Goal: Task Accomplishment & Management: Manage account settings

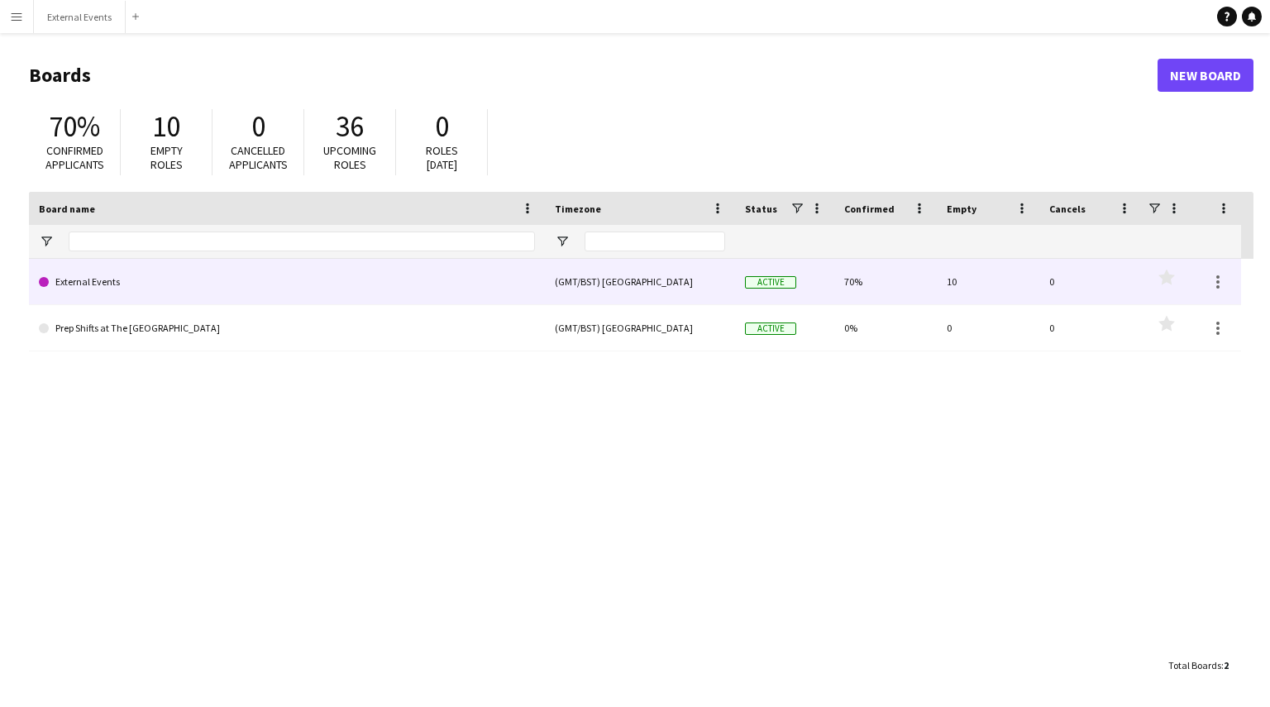
drag, startPoint x: 0, startPoint y: 0, endPoint x: 499, endPoint y: 303, distance: 583.9
click at [499, 303] on link "External Events" at bounding box center [287, 282] width 496 height 46
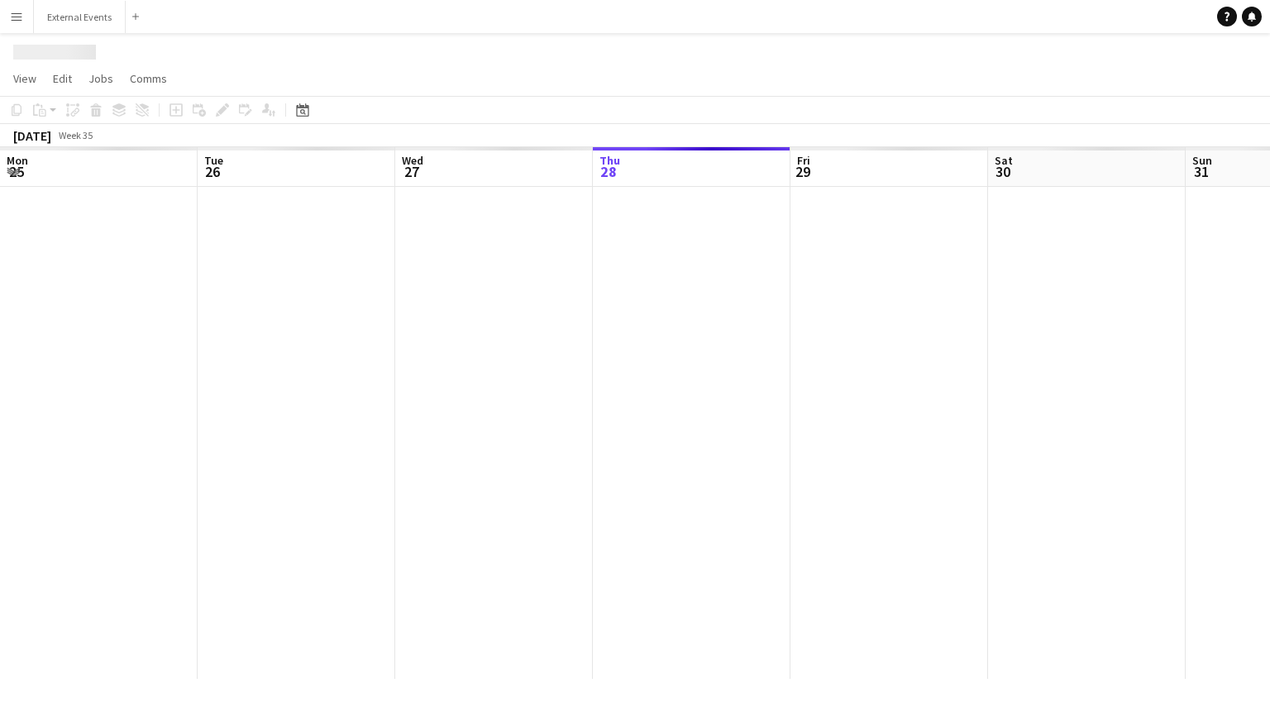
scroll to position [0, 395]
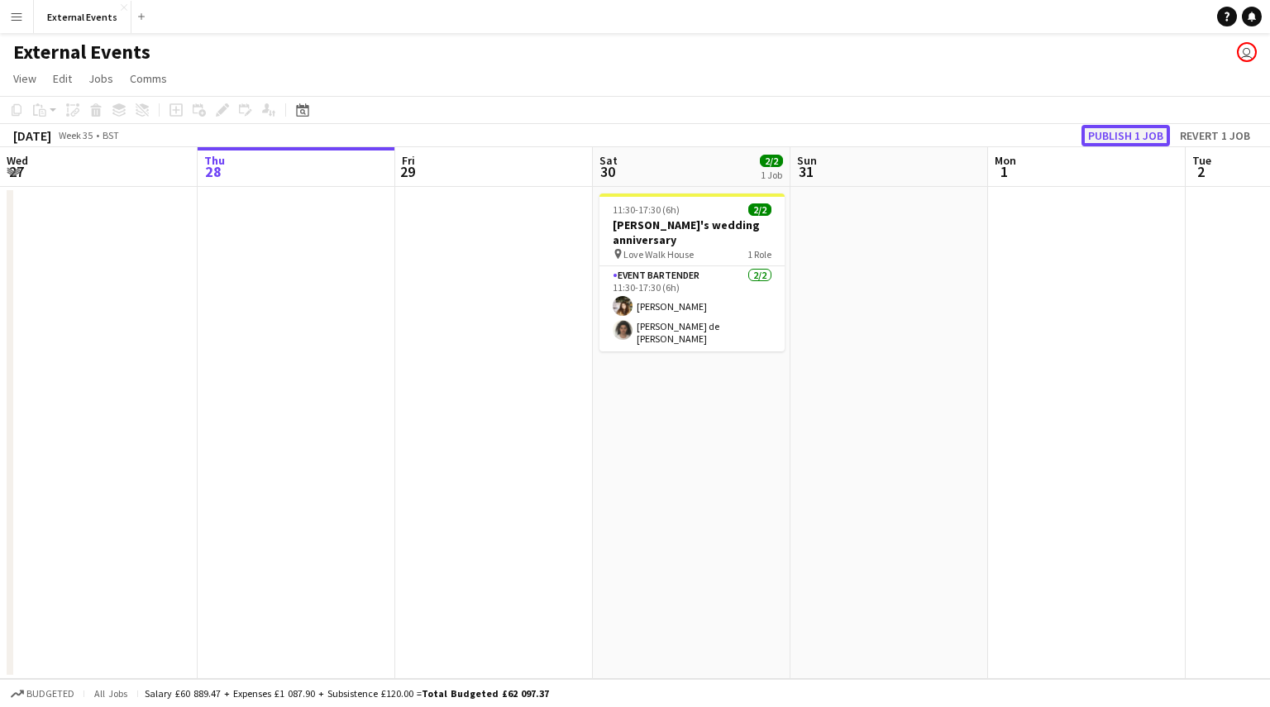
click at [1131, 132] on button "Publish 1 job" at bounding box center [1125, 135] width 88 height 21
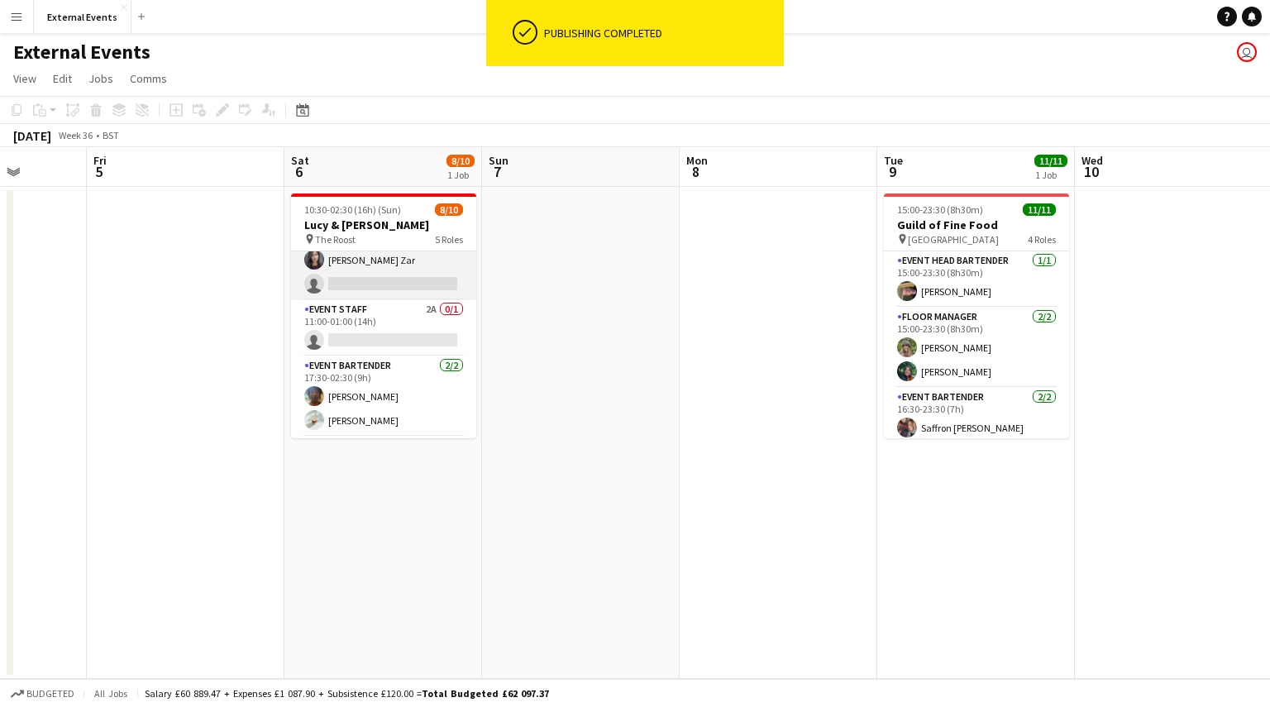
scroll to position [165, 0]
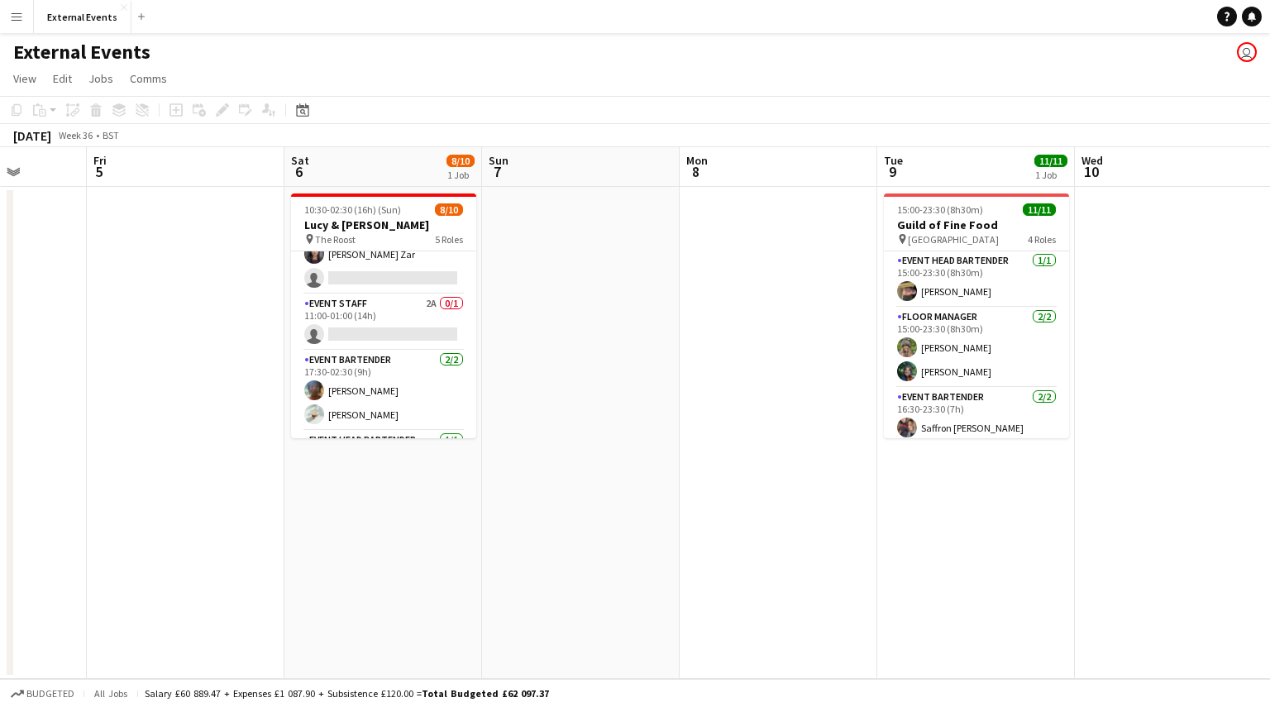
click at [334, 193] on app-date-cell "10:30-02:30 (16h) (Sun) 8/10 [PERSON_NAME] & [PERSON_NAME] pin The Roost 5 Role…" at bounding box center [383, 433] width 198 height 492
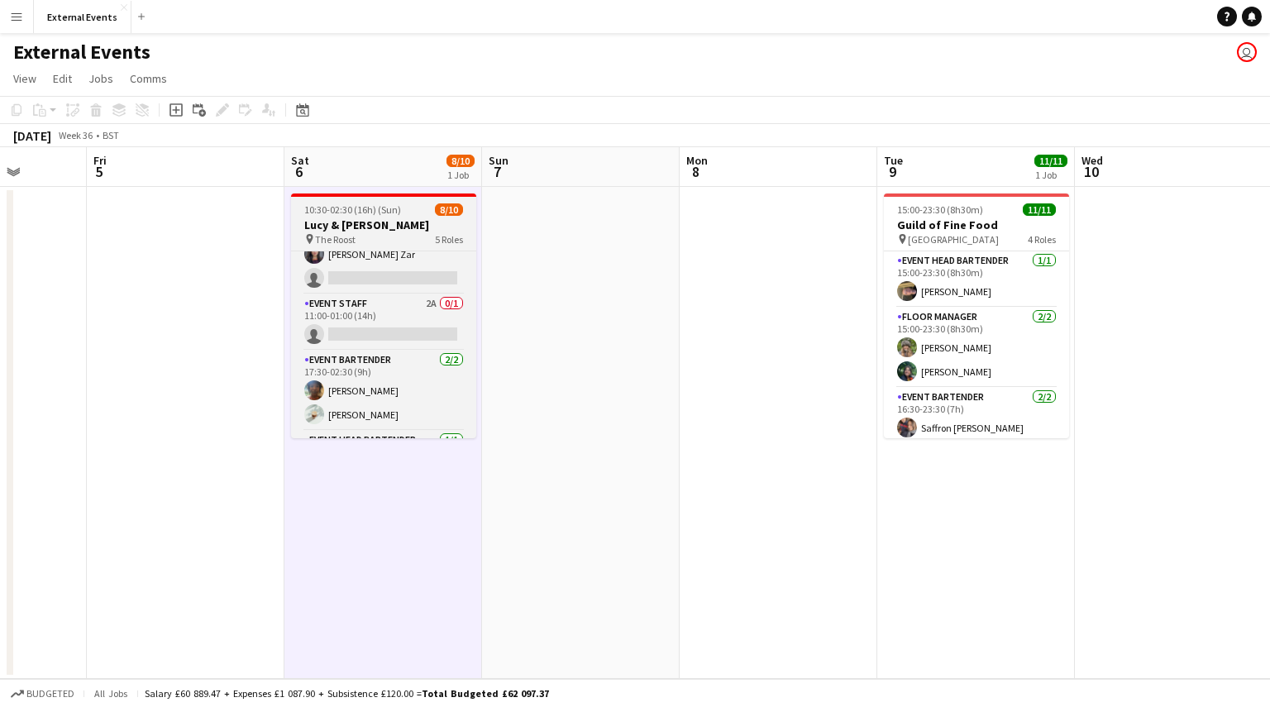
click at [317, 208] on span "10:30-02:30 (16h) (Sun)" at bounding box center [352, 209] width 97 height 12
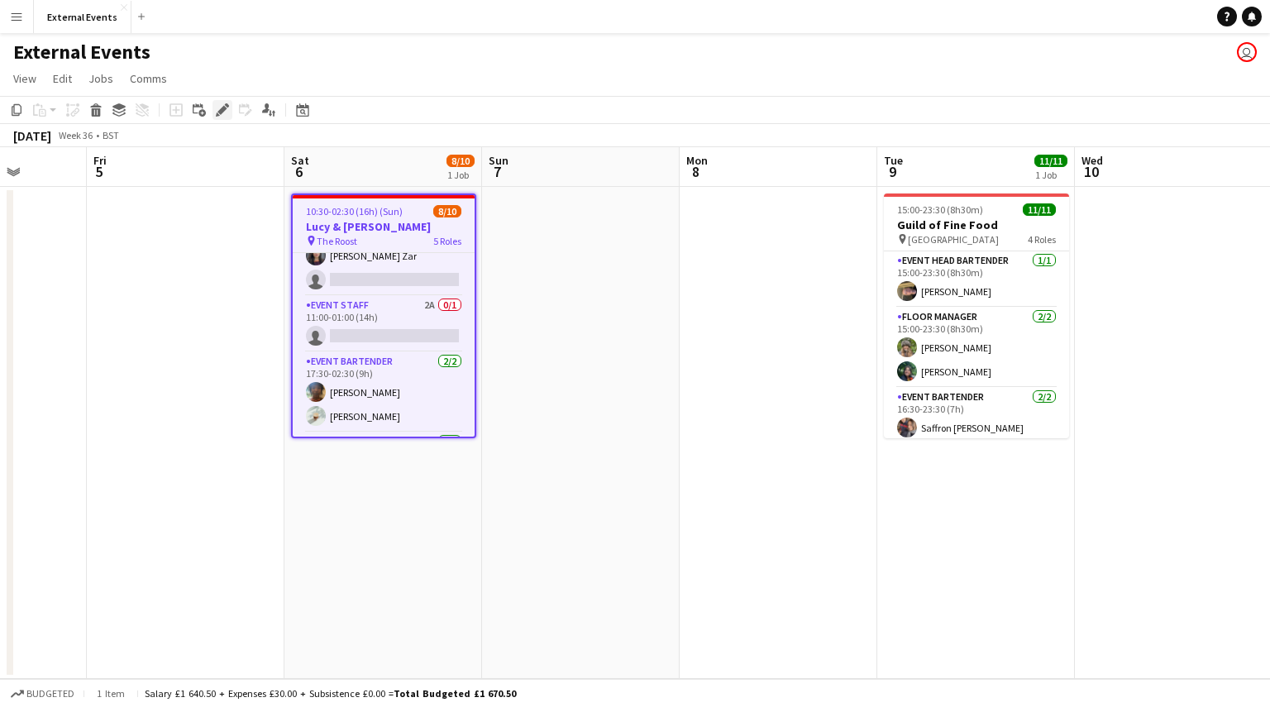
click at [220, 105] on icon "Edit" at bounding box center [222, 109] width 13 height 13
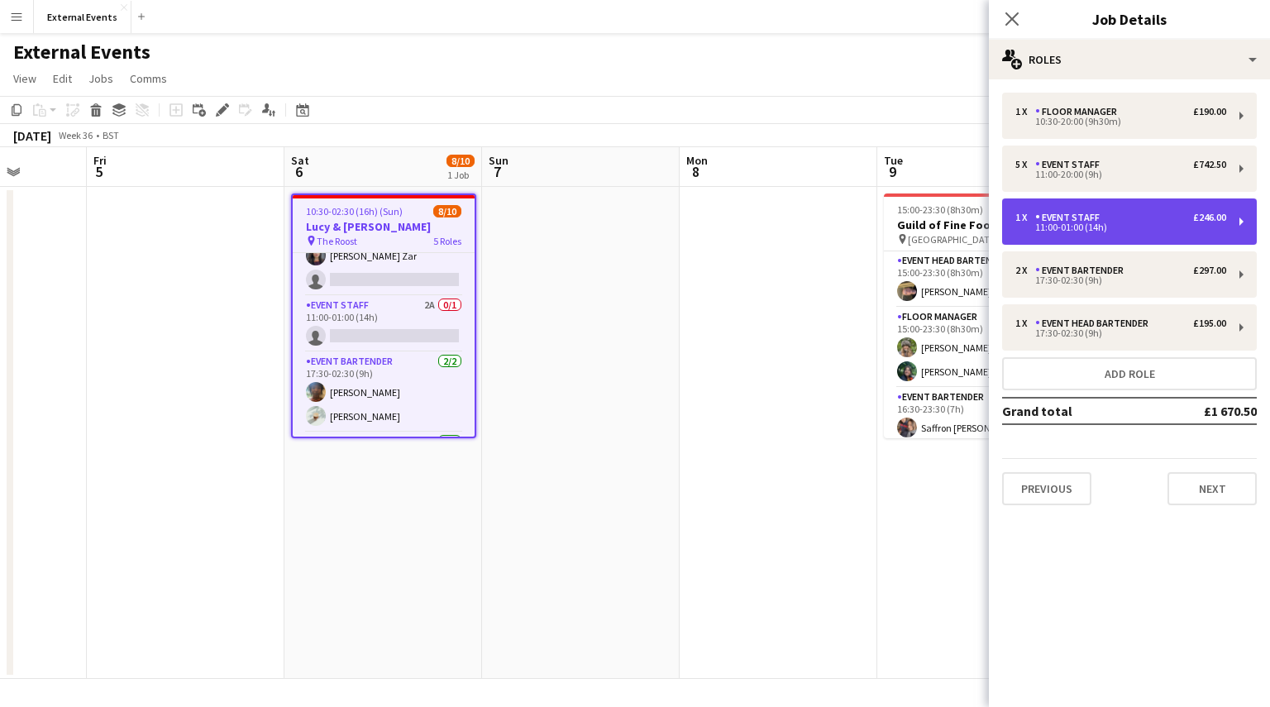
click at [1129, 227] on div "11:00-01:00 (14h)" at bounding box center [1120, 227] width 211 height 8
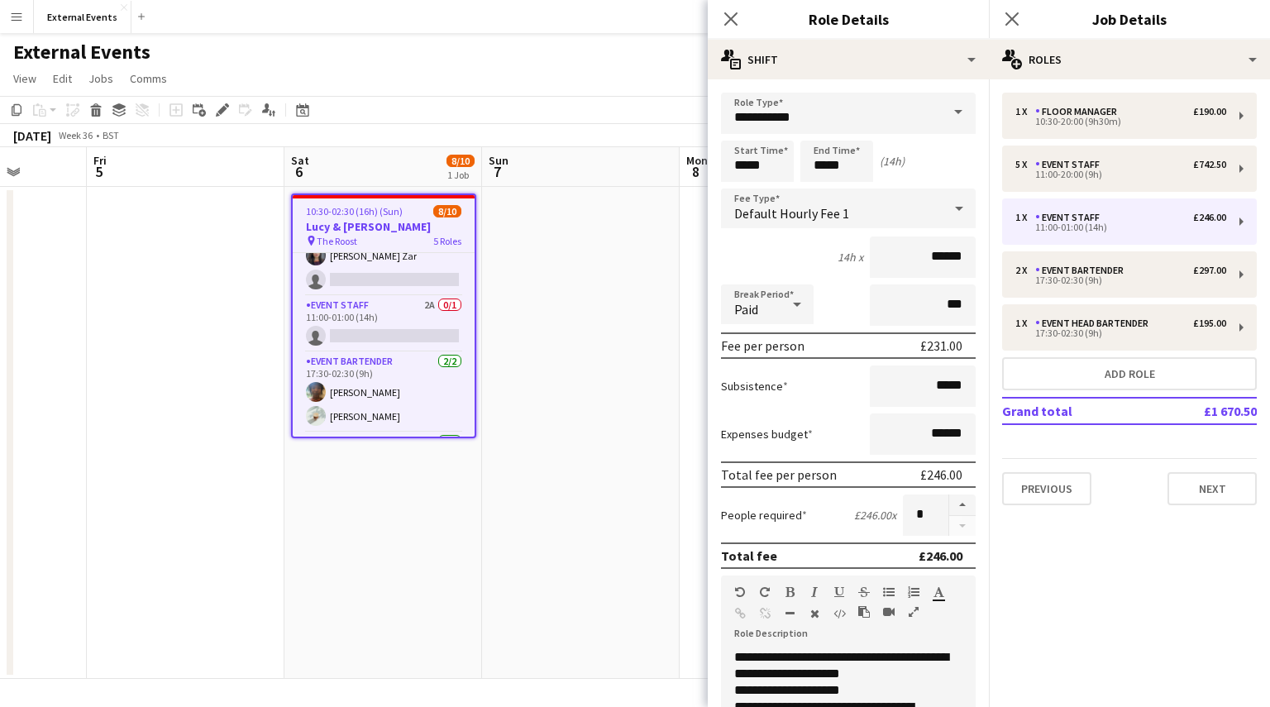
click at [941, 124] on span at bounding box center [958, 113] width 35 height 40
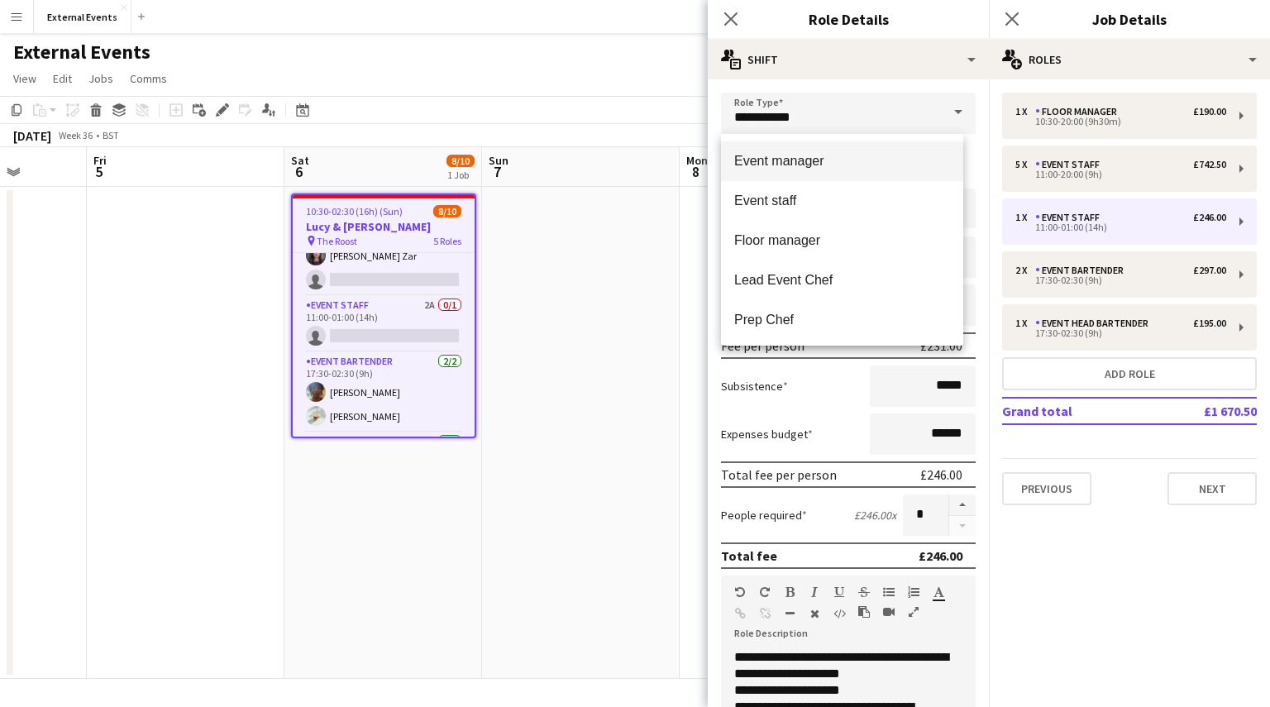
scroll to position [119, 0]
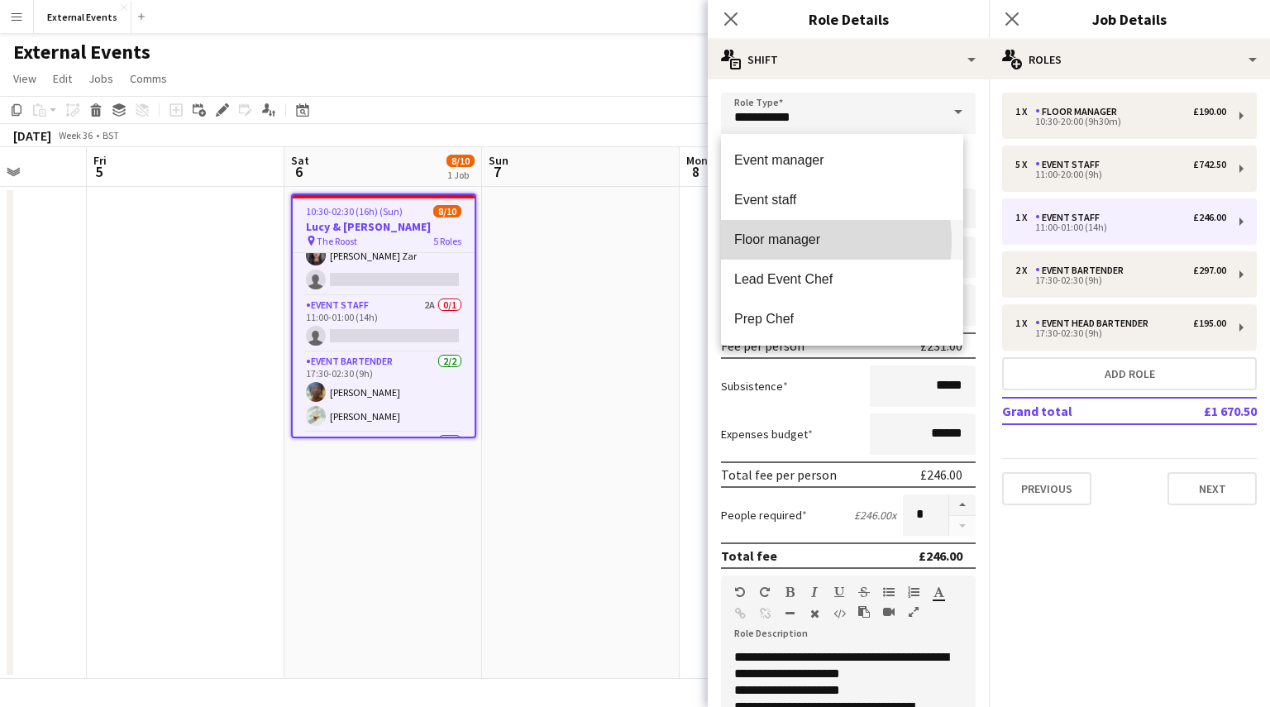
click at [794, 241] on span "Floor manager" at bounding box center [842, 239] width 216 height 16
type input "**********"
type input "******"
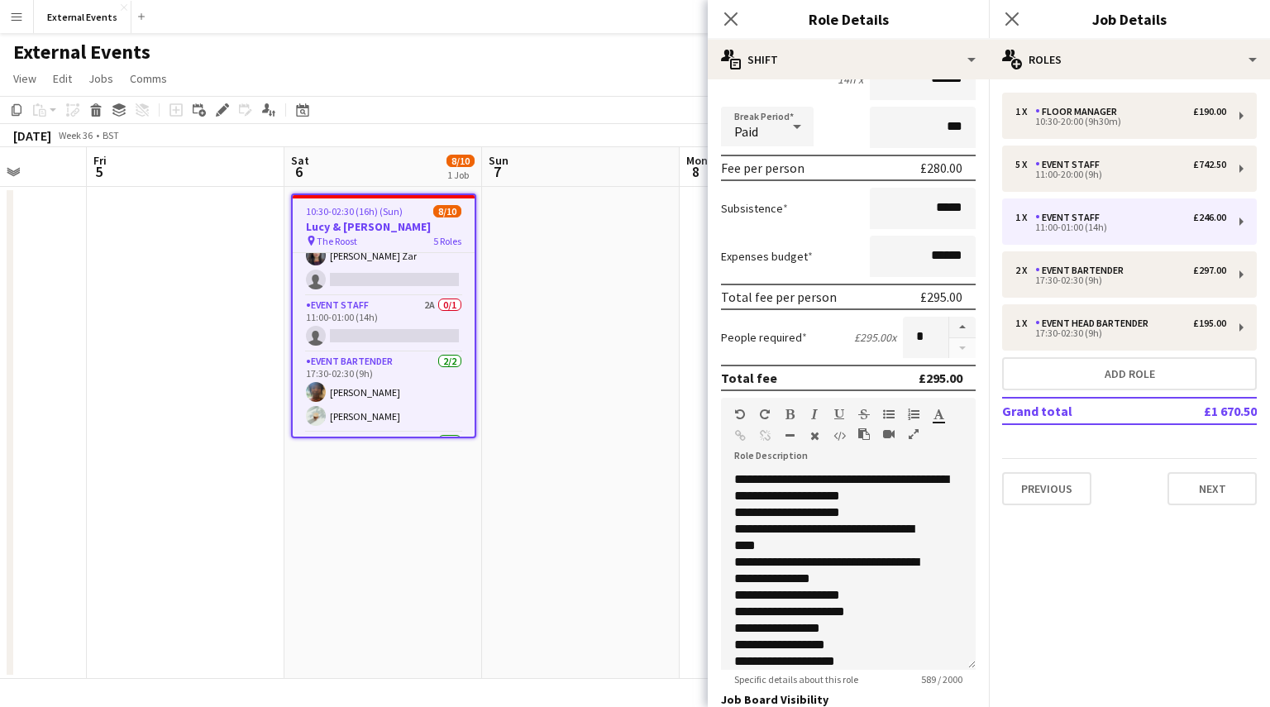
scroll to position [188, 0]
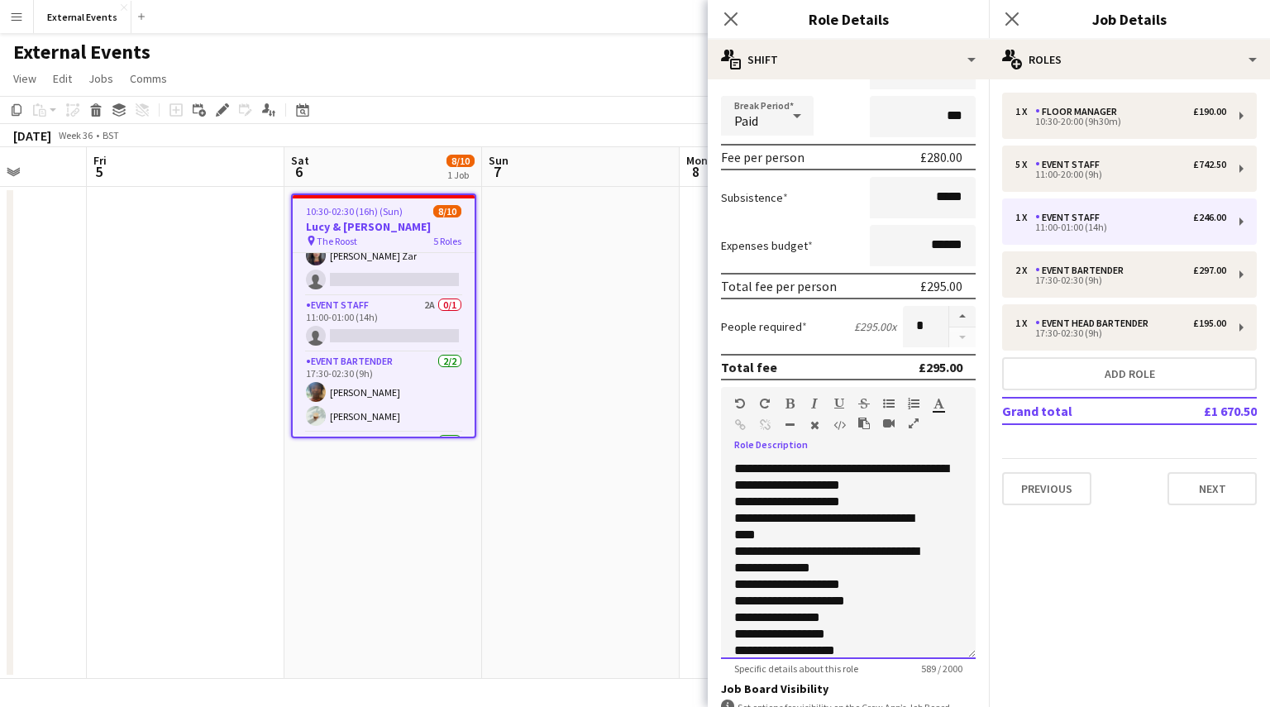
click at [776, 489] on span "**********" at bounding box center [841, 476] width 214 height 29
drag, startPoint x: 776, startPoint y: 489, endPoint x: 842, endPoint y: 470, distance: 68.0
click at [842, 470] on div "**********" at bounding box center [848, 476] width 228 height 33
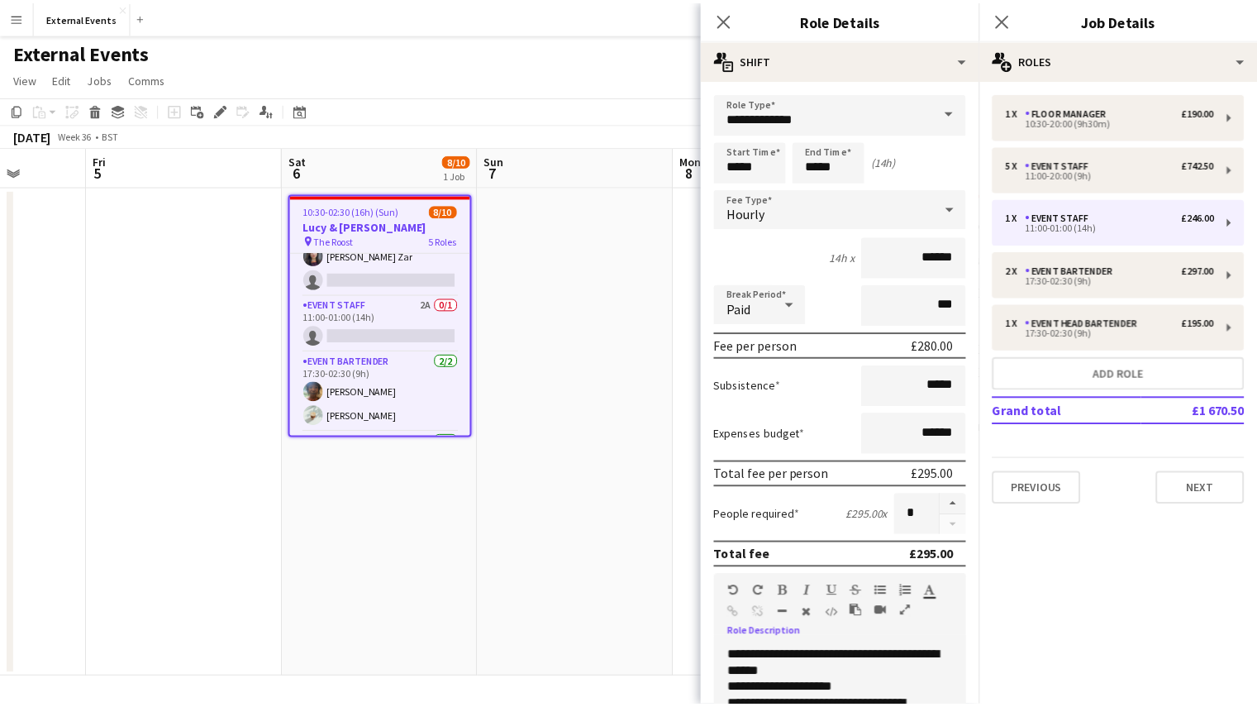
scroll to position [412, 0]
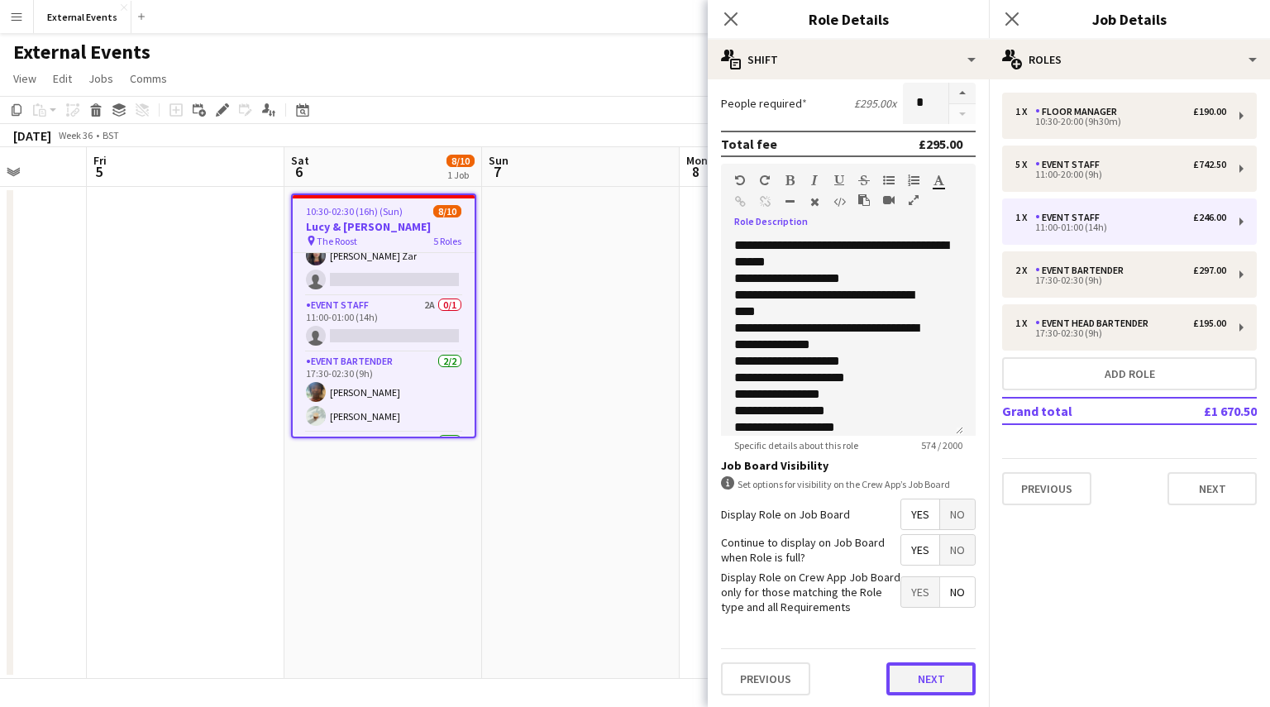
click at [923, 681] on button "Next" at bounding box center [930, 678] width 89 height 33
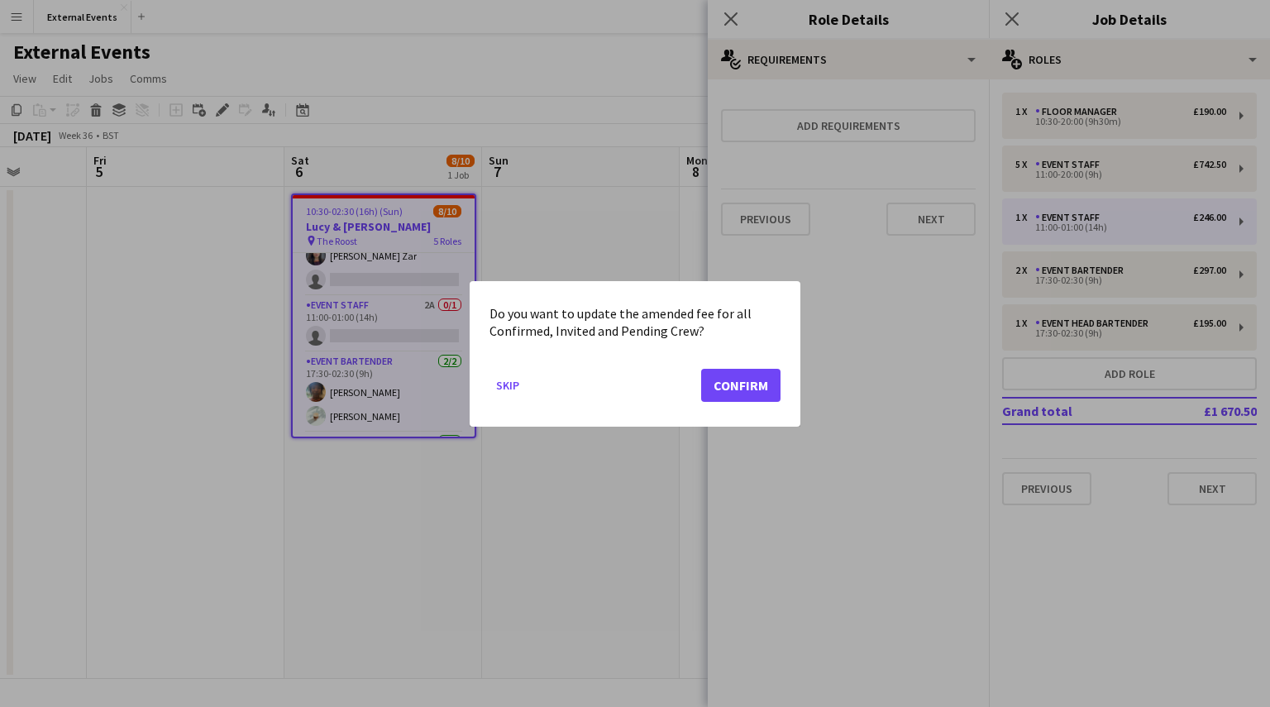
scroll to position [0, 0]
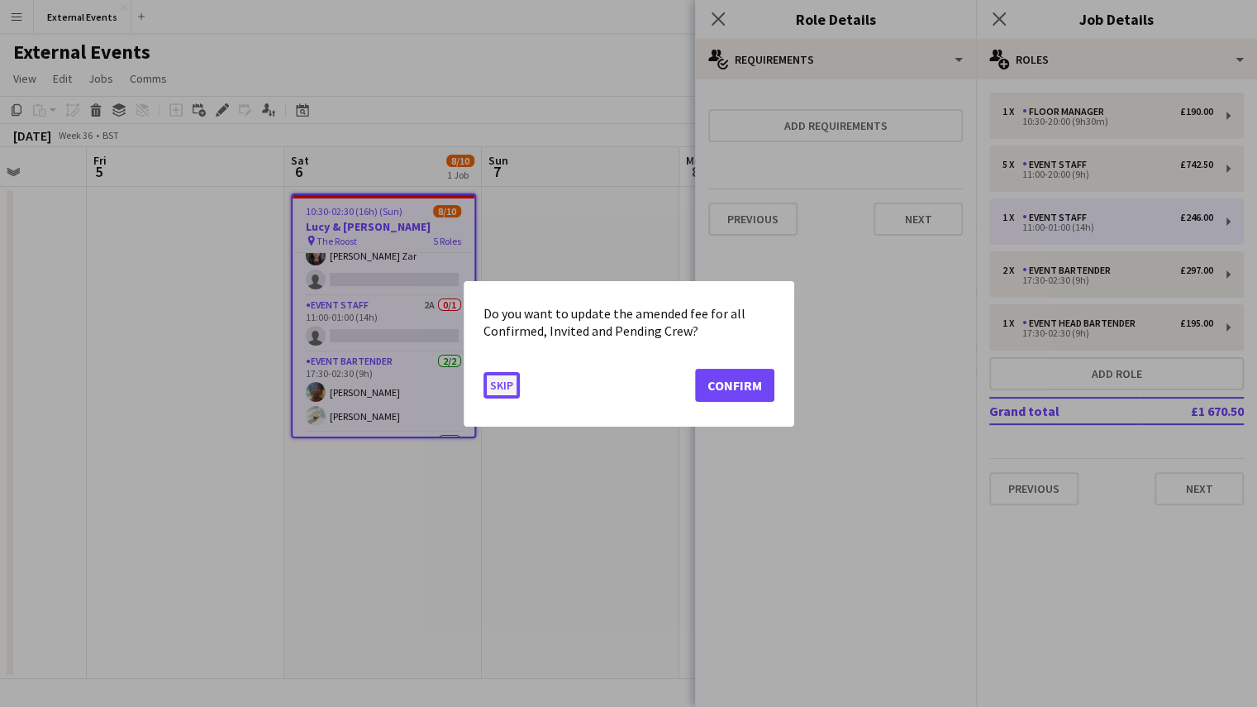
click at [500, 379] on button "Skip" at bounding box center [502, 384] width 36 height 26
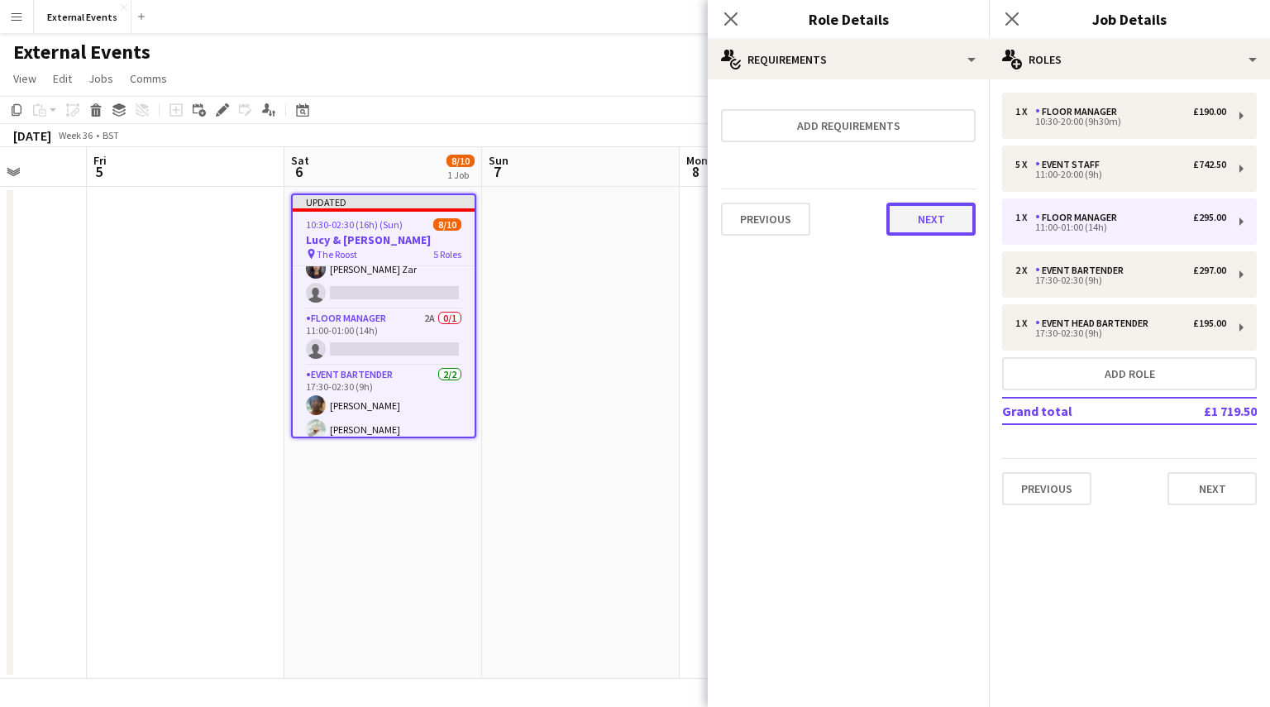
click at [951, 207] on button "Next" at bounding box center [930, 219] width 89 height 33
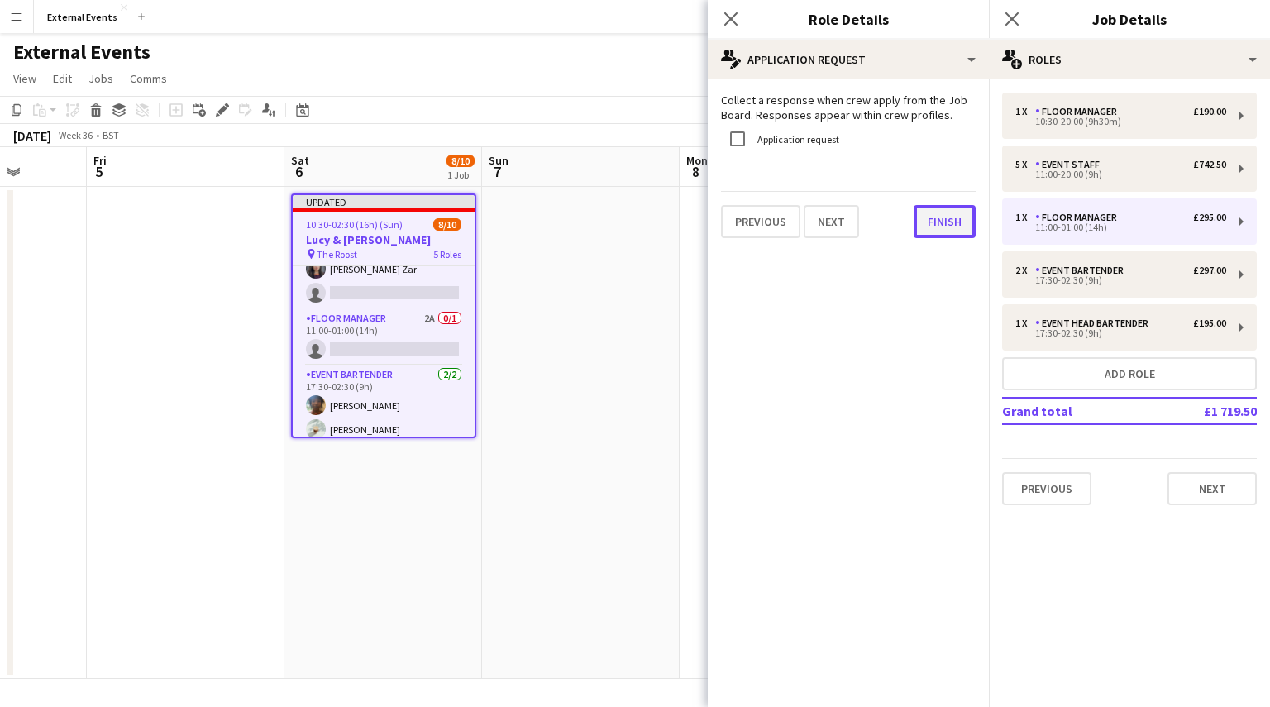
click at [951, 219] on button "Finish" at bounding box center [945, 221] width 62 height 33
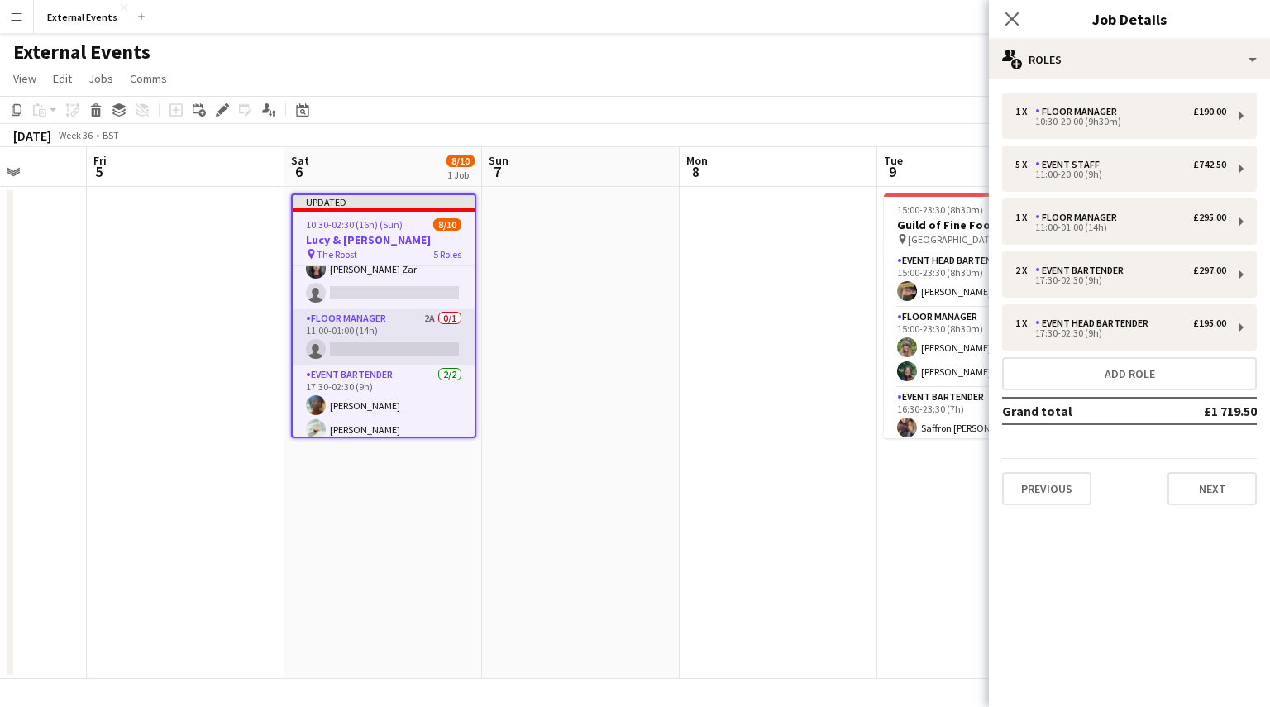
click at [369, 341] on app-card-role "Floor manager 2A 0/1 11:00-01:00 (14h) single-neutral-actions" at bounding box center [384, 337] width 182 height 56
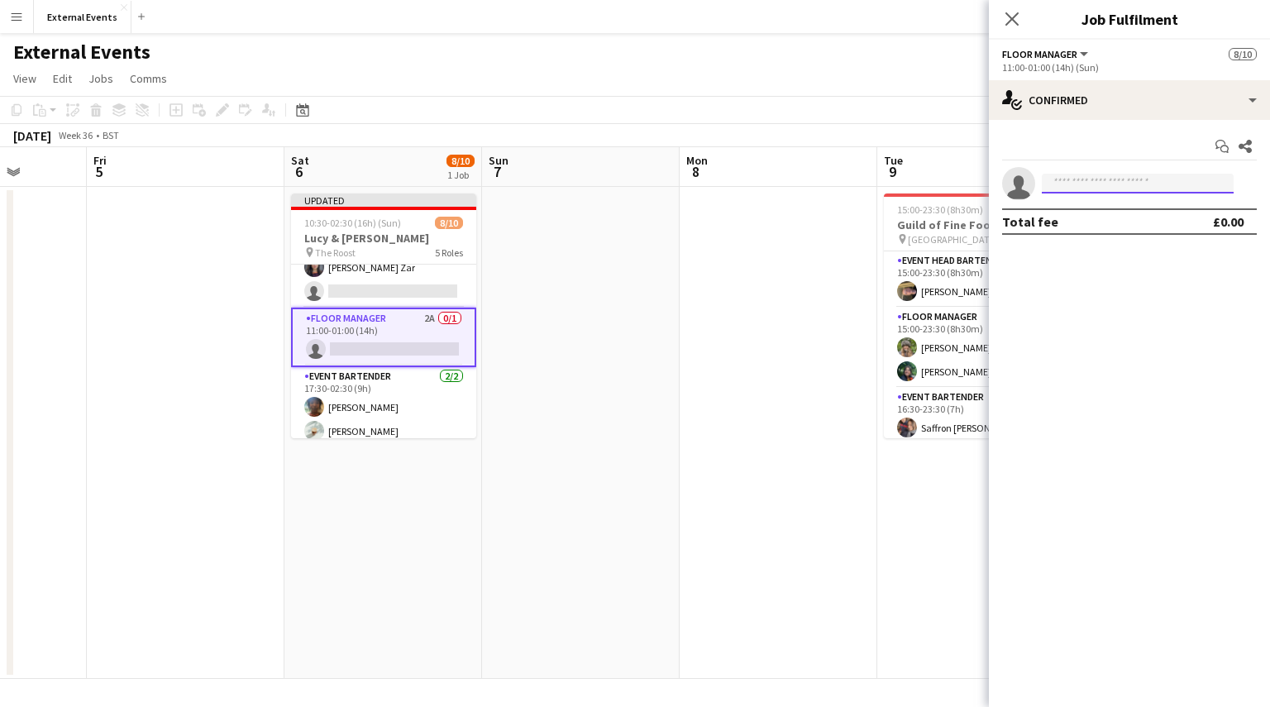
click at [1157, 187] on input at bounding box center [1138, 184] width 192 height 20
type input "****"
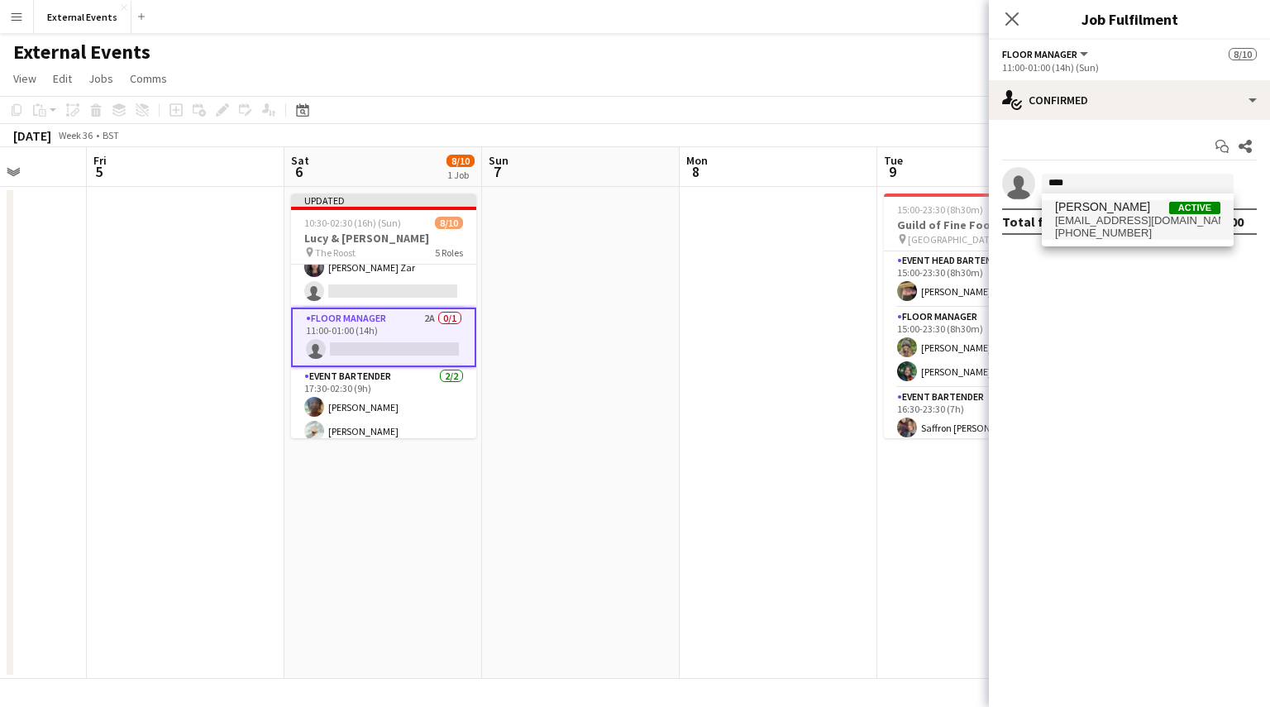
click at [1125, 218] on span "[EMAIL_ADDRESS][DOMAIN_NAME]" at bounding box center [1137, 220] width 165 height 13
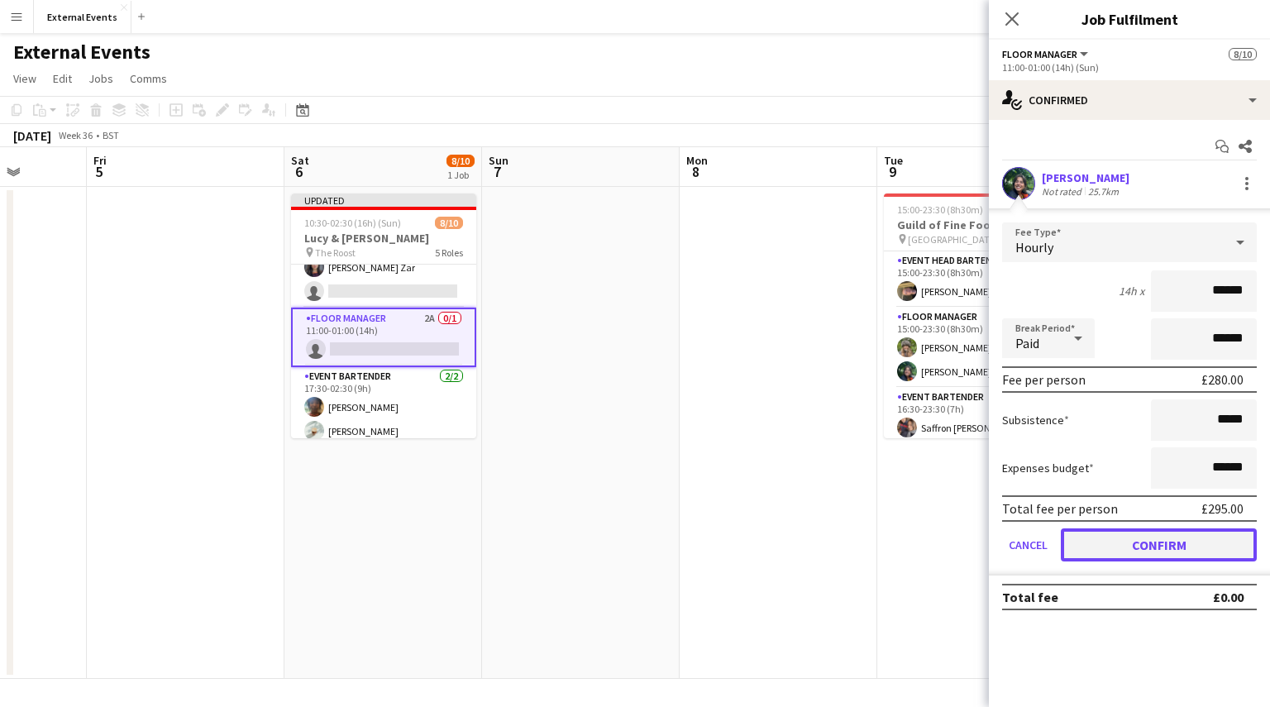
click at [1167, 546] on button "Confirm" at bounding box center [1159, 544] width 196 height 33
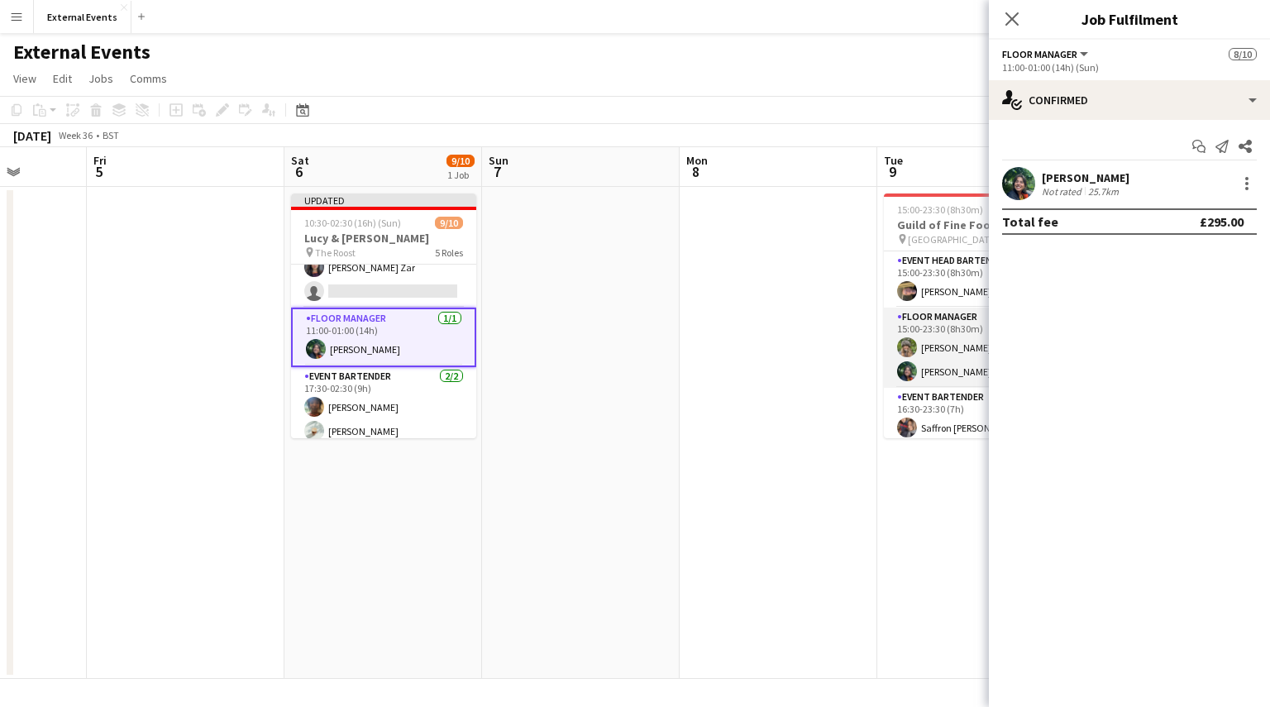
click at [944, 345] on app-card-role "Floor manager [DATE] 15:00-23:30 (8h30m) [PERSON_NAME]" at bounding box center [976, 348] width 185 height 80
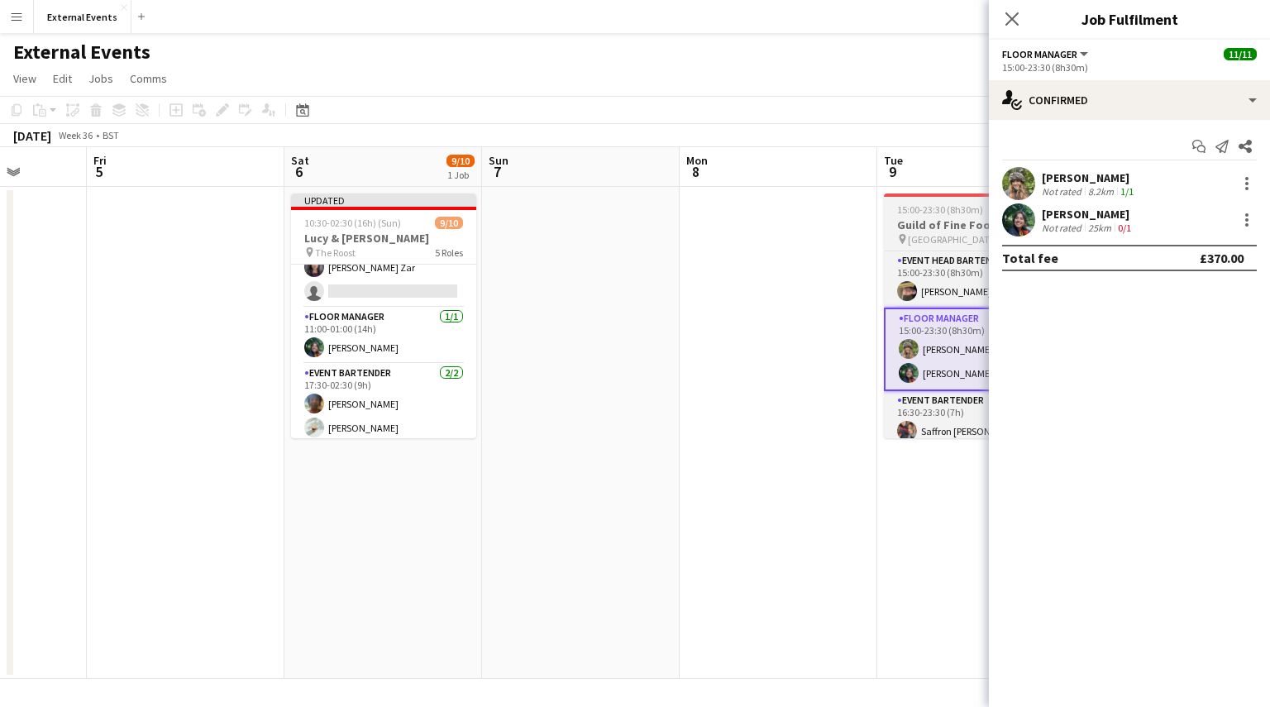
click at [925, 208] on span "15:00-23:30 (8h30m)" at bounding box center [940, 209] width 86 height 12
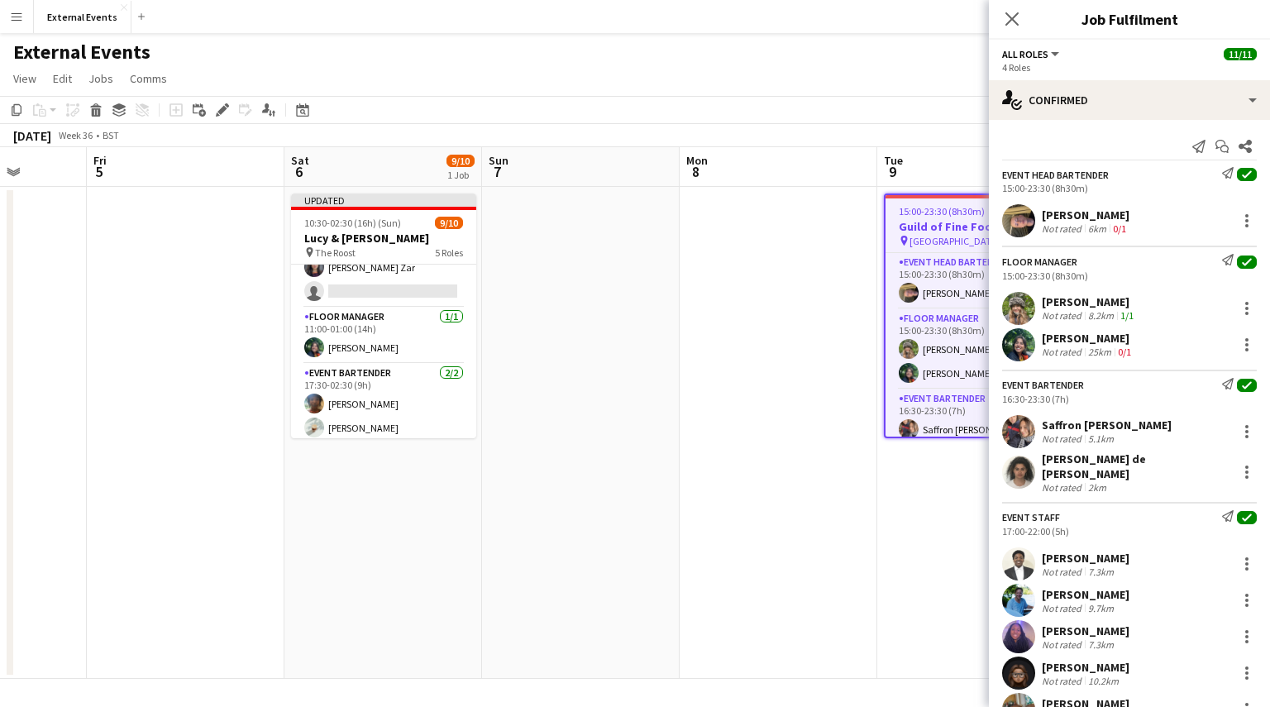
click at [909, 204] on app-job-card "15:00-23:30 (8h30m) 11/11 Guild of Fine Food pin Battersea Art Center 4 Roles E…" at bounding box center [976, 315] width 185 height 245
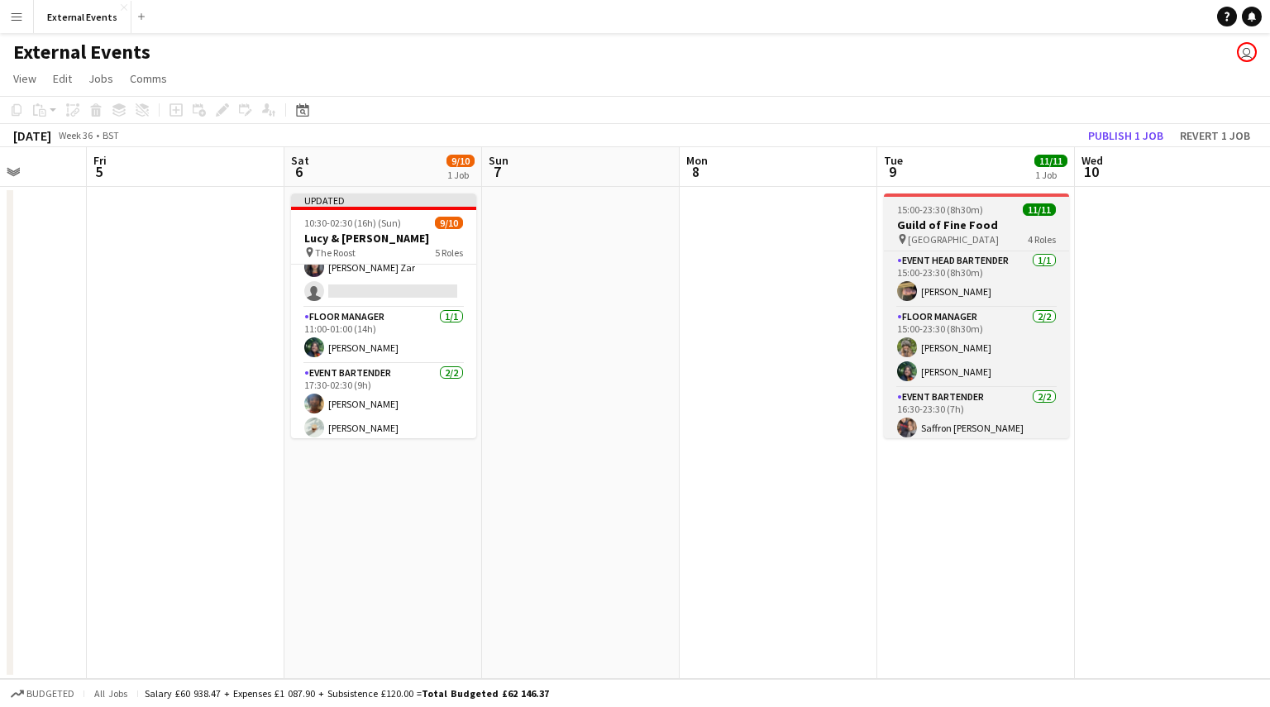
click at [909, 204] on span "15:00-23:30 (8h30m)" at bounding box center [940, 209] width 86 height 12
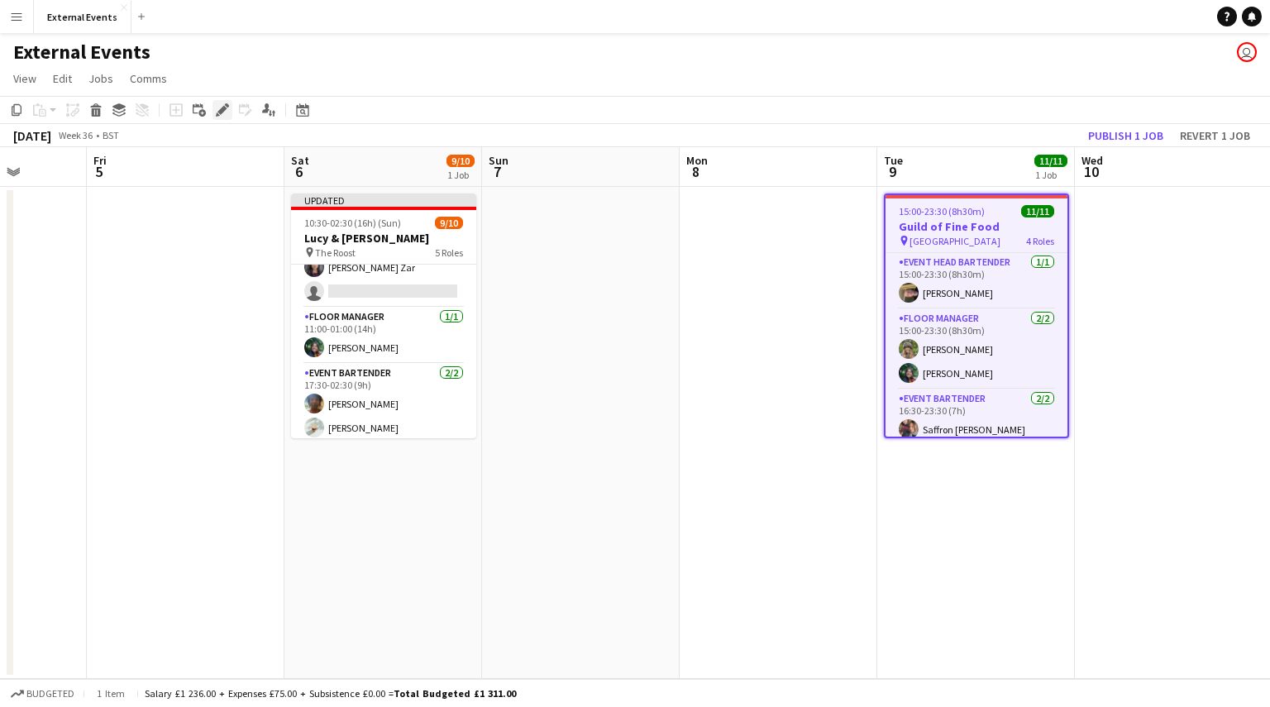
click at [221, 106] on icon "Edit" at bounding box center [222, 109] width 13 height 13
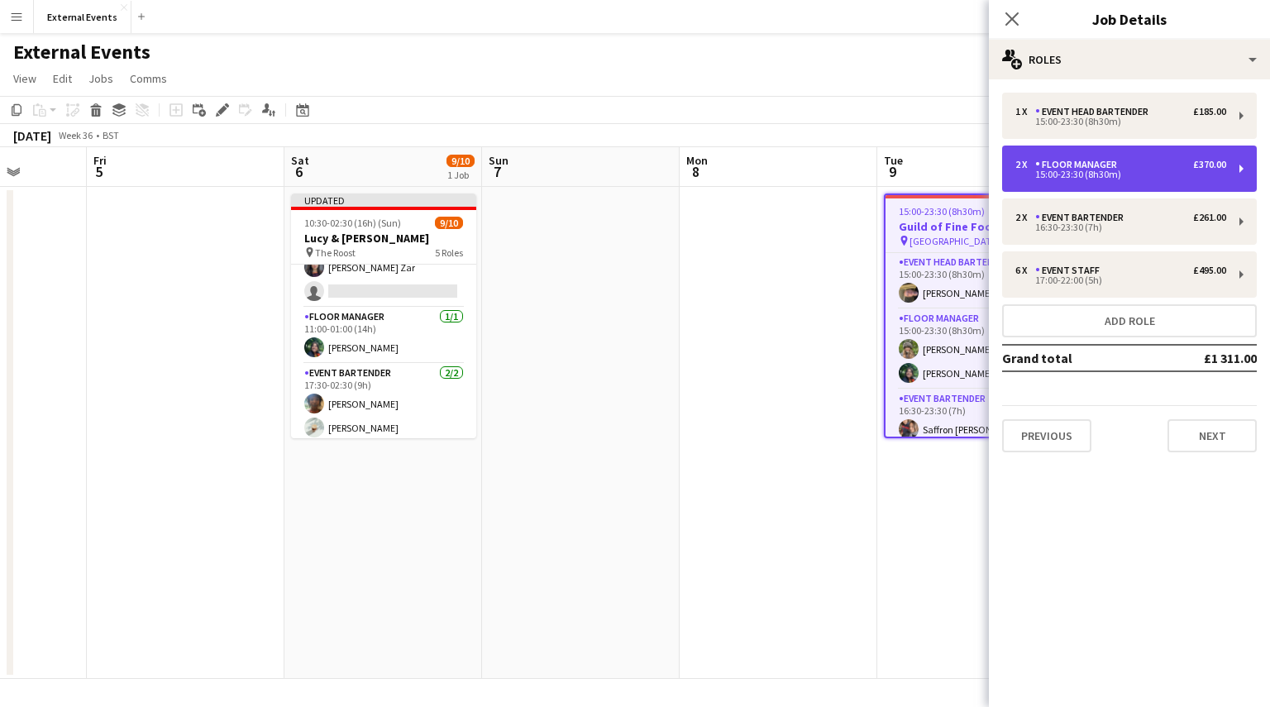
click at [1059, 169] on div "Floor manager" at bounding box center [1079, 165] width 88 height 12
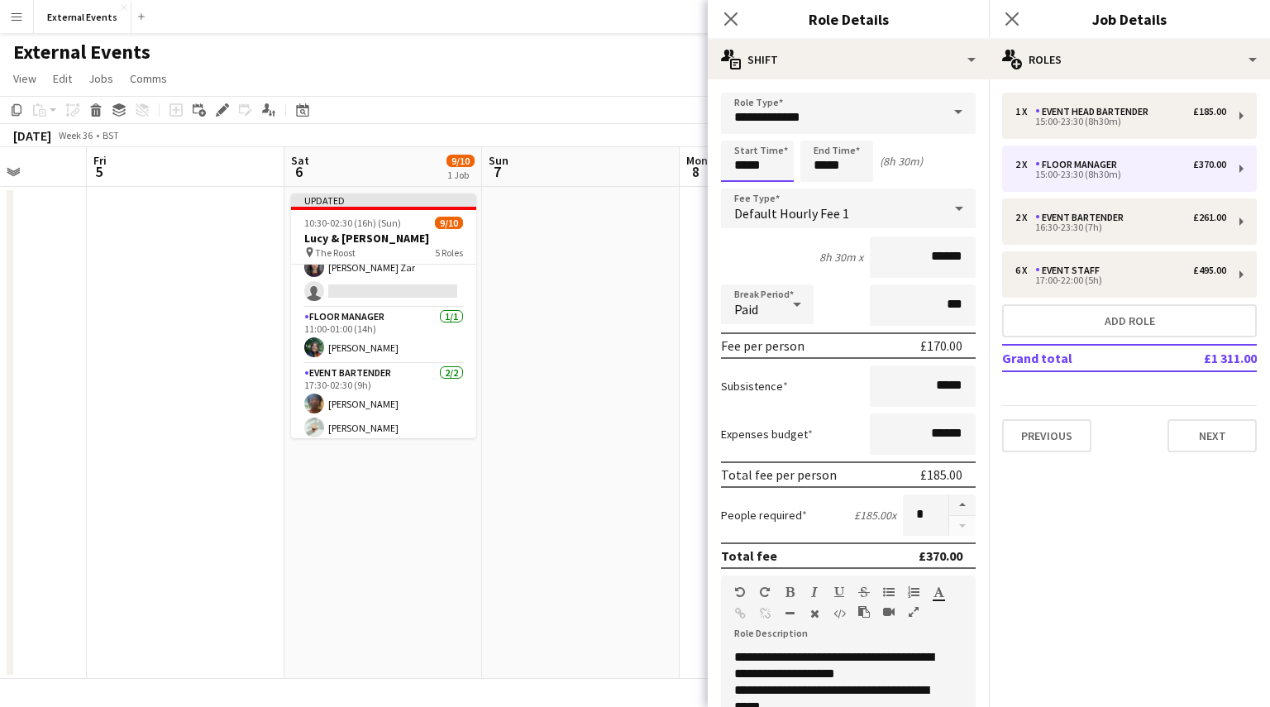
click at [774, 165] on input "*****" at bounding box center [757, 161] width 73 height 41
click at [742, 194] on div at bounding box center [740, 190] width 33 height 17
type input "*****"
click at [738, 128] on div at bounding box center [740, 132] width 33 height 17
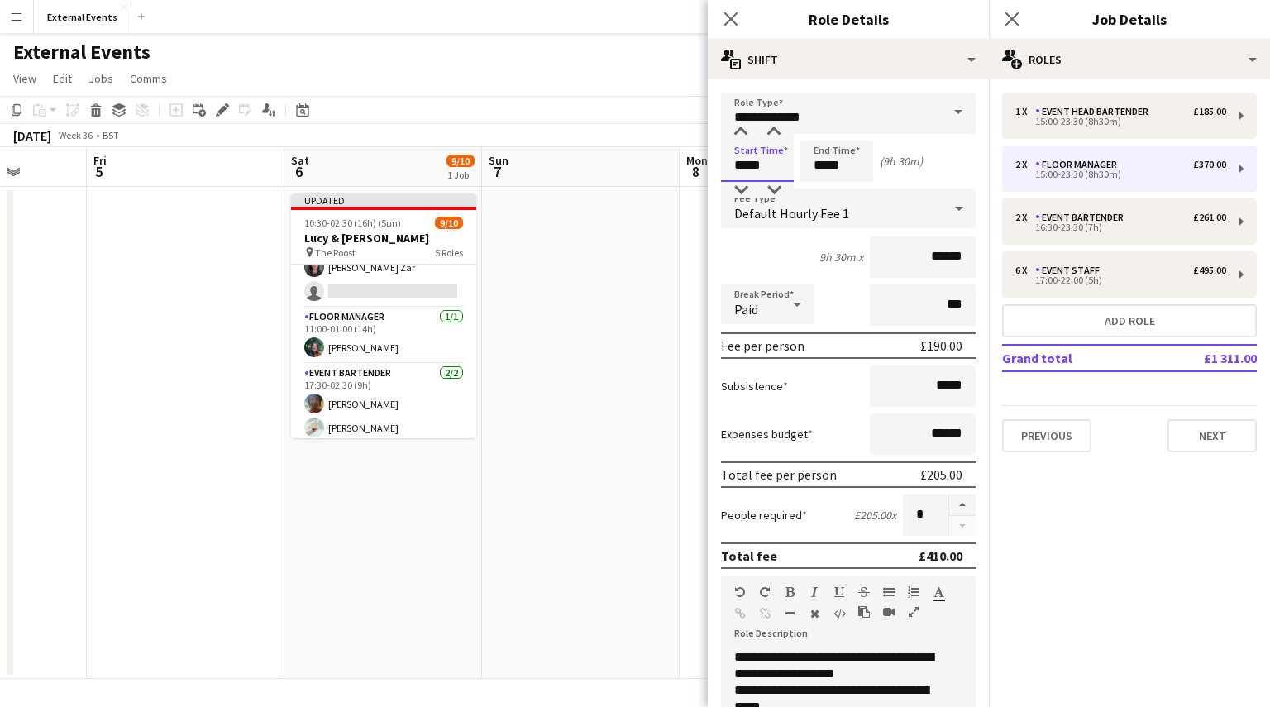
scroll to position [412, 0]
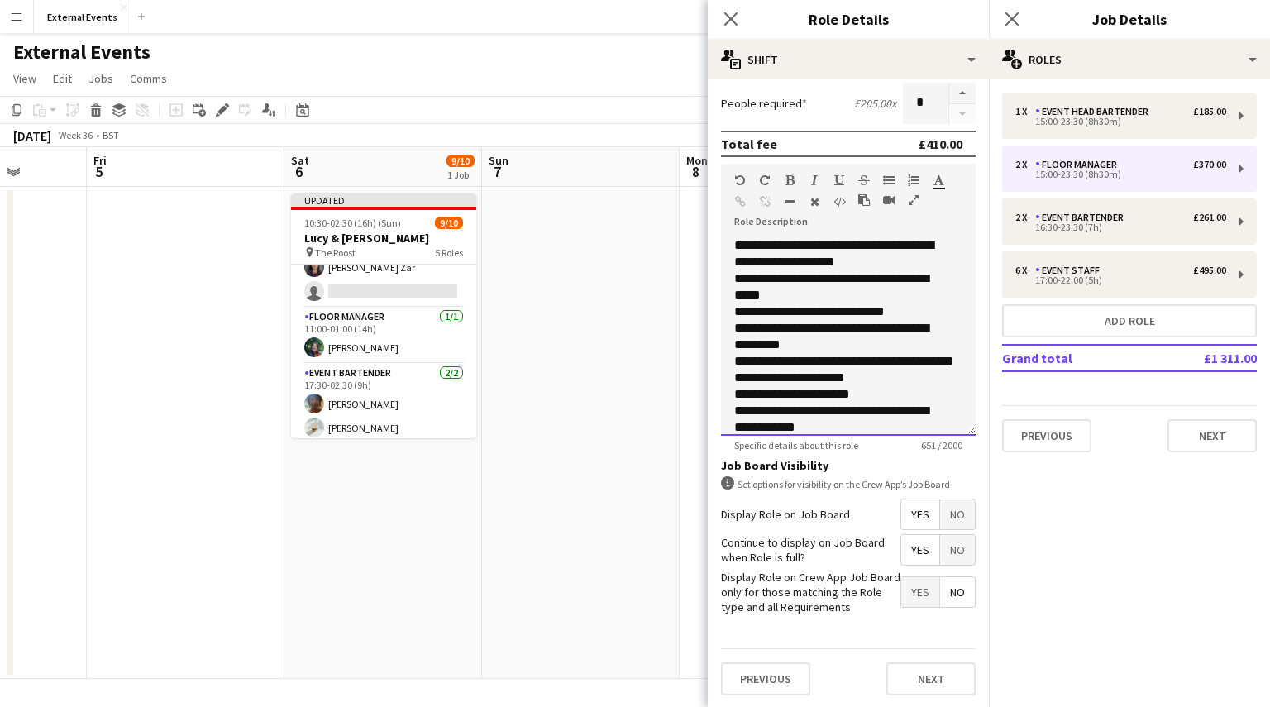
click at [746, 244] on div "**********" at bounding box center [835, 253] width 203 height 33
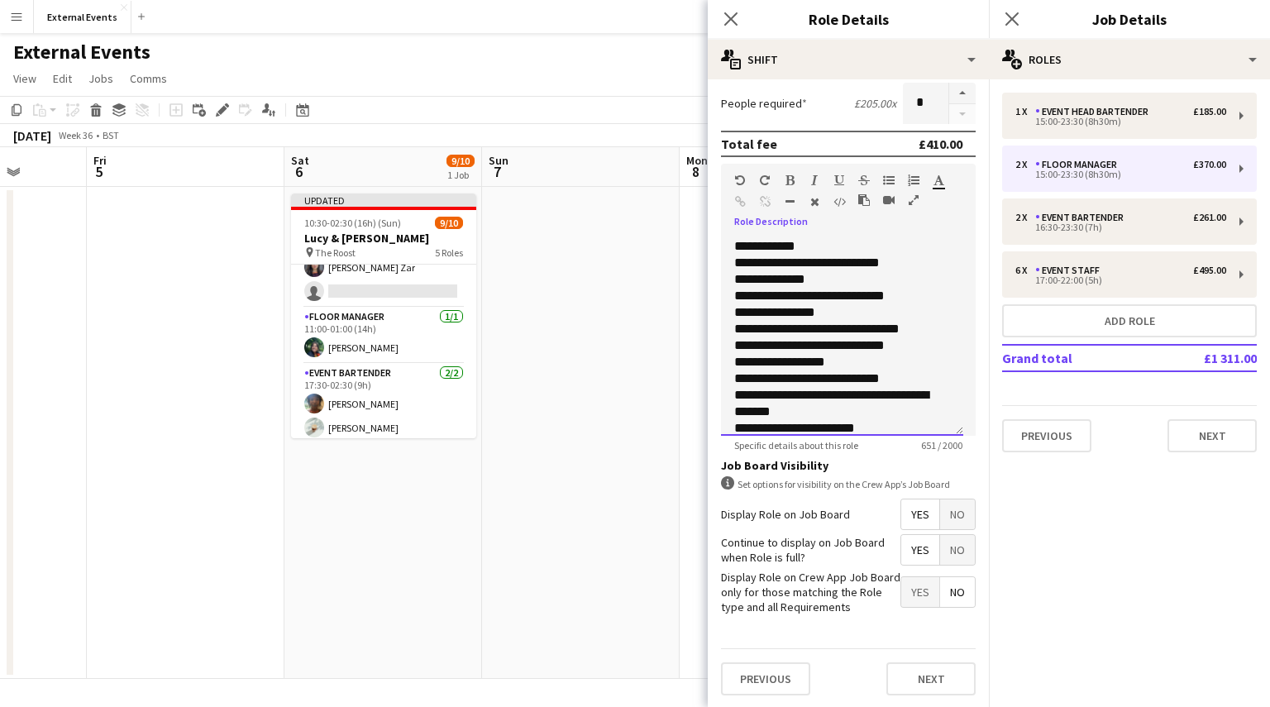
scroll to position [245, 0]
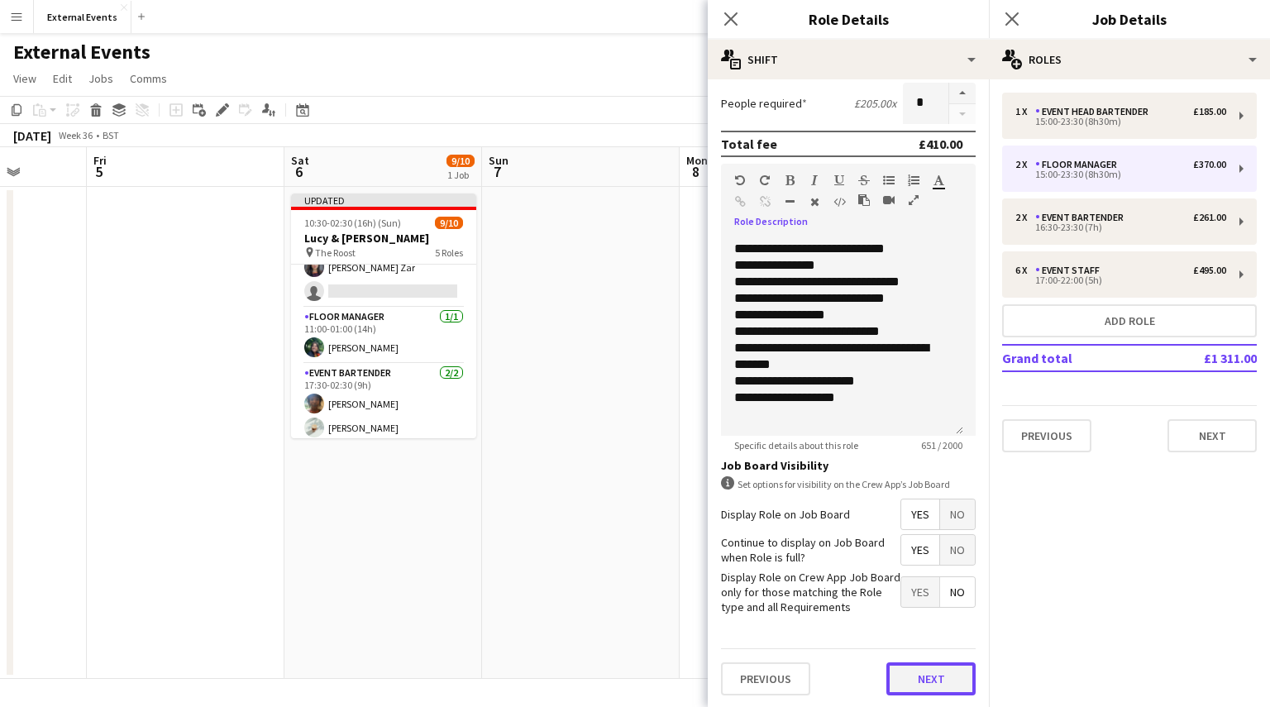
click at [913, 684] on button "Next" at bounding box center [930, 678] width 89 height 33
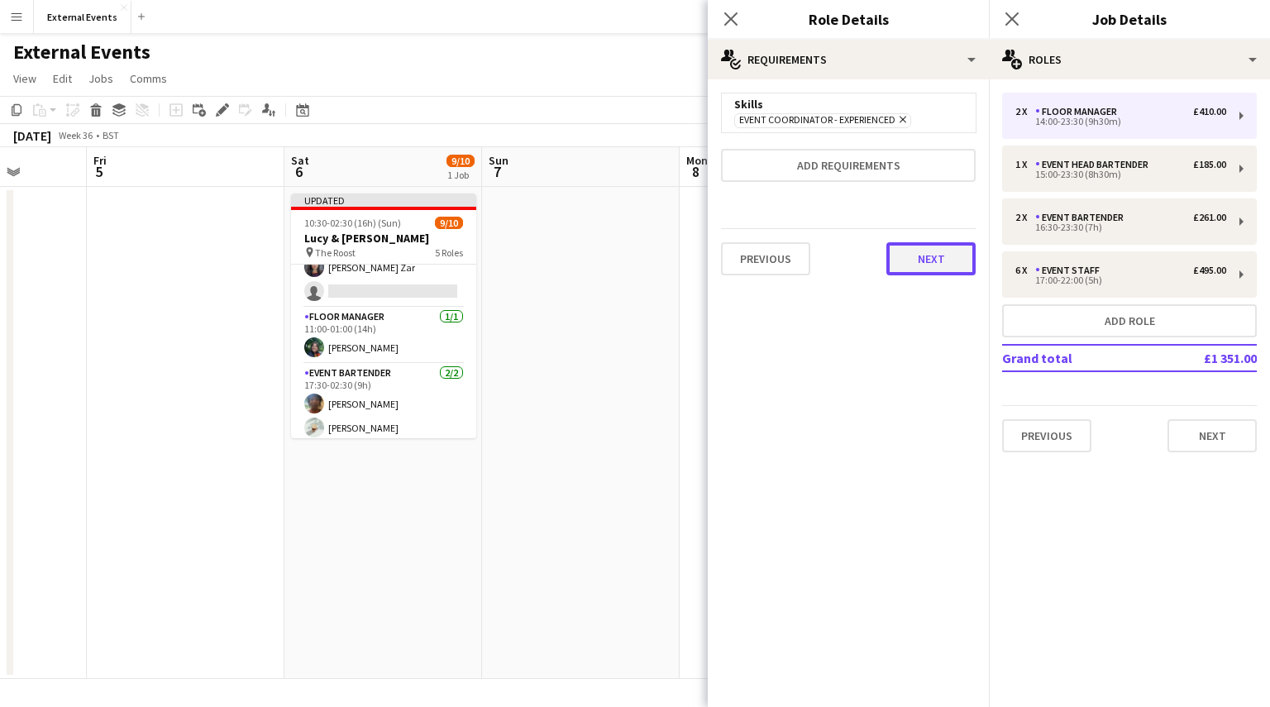
click at [928, 252] on button "Next" at bounding box center [930, 258] width 89 height 33
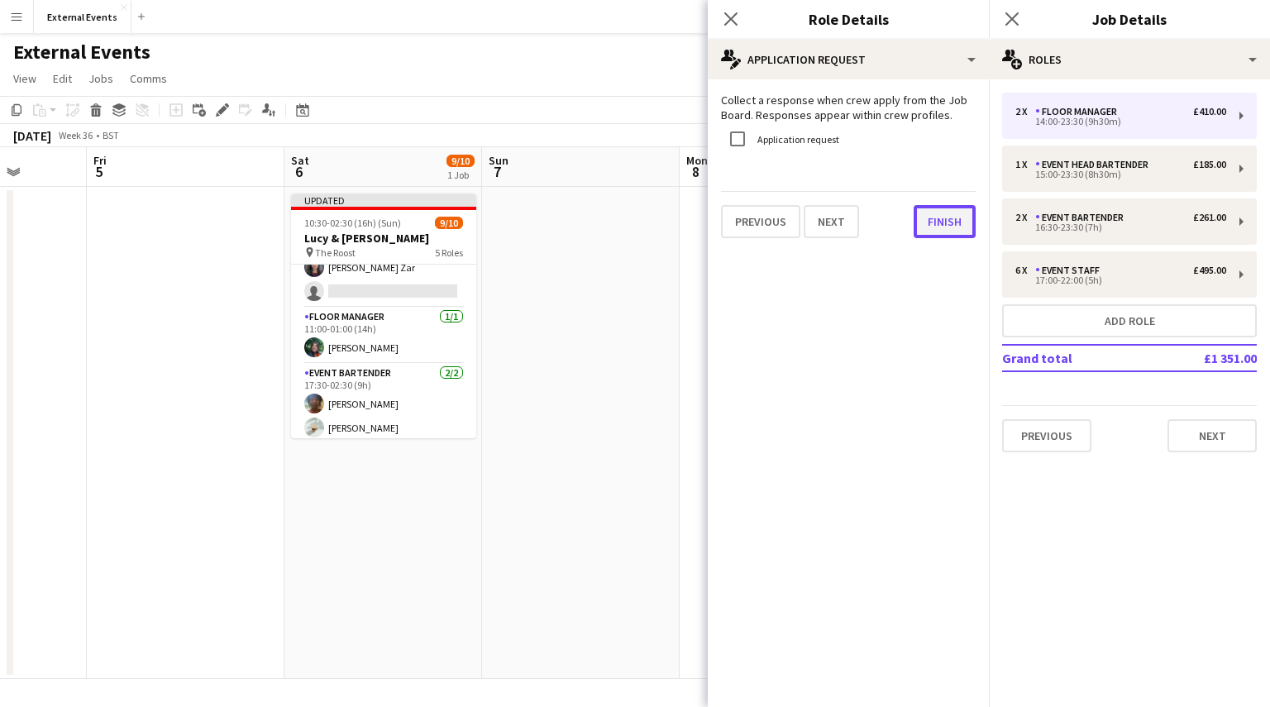
click at [943, 227] on button "Finish" at bounding box center [945, 221] width 62 height 33
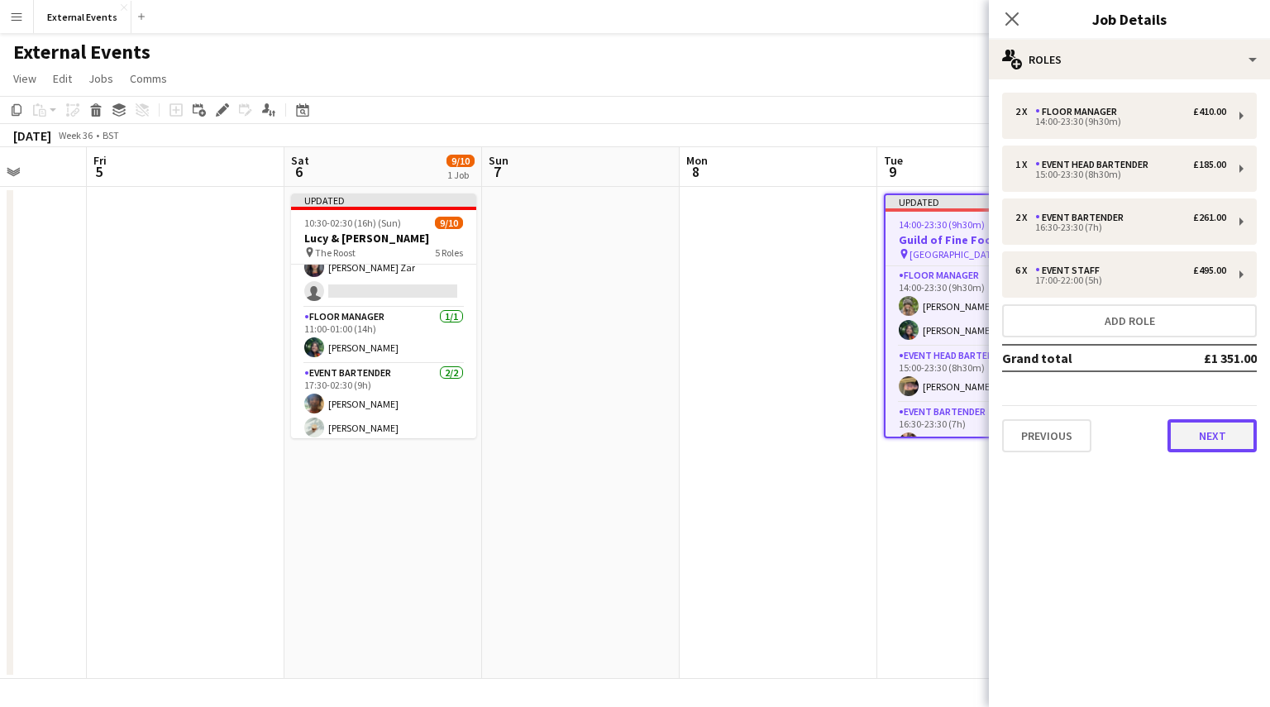
click at [1239, 451] on button "Next" at bounding box center [1211, 435] width 89 height 33
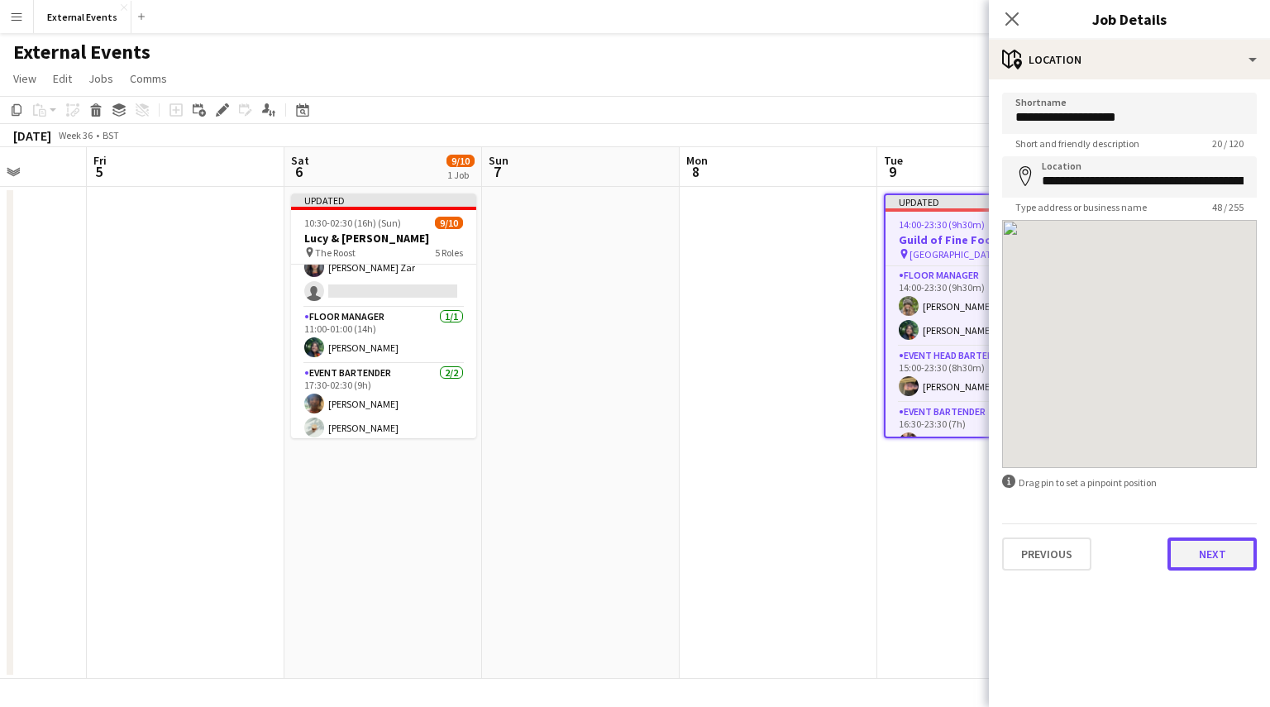
click at [1236, 551] on button "Next" at bounding box center [1211, 553] width 89 height 33
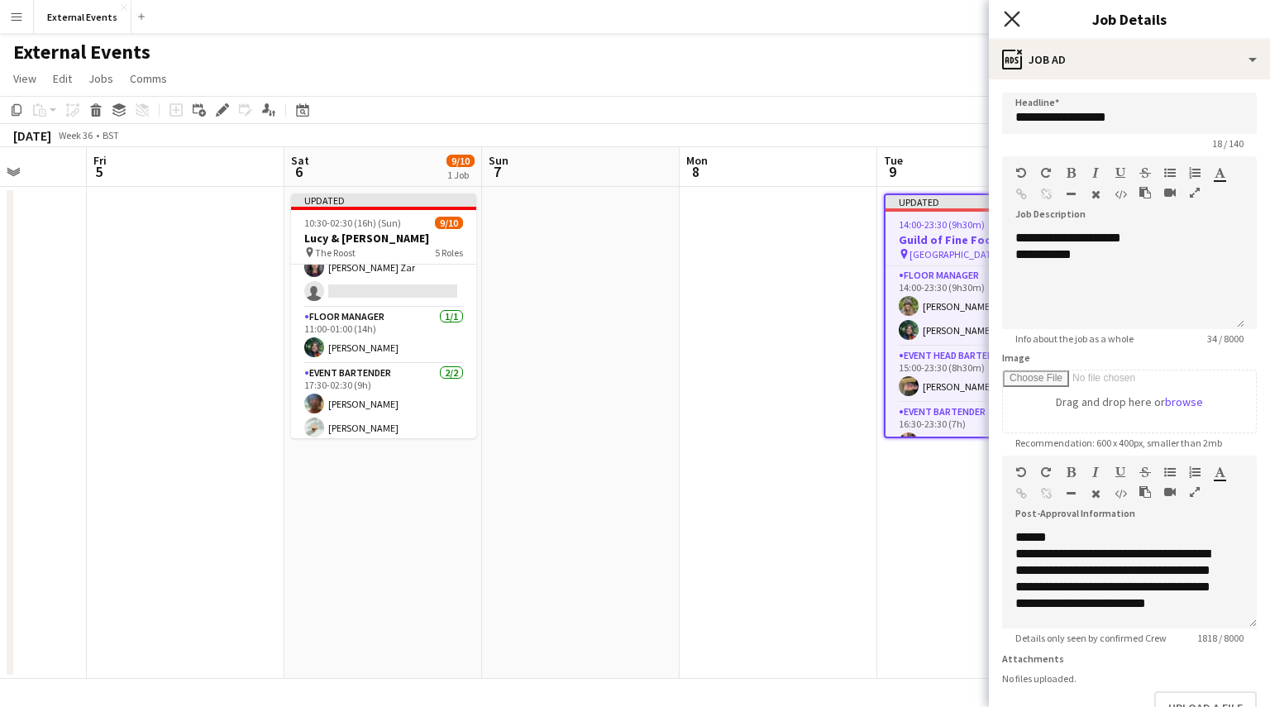
click at [1012, 14] on icon "Close pop-in" at bounding box center [1012, 19] width 16 height 16
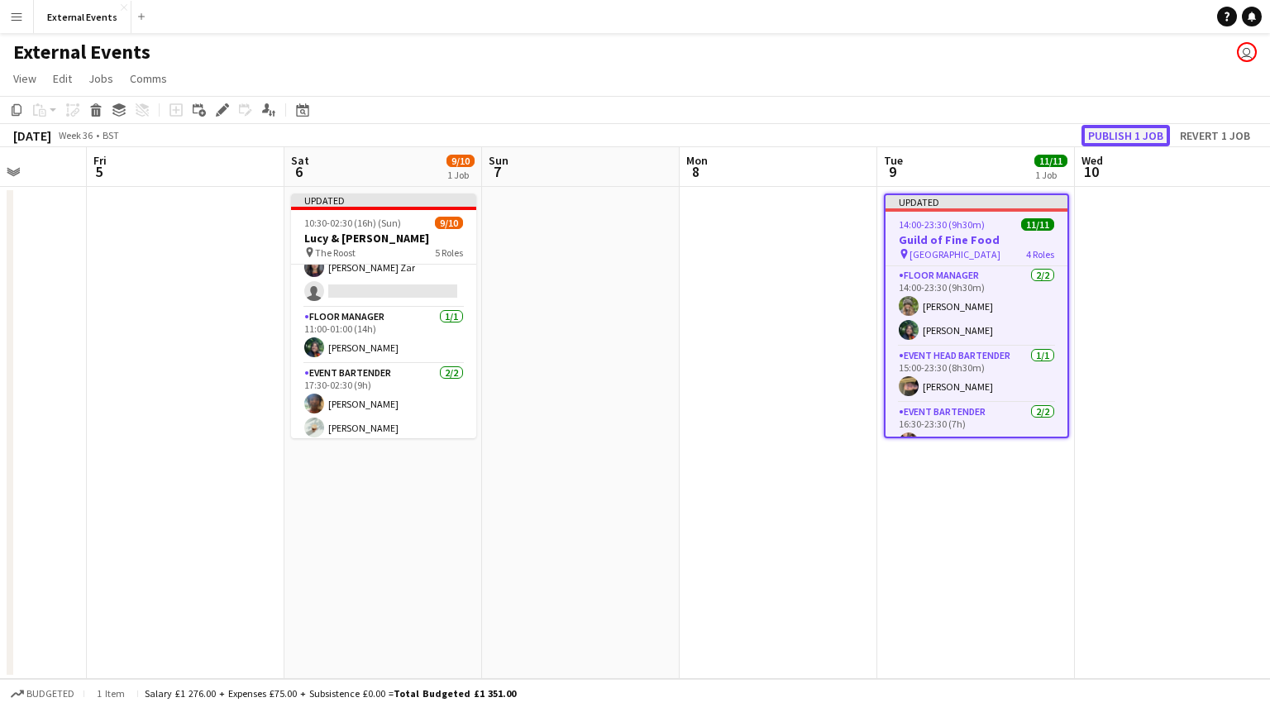
click at [1111, 140] on button "Publish 1 job" at bounding box center [1125, 135] width 88 height 21
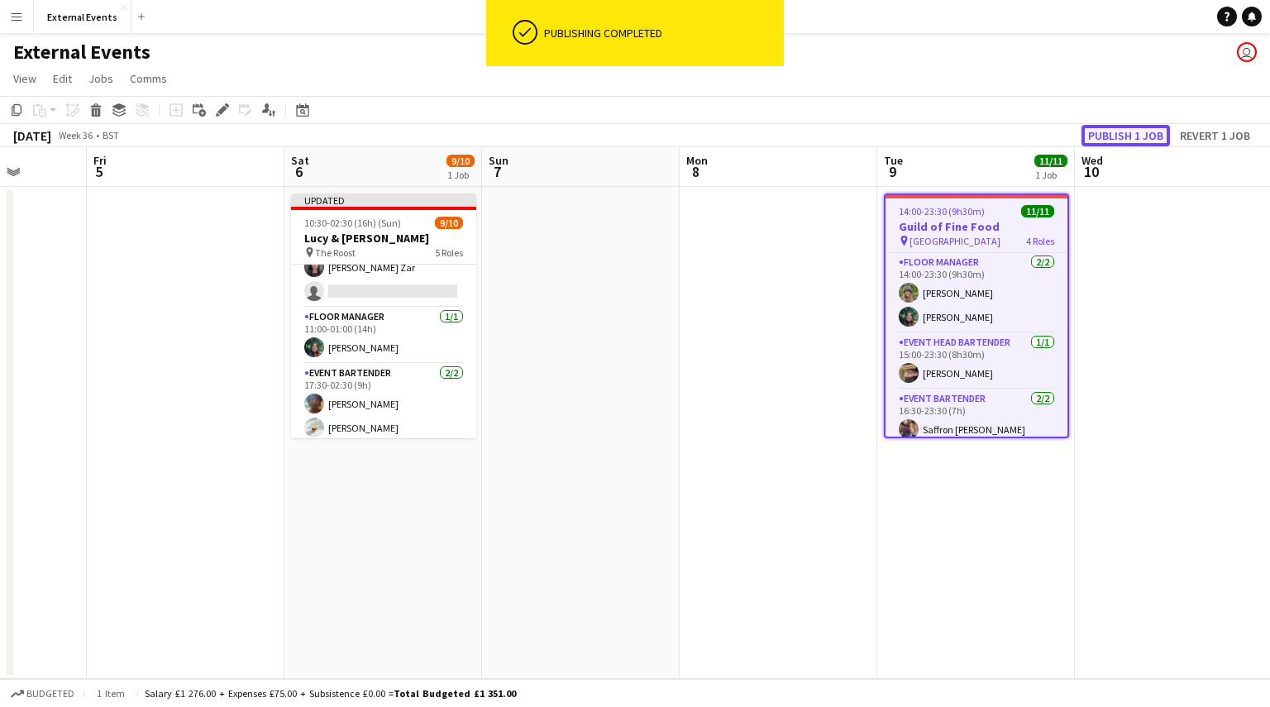
click at [1111, 140] on button "Publish 1 job" at bounding box center [1125, 135] width 88 height 21
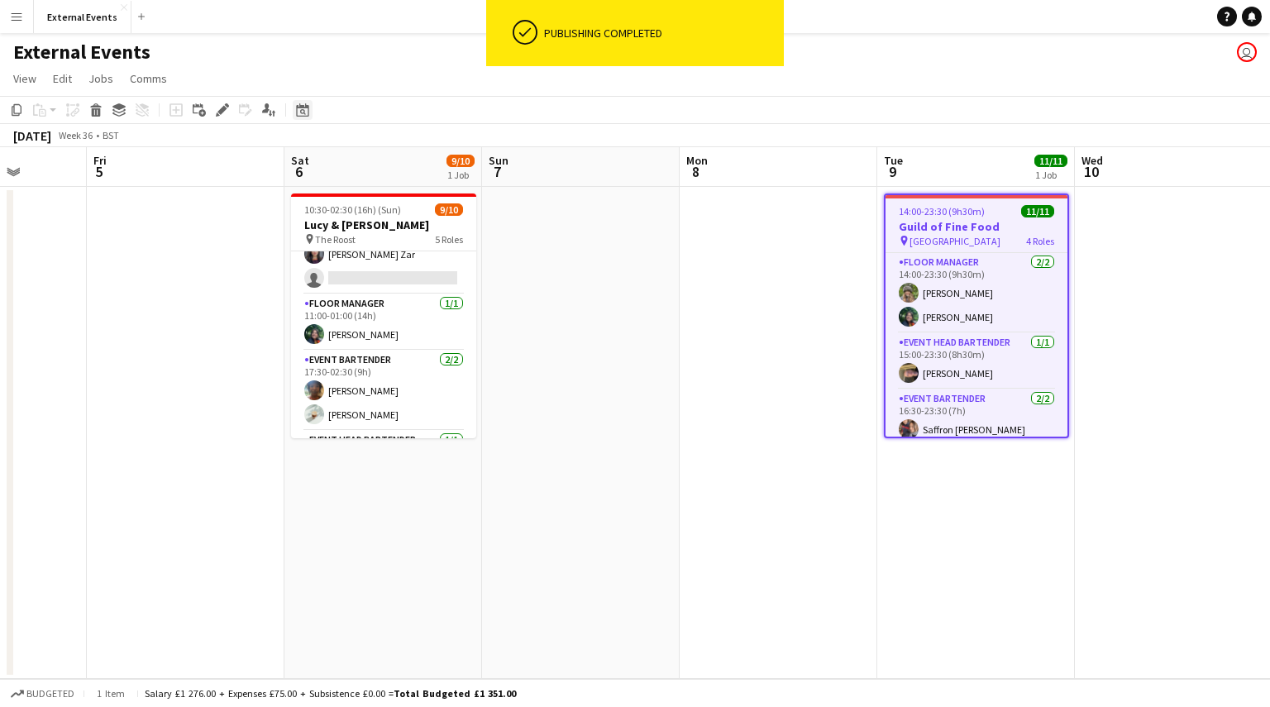
click at [303, 110] on icon "Date picker" at bounding box center [302, 109] width 13 height 13
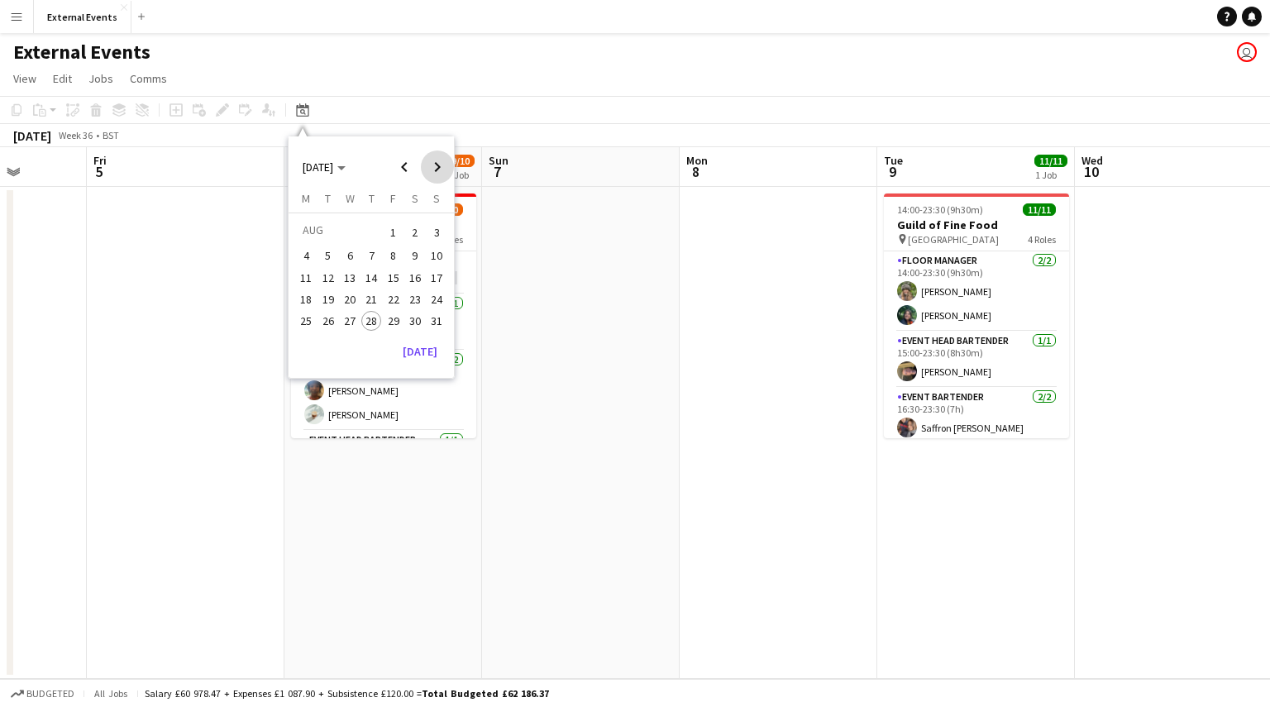
click at [441, 162] on span "Next month" at bounding box center [437, 166] width 33 height 33
click at [402, 274] on span "10" at bounding box center [394, 274] width 20 height 20
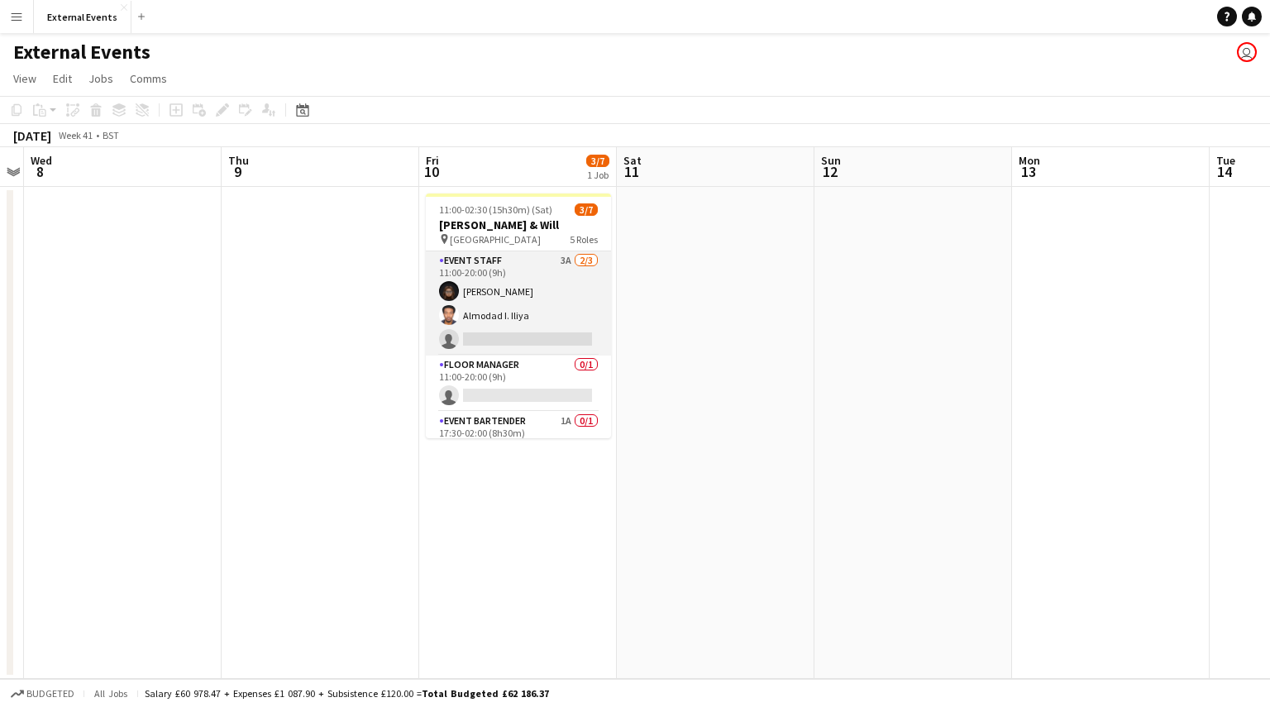
click at [541, 320] on app-card-role "Event staff 3A [DATE] 11:00-20:00 (9h) [PERSON_NAME] [PERSON_NAME] single-neutr…" at bounding box center [518, 303] width 185 height 104
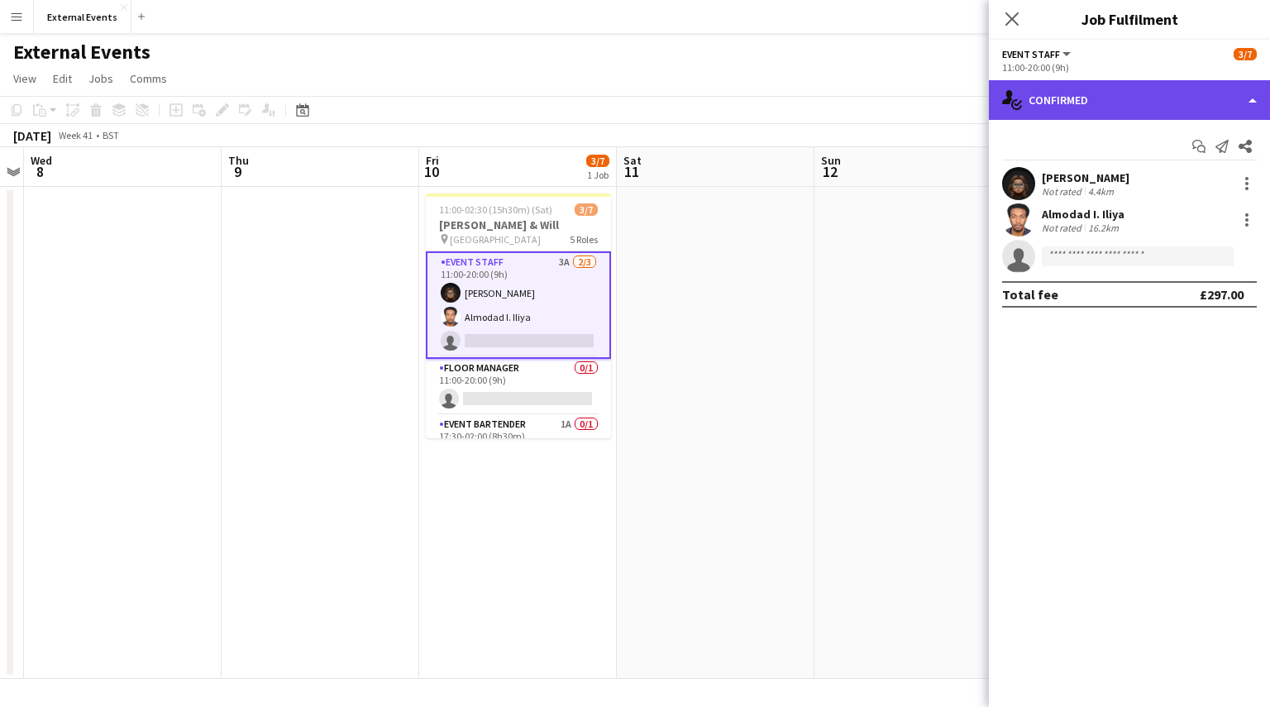
click at [1182, 101] on div "single-neutral-actions-check-2 Confirmed" at bounding box center [1129, 100] width 281 height 40
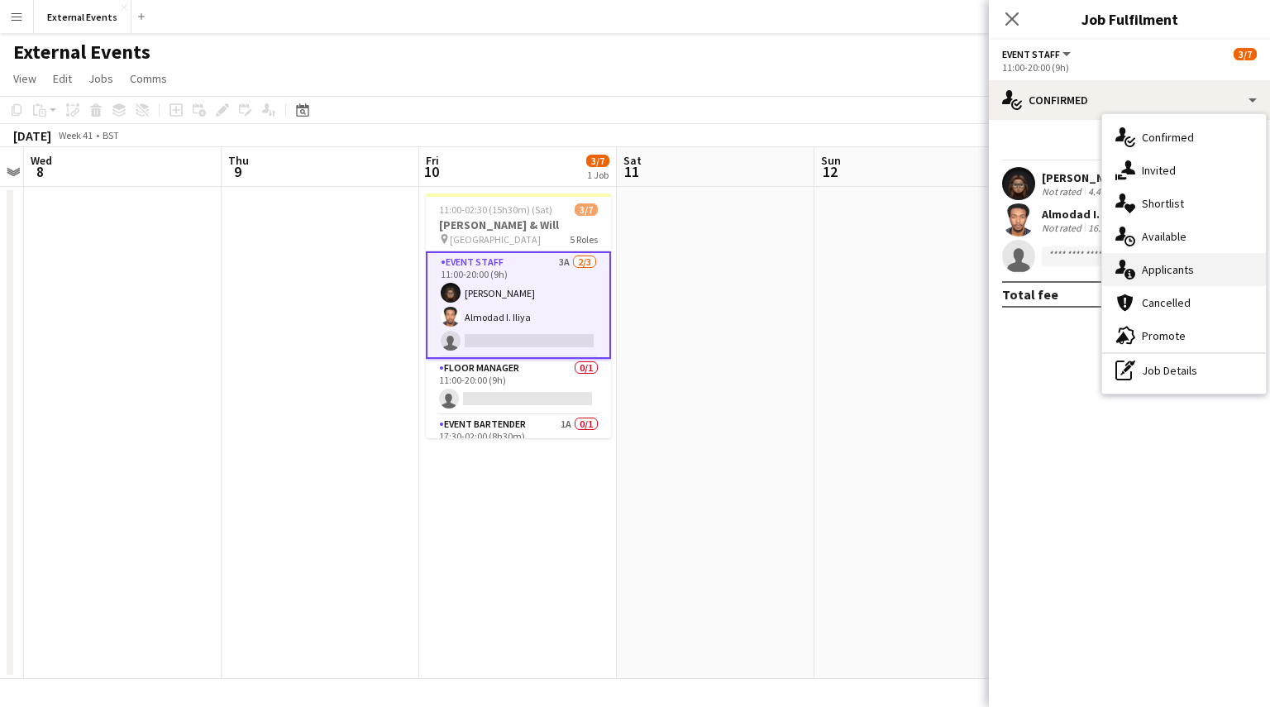
click at [1216, 260] on div "single-neutral-actions-information Applicants" at bounding box center [1184, 269] width 164 height 33
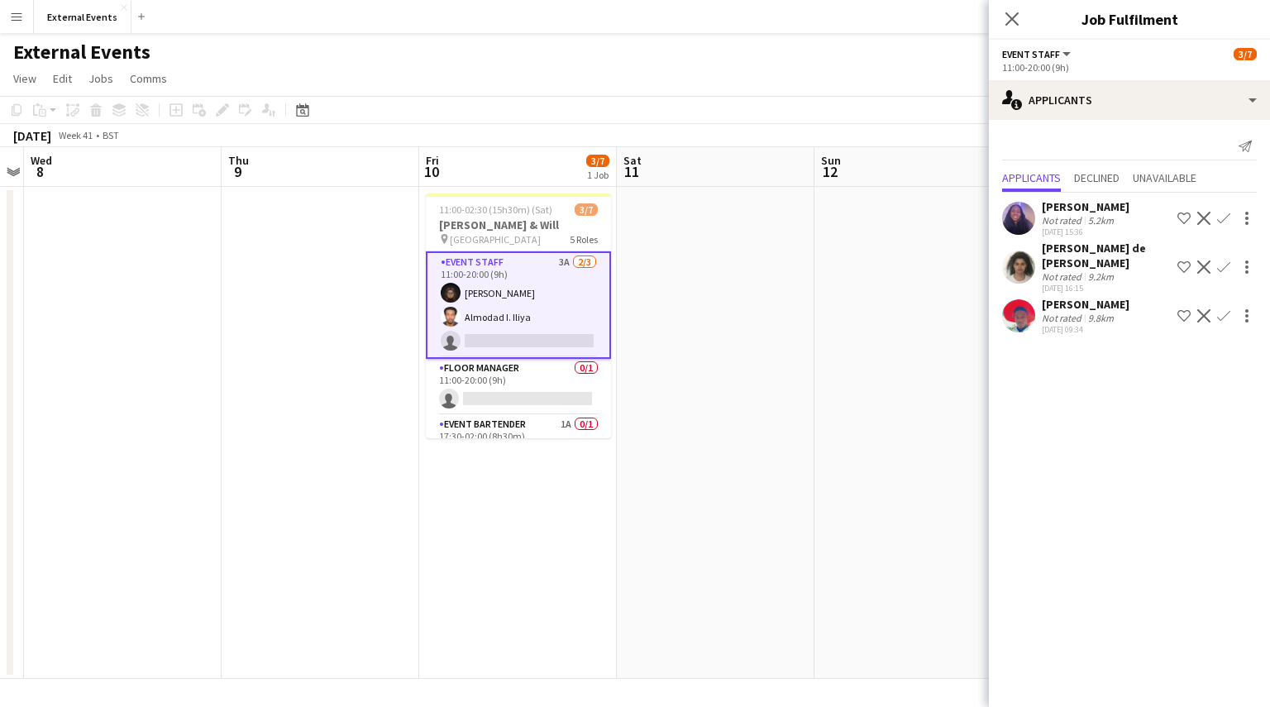
click at [1224, 220] on app-icon "Confirm" at bounding box center [1223, 218] width 13 height 13
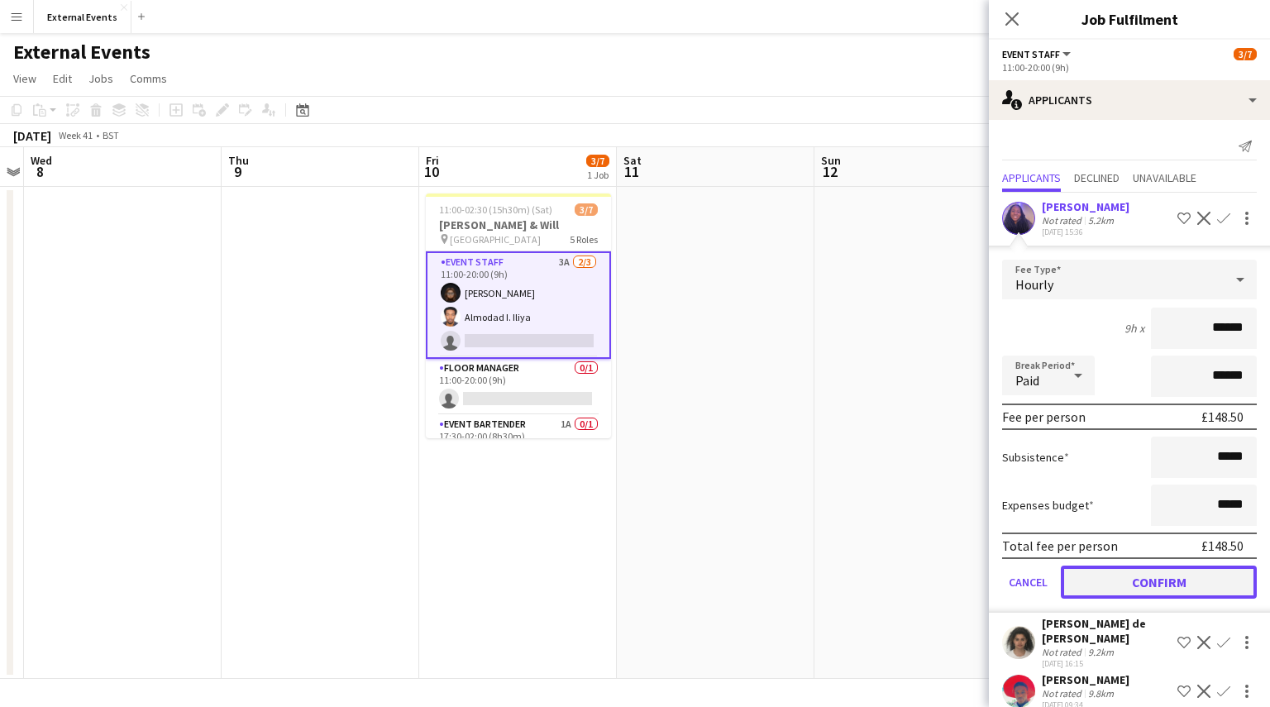
click at [1157, 565] on button "Confirm" at bounding box center [1159, 581] width 196 height 33
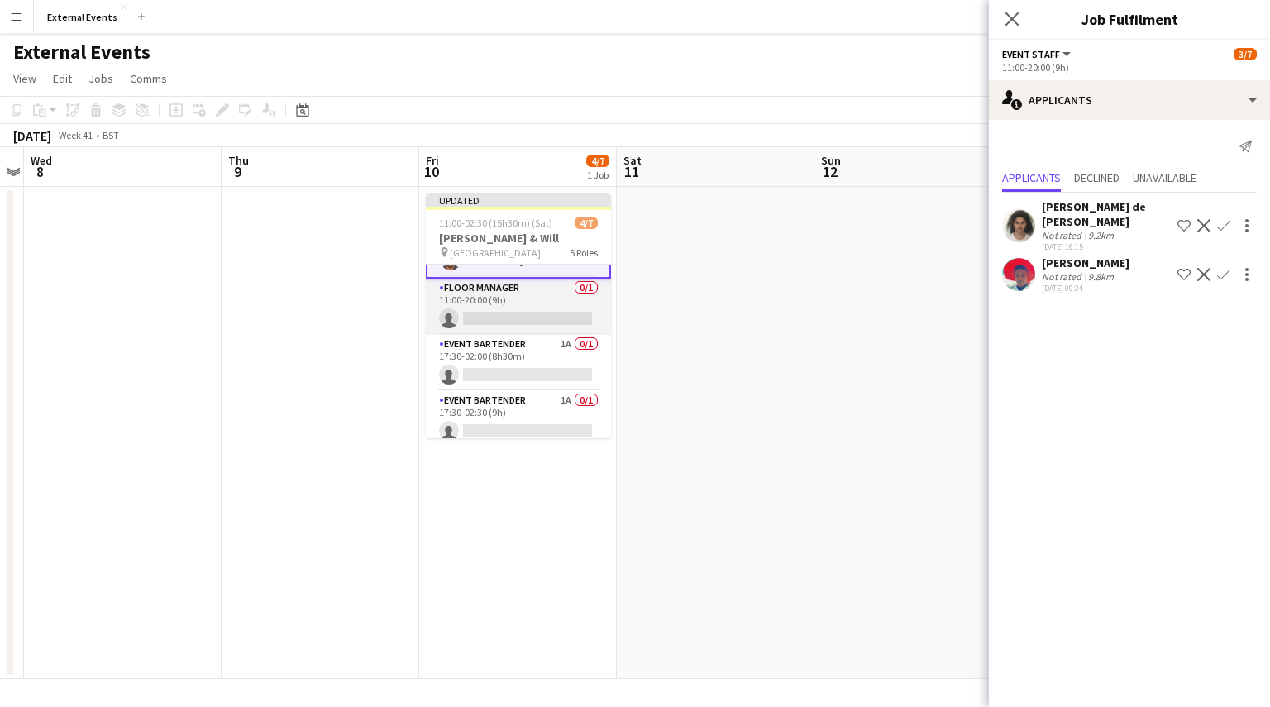
click at [505, 308] on app-card-role "Floor manager 0/1 11:00-20:00 (9h) single-neutral-actions" at bounding box center [518, 307] width 185 height 56
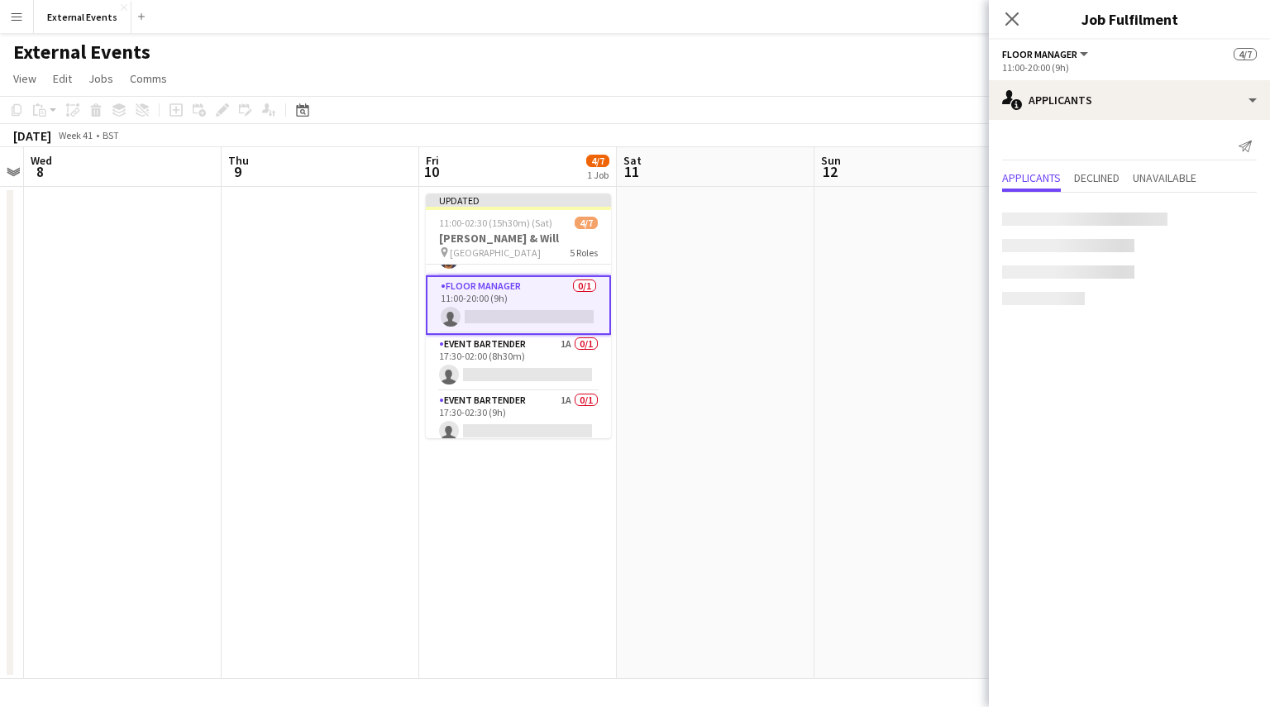
scroll to position [92, 0]
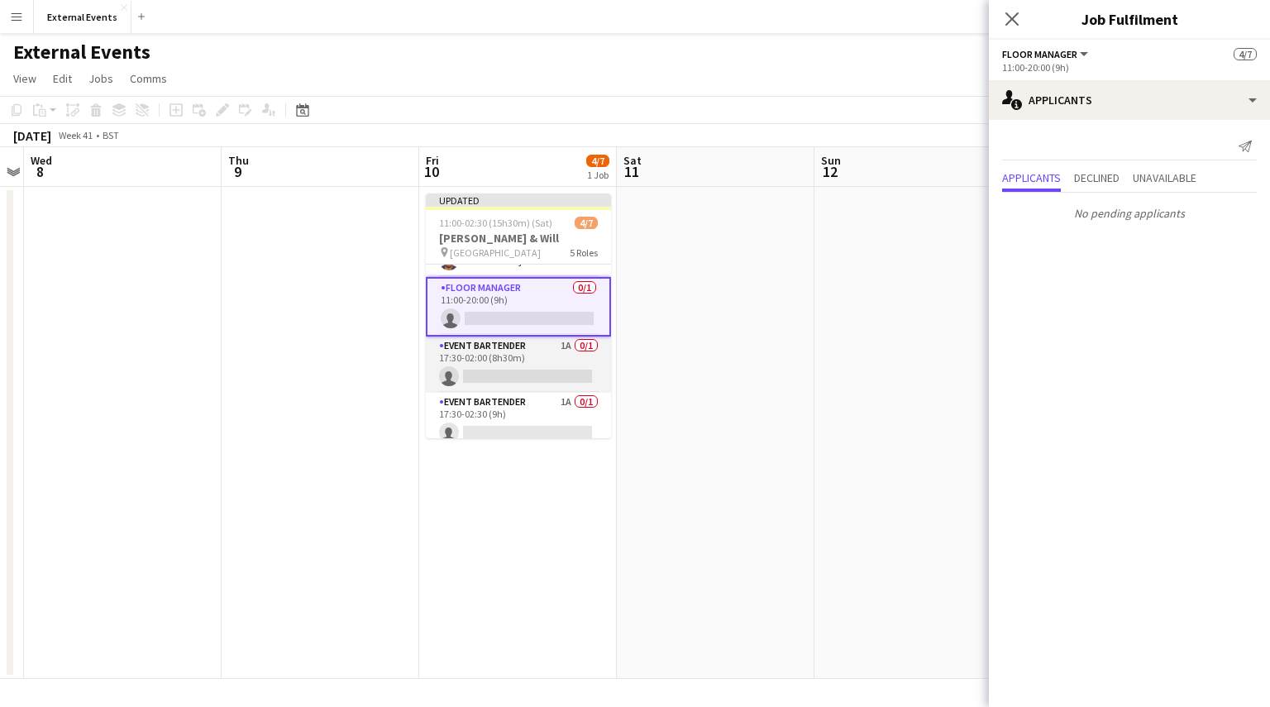
click at [501, 365] on app-card-role "Event bartender 1A 0/1 17:30-02:00 (8h30m) single-neutral-actions" at bounding box center [518, 364] width 185 height 56
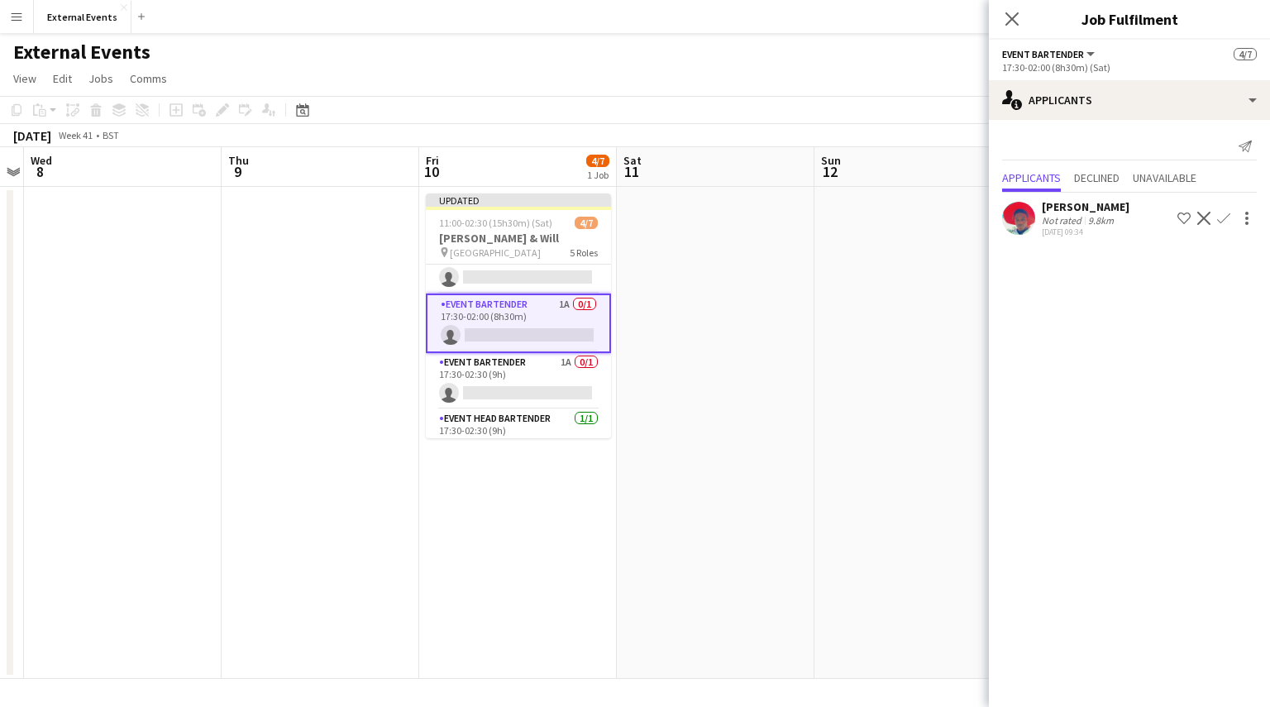
scroll to position [158, 0]
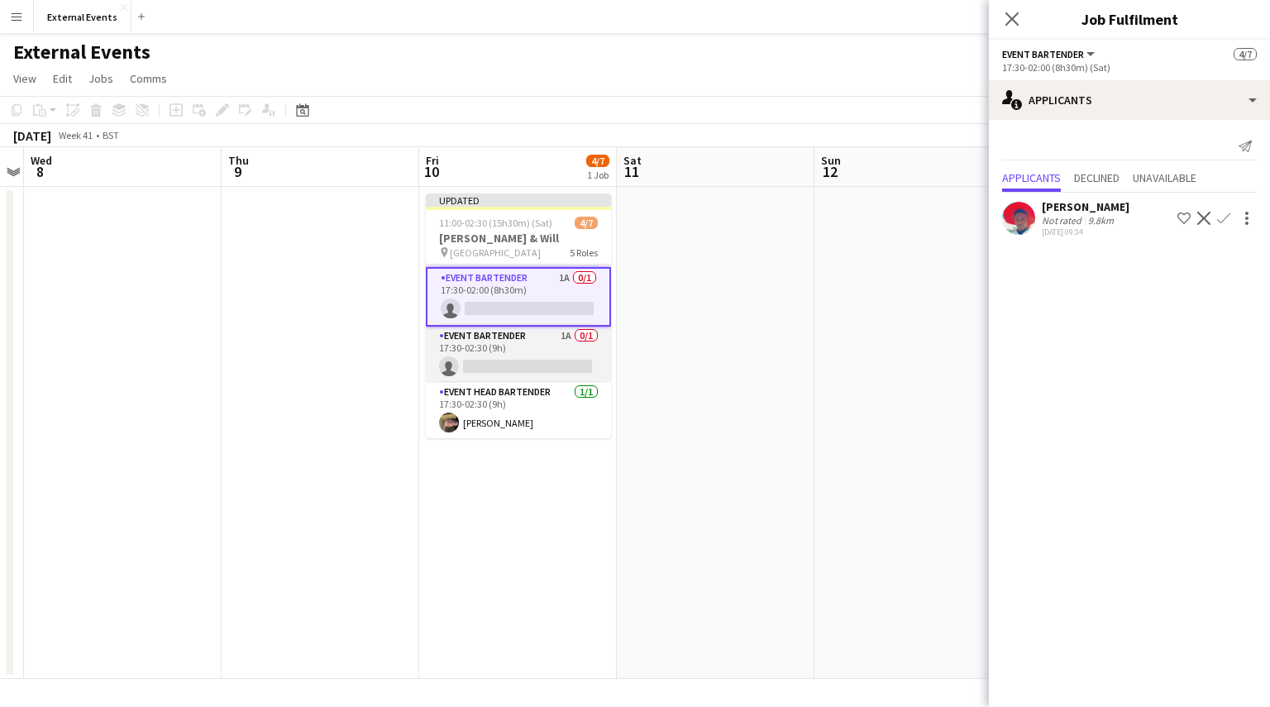
click at [511, 351] on app-card-role "Event bartender 1A 0/1 17:30-02:30 (9h) single-neutral-actions" at bounding box center [518, 355] width 185 height 56
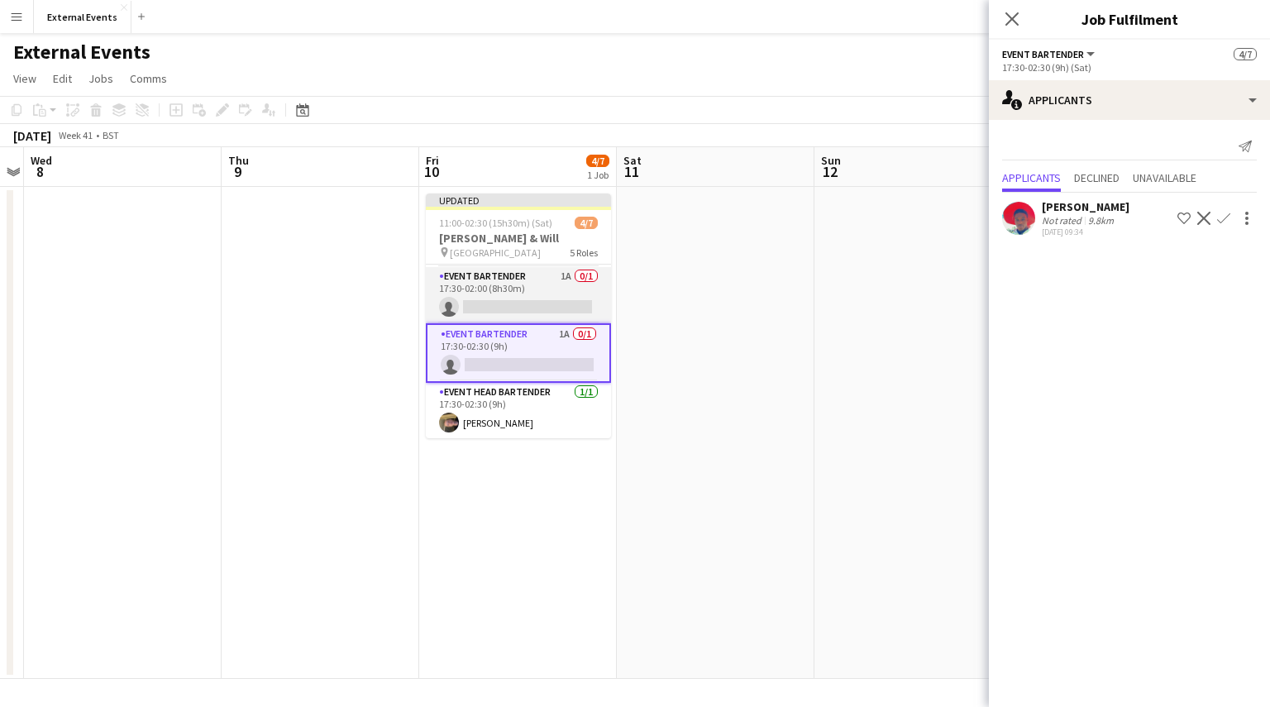
click at [537, 285] on app-card-role "Event bartender 1A 0/1 17:30-02:00 (8h30m) single-neutral-actions" at bounding box center [518, 295] width 185 height 56
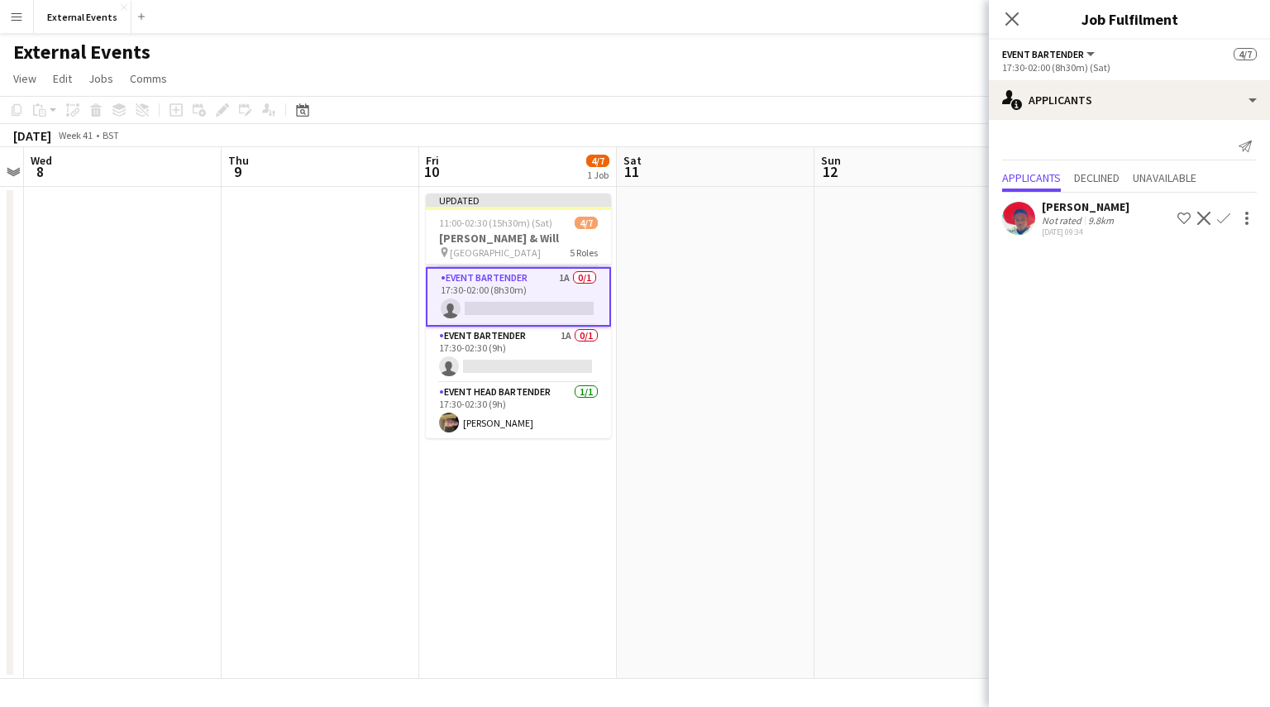
click at [1219, 218] on app-icon "Confirm" at bounding box center [1223, 218] width 13 height 13
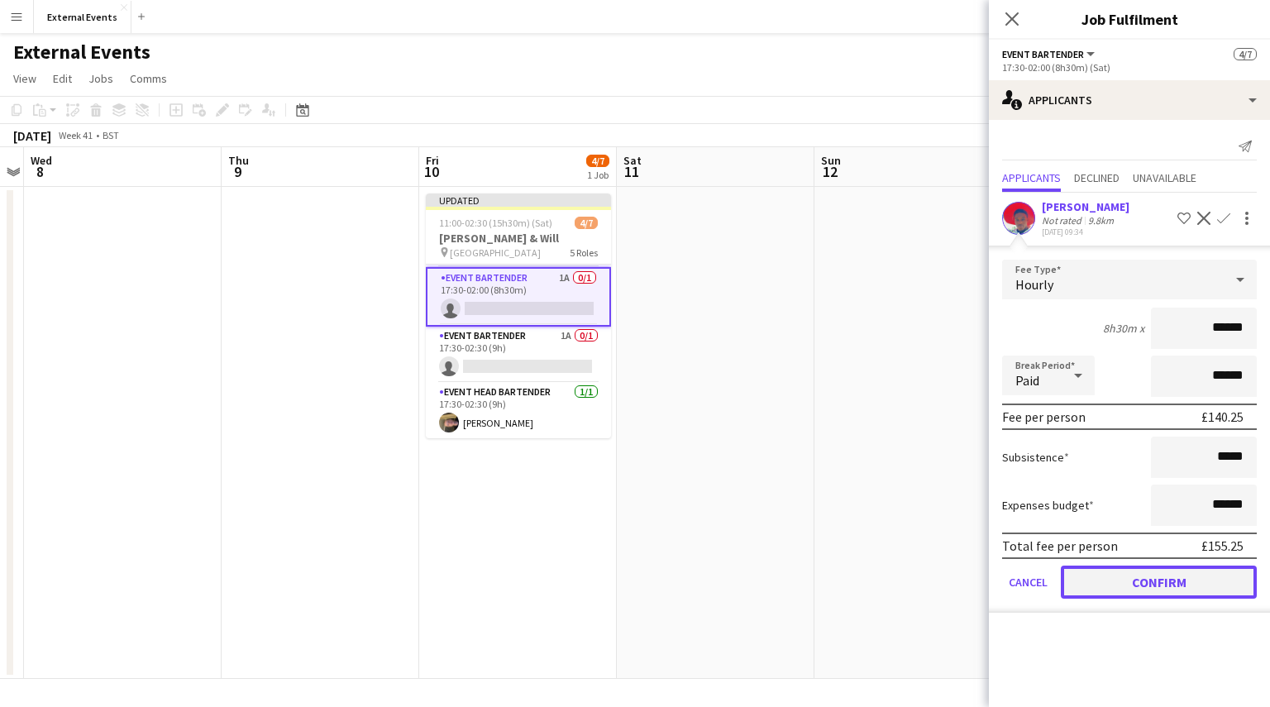
click at [1150, 578] on button "Confirm" at bounding box center [1159, 581] width 196 height 33
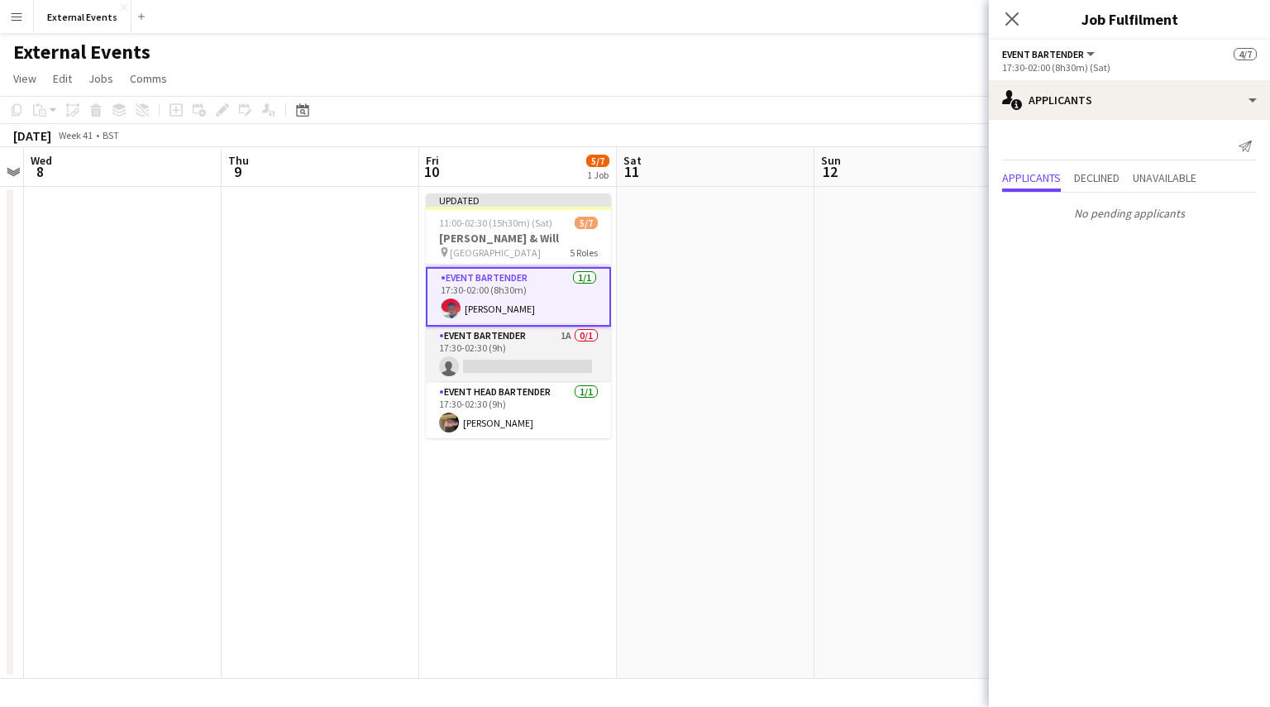
click at [535, 343] on app-card-role "Event bartender 1A 0/1 17:30-02:30 (9h) single-neutral-actions" at bounding box center [518, 355] width 185 height 56
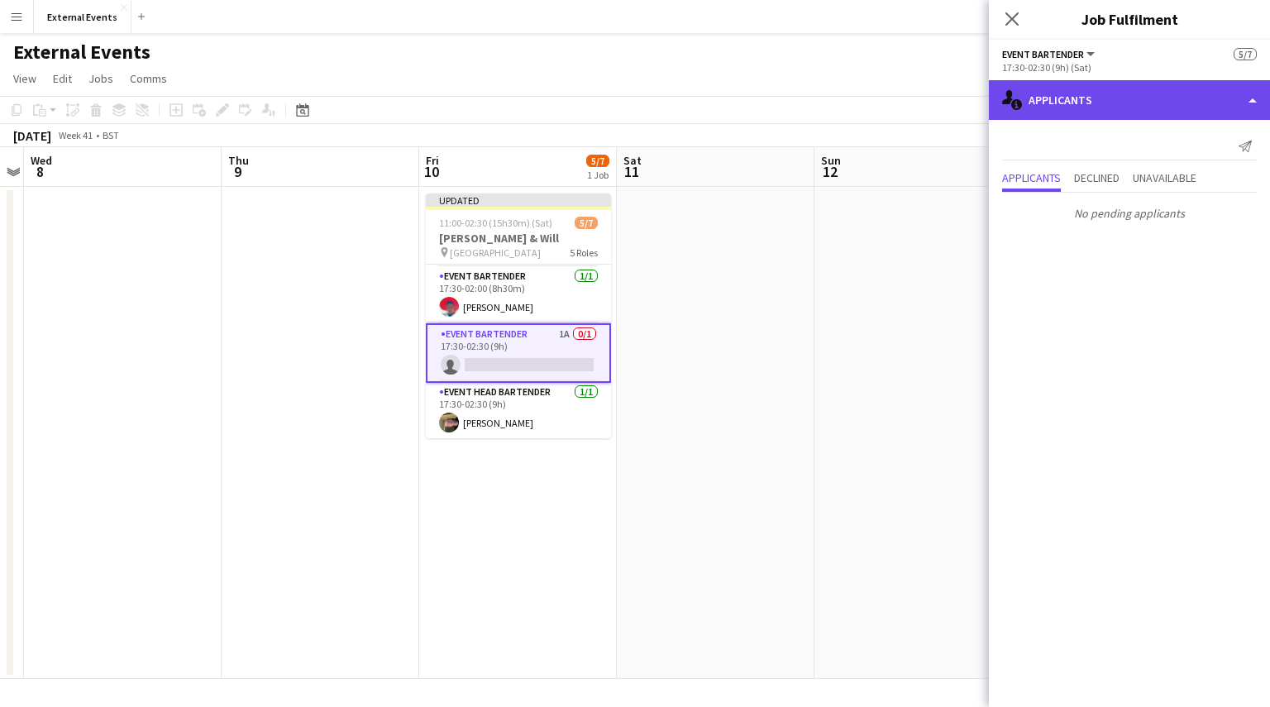
click at [1205, 103] on div "single-neutral-actions-information Applicants" at bounding box center [1129, 100] width 281 height 40
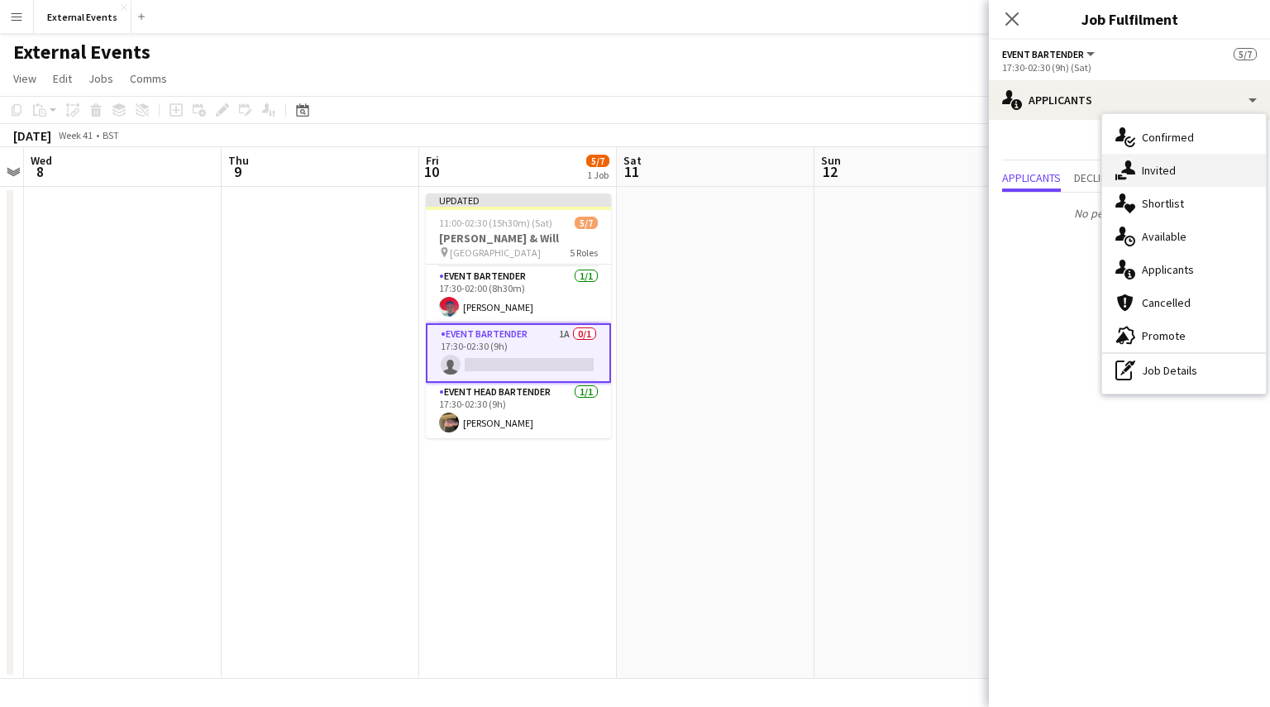
click at [1200, 169] on div "single-neutral-actions-share-1 Invited" at bounding box center [1184, 170] width 164 height 33
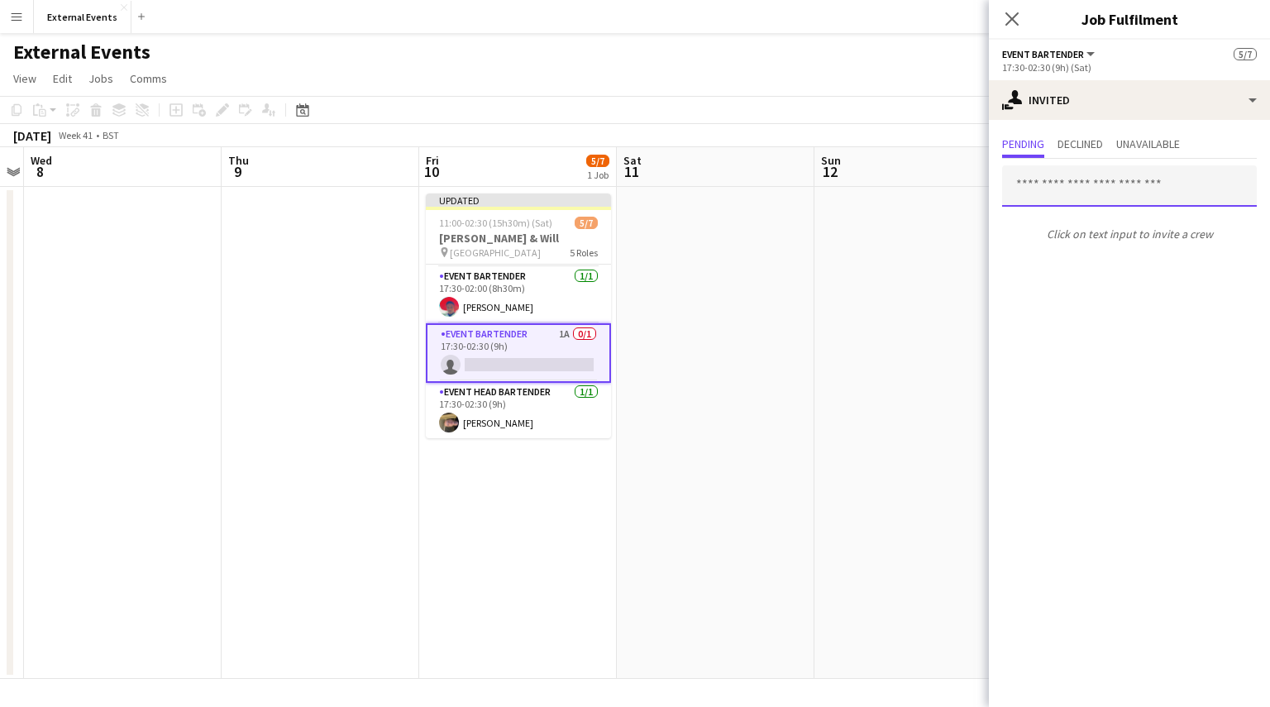
click at [1109, 184] on input "text" at bounding box center [1129, 185] width 255 height 41
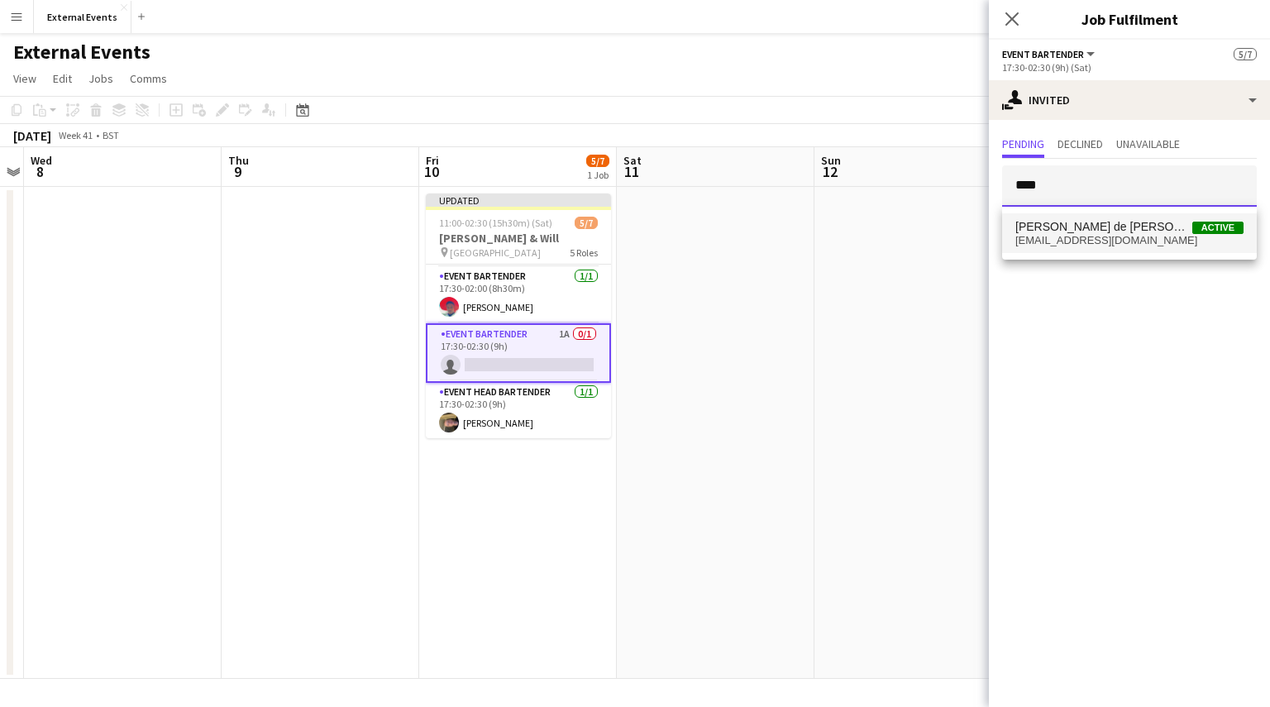
type input "****"
click at [1104, 226] on span "[PERSON_NAME] de [PERSON_NAME]" at bounding box center [1103, 227] width 177 height 14
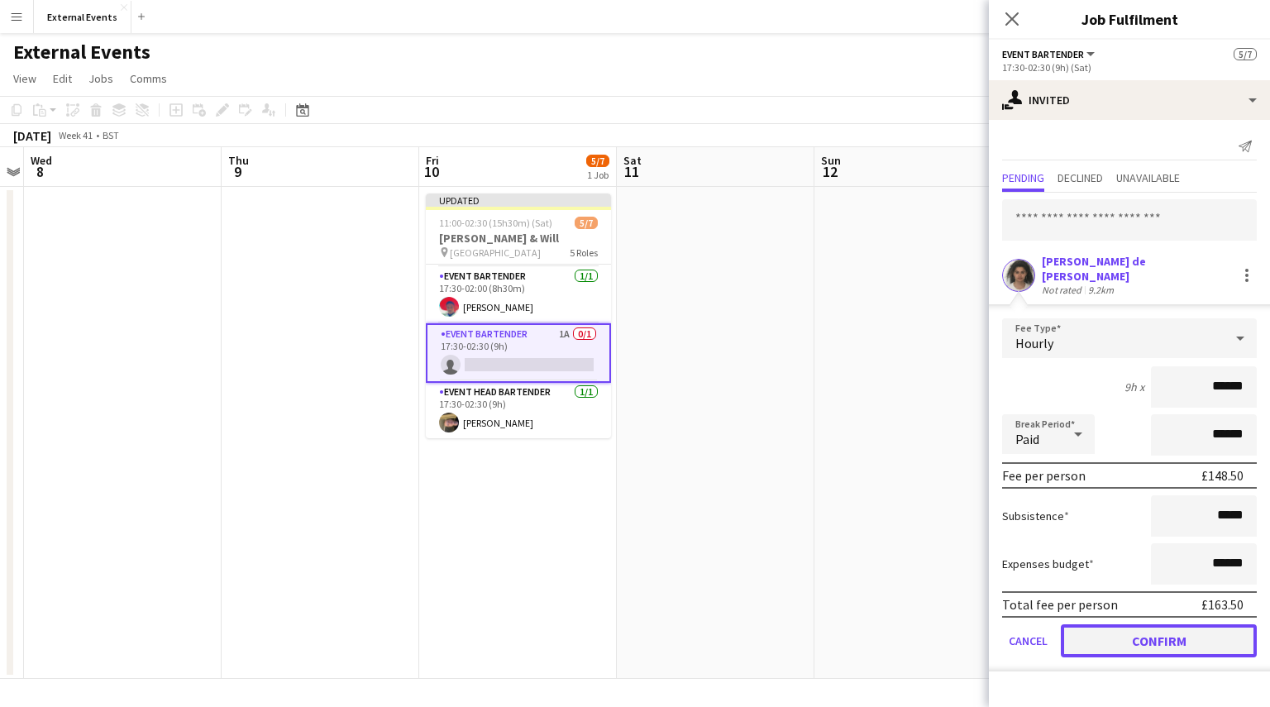
click at [1181, 624] on button "Confirm" at bounding box center [1159, 640] width 196 height 33
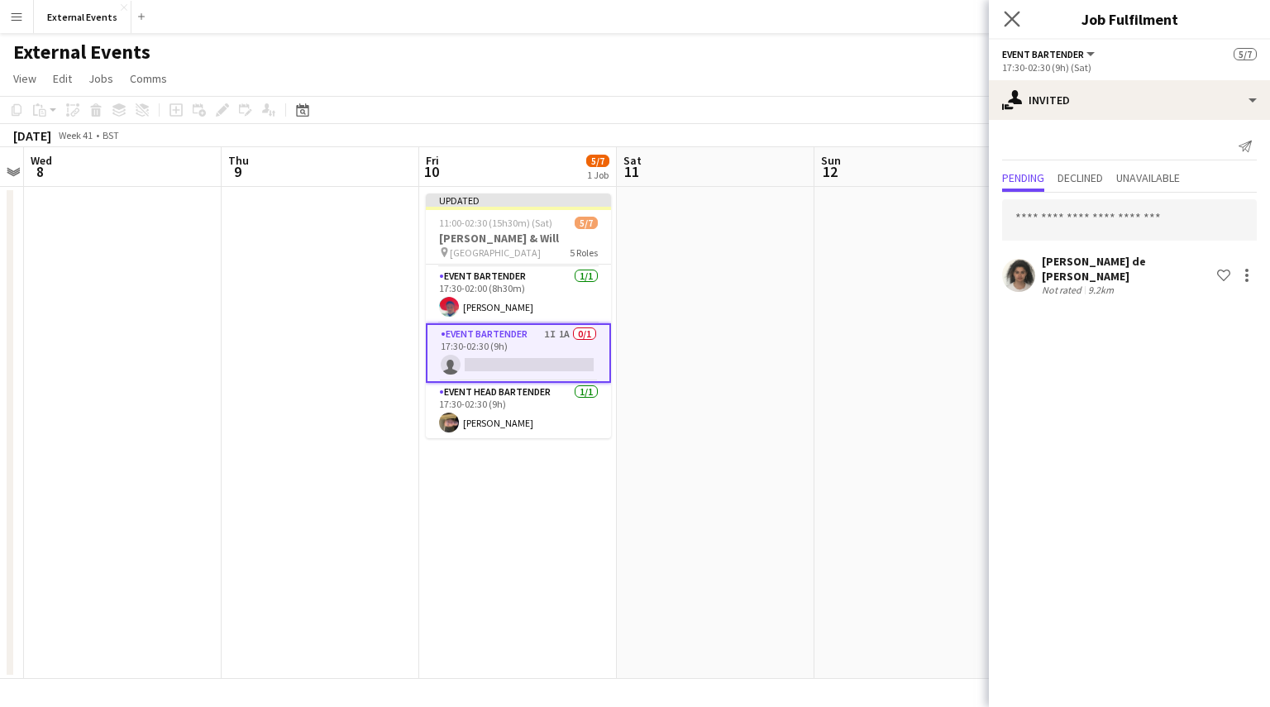
click at [1015, 9] on app-icon "Close pop-in" at bounding box center [1012, 19] width 24 height 24
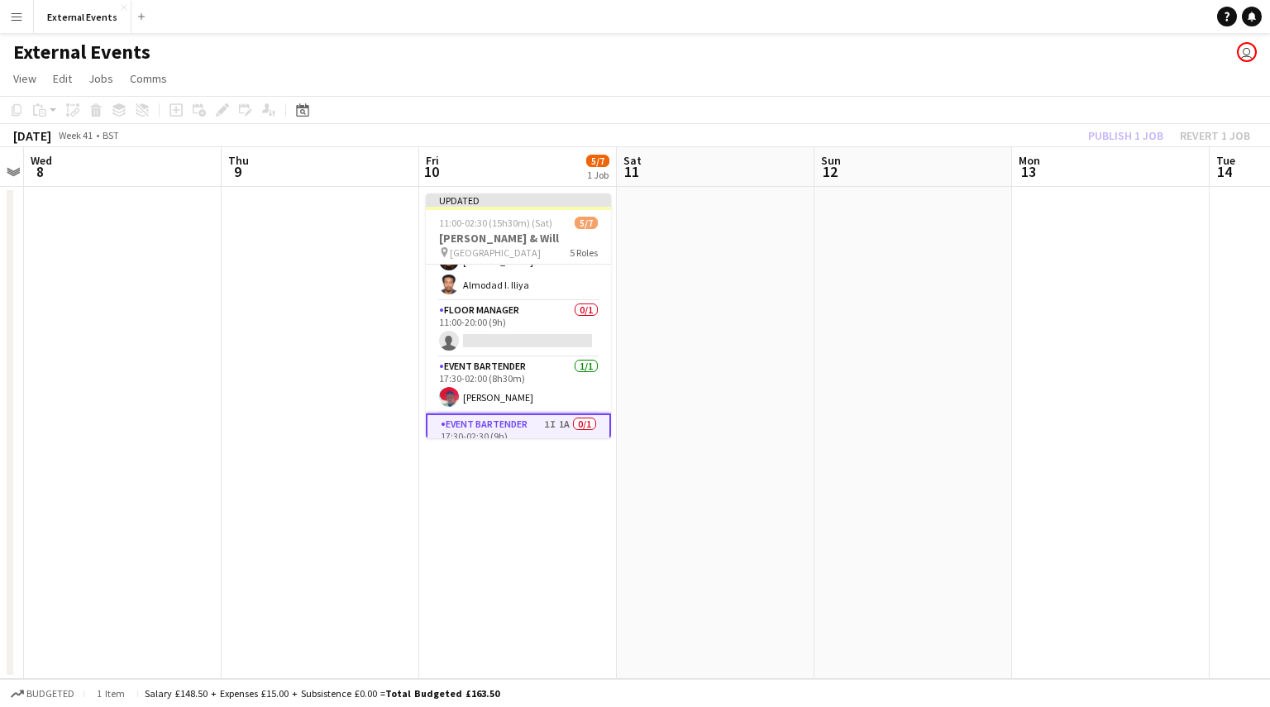
scroll to position [0, 0]
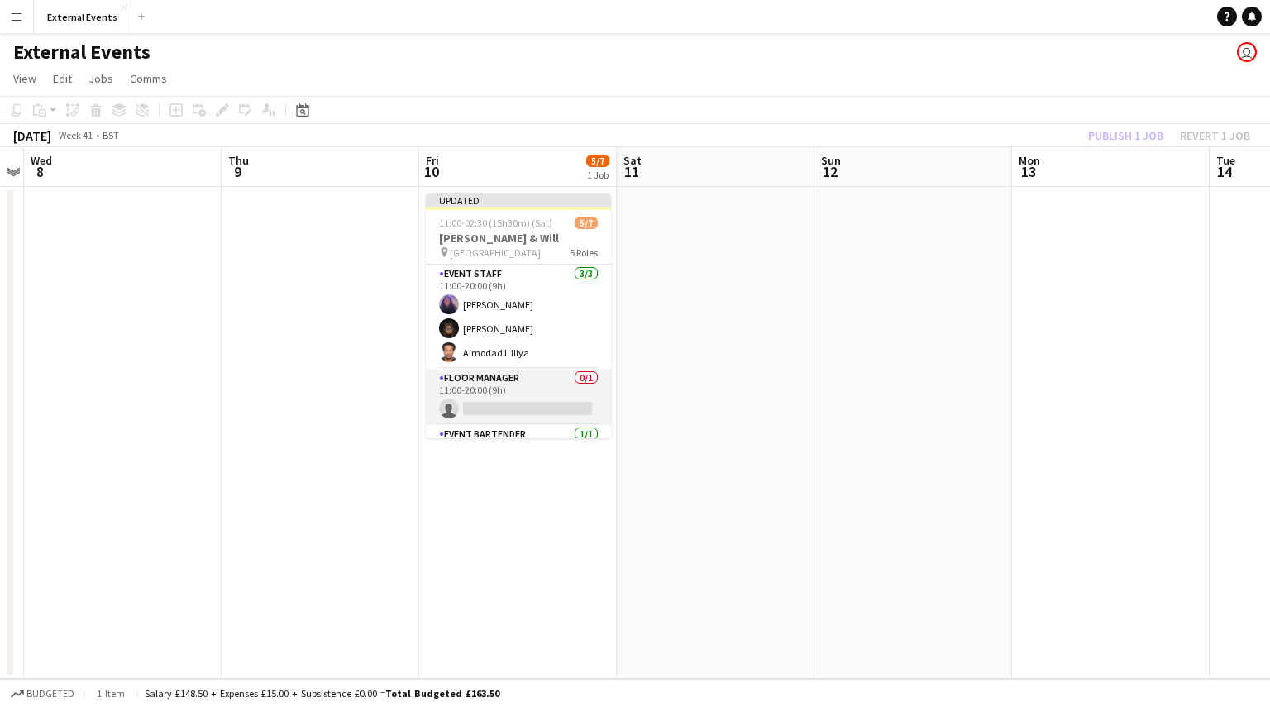
click at [500, 422] on app-card-role "Floor manager 0/1 11:00-20:00 (9h) single-neutral-actions" at bounding box center [518, 397] width 185 height 56
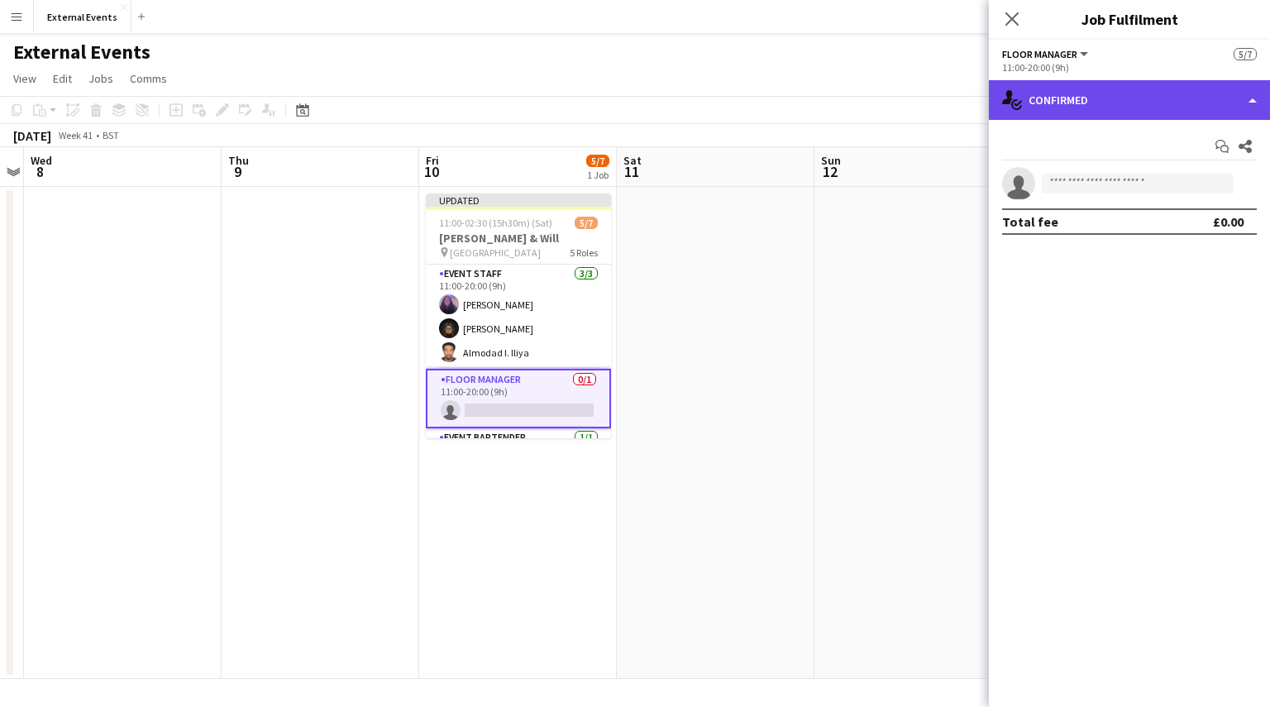
click at [1245, 94] on div "single-neutral-actions-check-2 Confirmed" at bounding box center [1129, 100] width 281 height 40
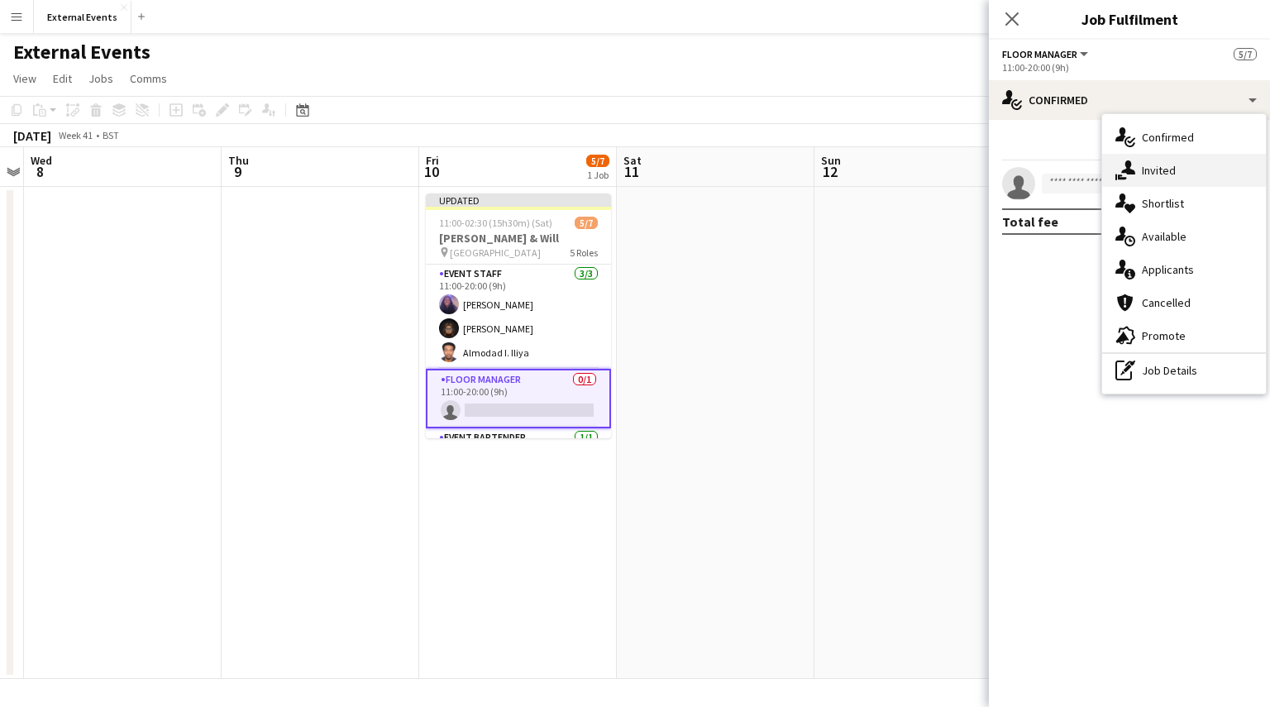
click at [1222, 165] on div "single-neutral-actions-share-1 Invited" at bounding box center [1184, 170] width 164 height 33
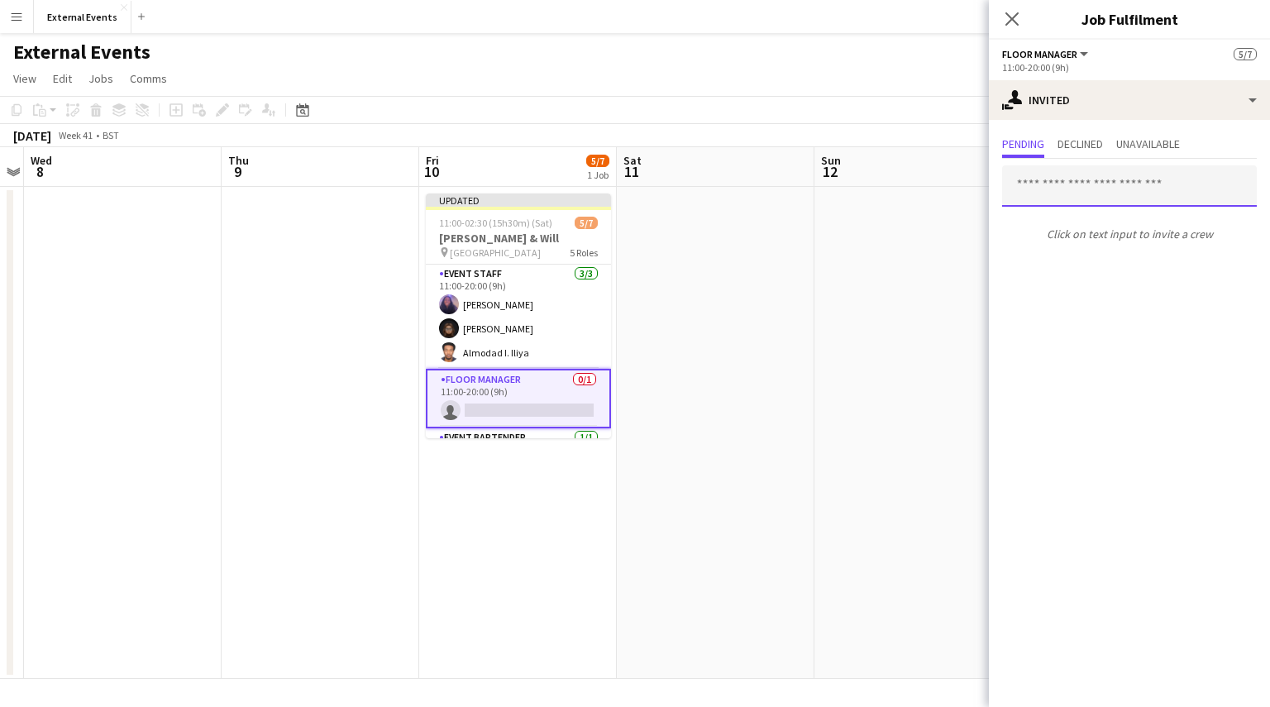
click at [1149, 176] on input "text" at bounding box center [1129, 185] width 255 height 41
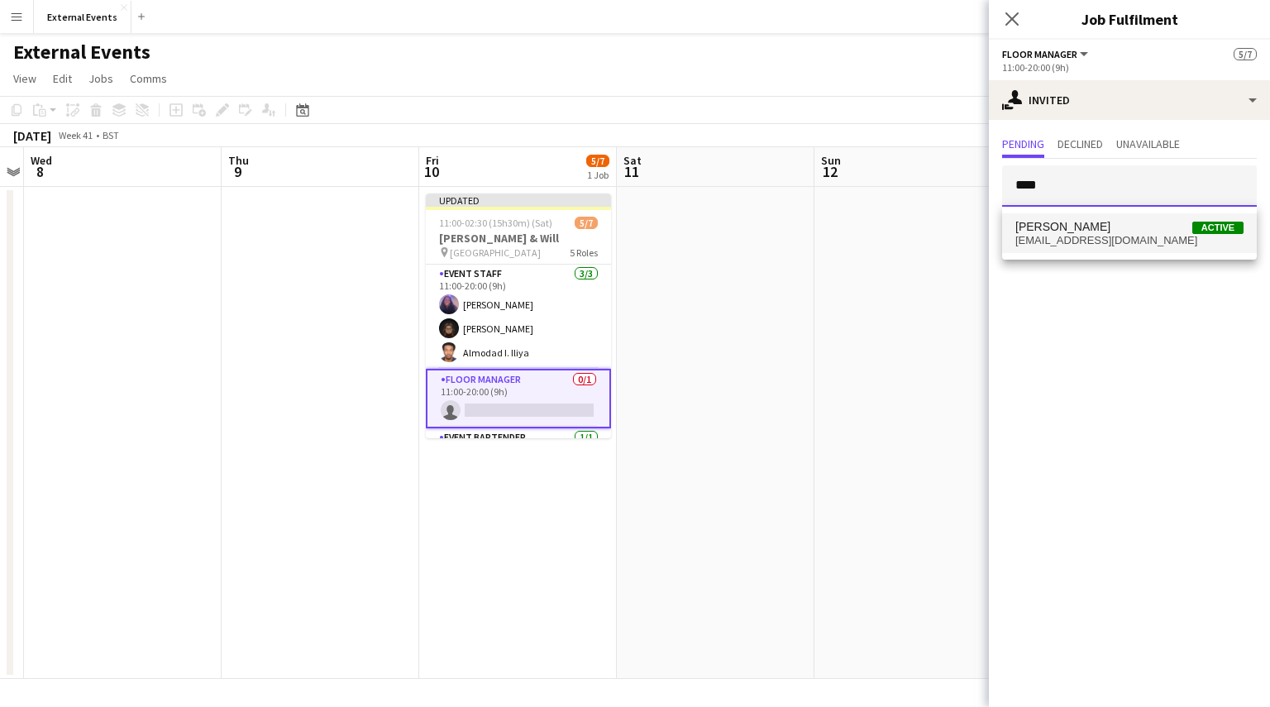
type input "****"
click at [1116, 226] on span "[PERSON_NAME] Active" at bounding box center [1129, 227] width 228 height 14
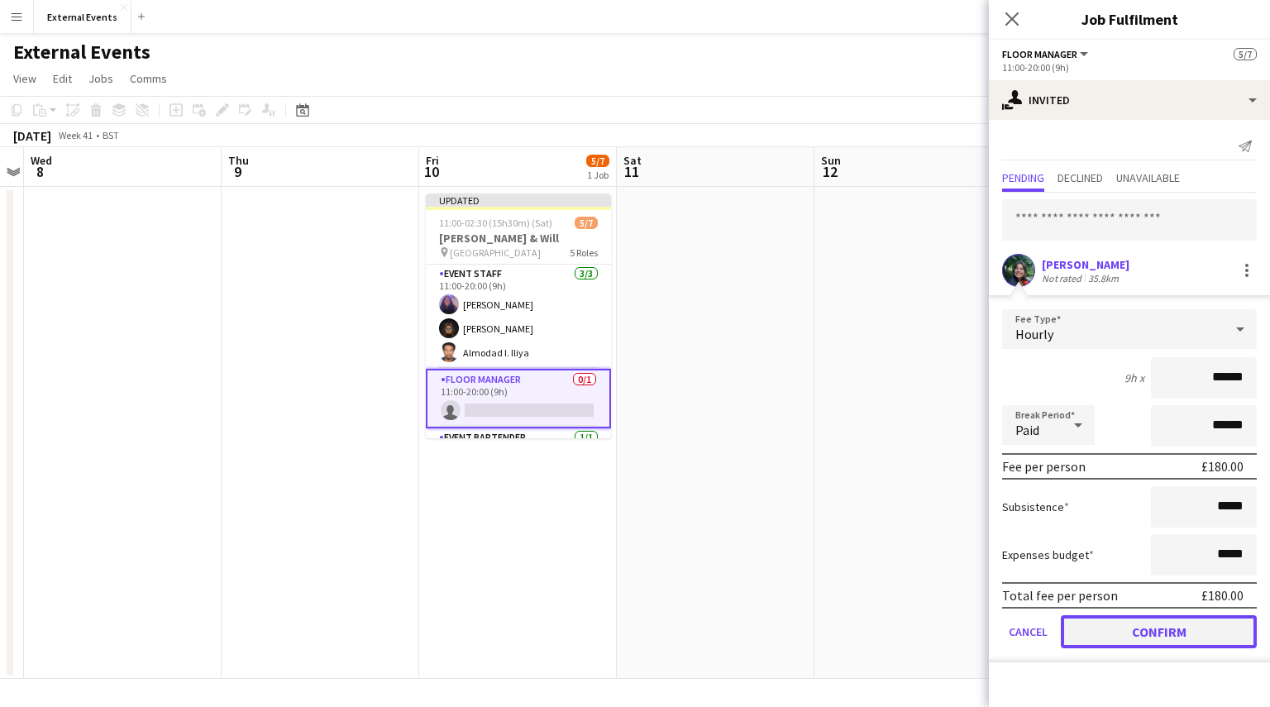
click at [1137, 631] on button "Confirm" at bounding box center [1159, 631] width 196 height 33
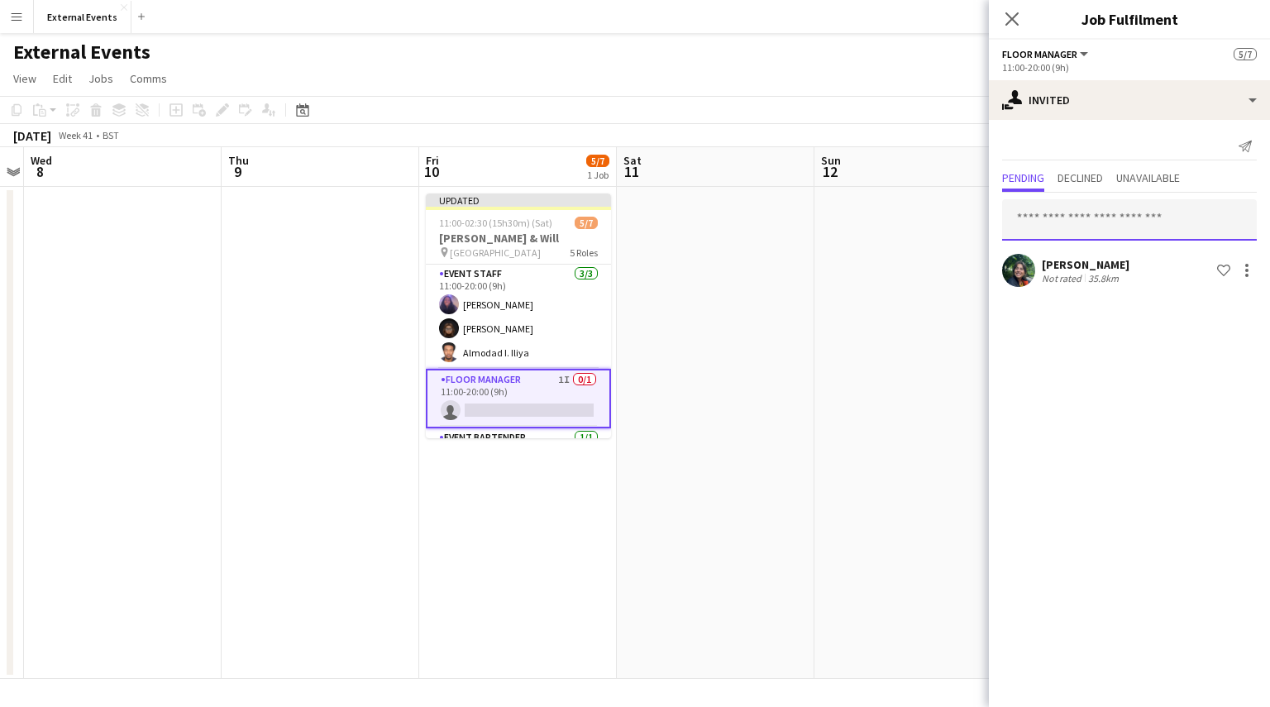
click at [1104, 206] on input "text" at bounding box center [1129, 219] width 255 height 41
click at [1104, 206] on input "*****" at bounding box center [1129, 219] width 255 height 41
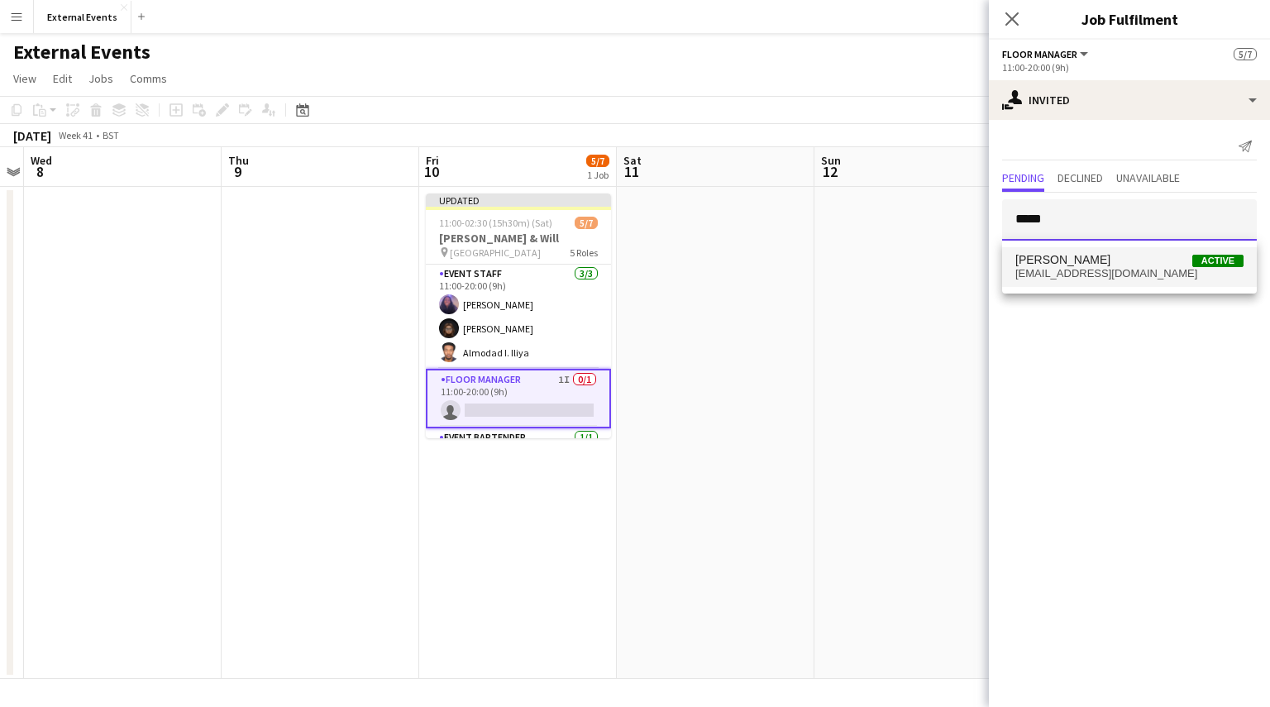
type input "*****"
click at [1093, 255] on span "[PERSON_NAME] Active" at bounding box center [1129, 260] width 228 height 14
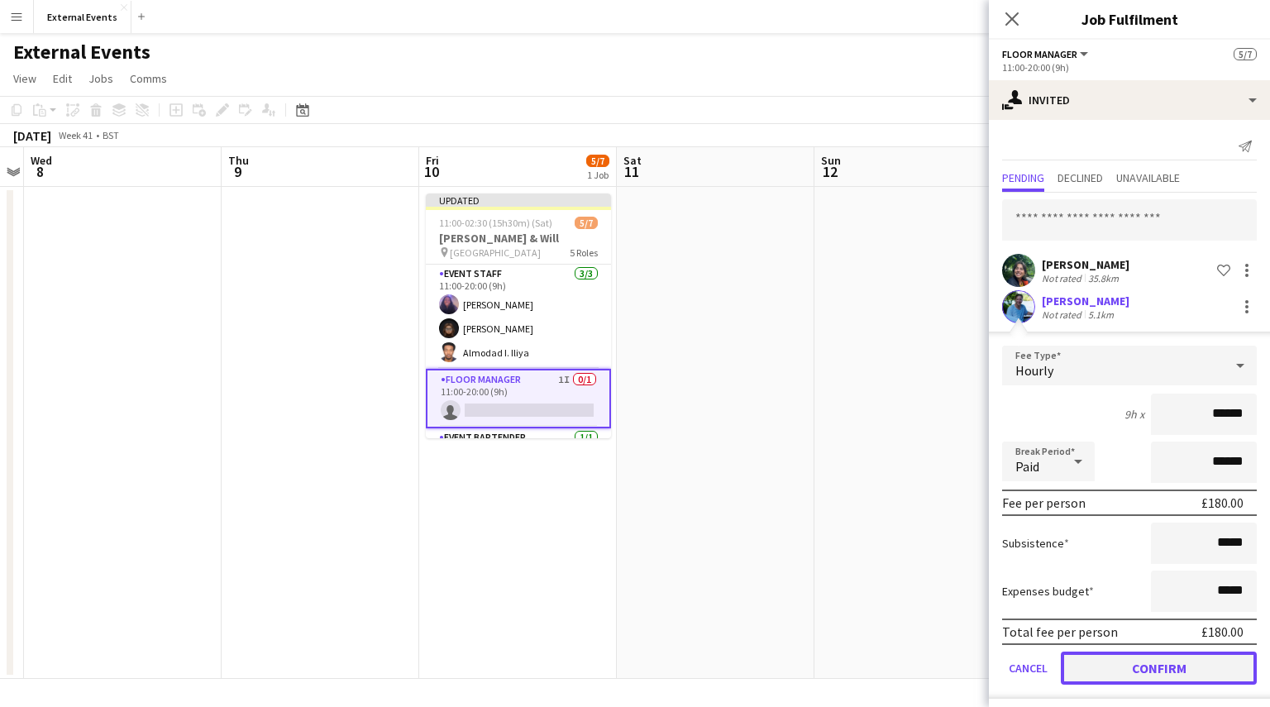
click at [1144, 666] on button "Confirm" at bounding box center [1159, 667] width 196 height 33
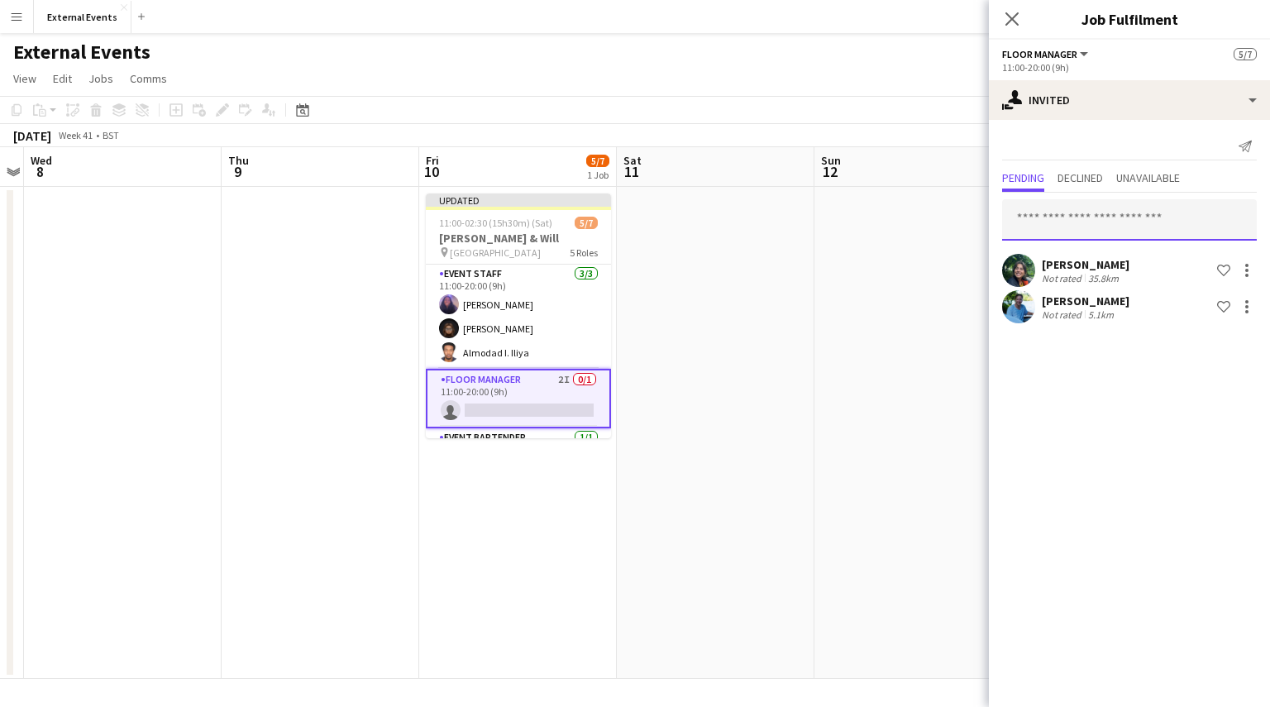
click at [1118, 211] on input "text" at bounding box center [1129, 219] width 255 height 41
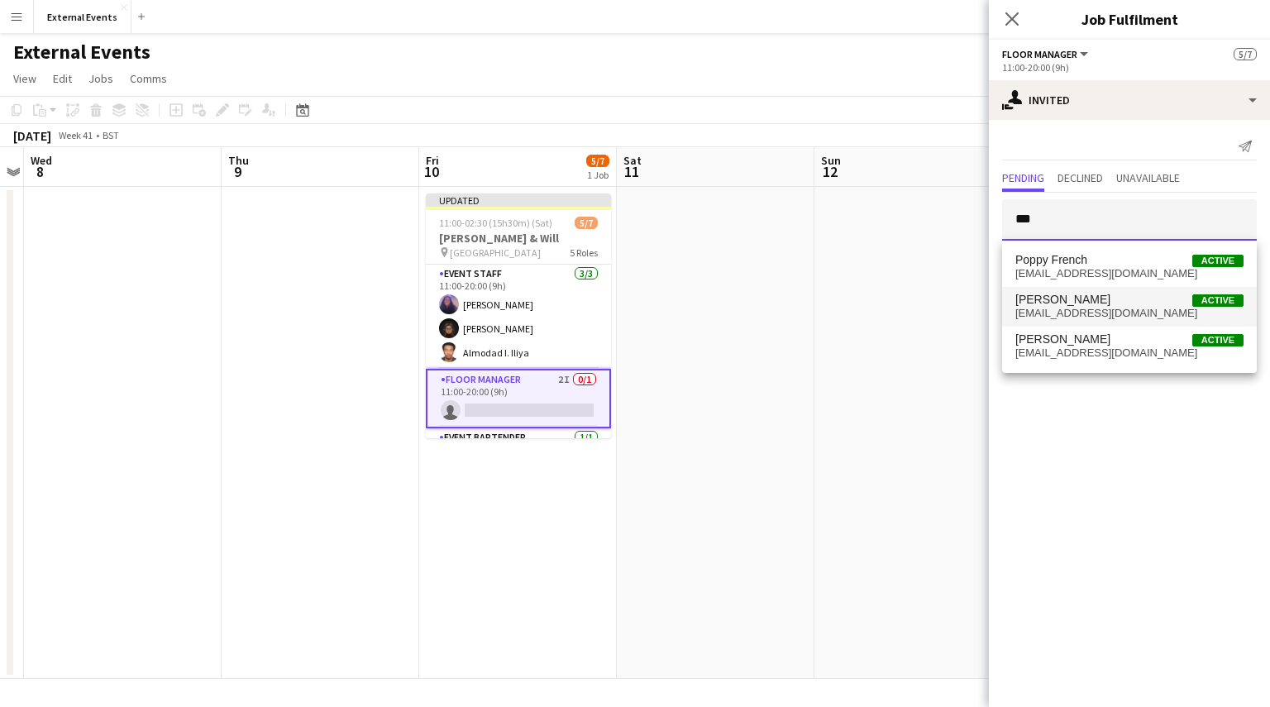
type input "***"
click at [1109, 300] on span "[PERSON_NAME] Active" at bounding box center [1129, 300] width 228 height 14
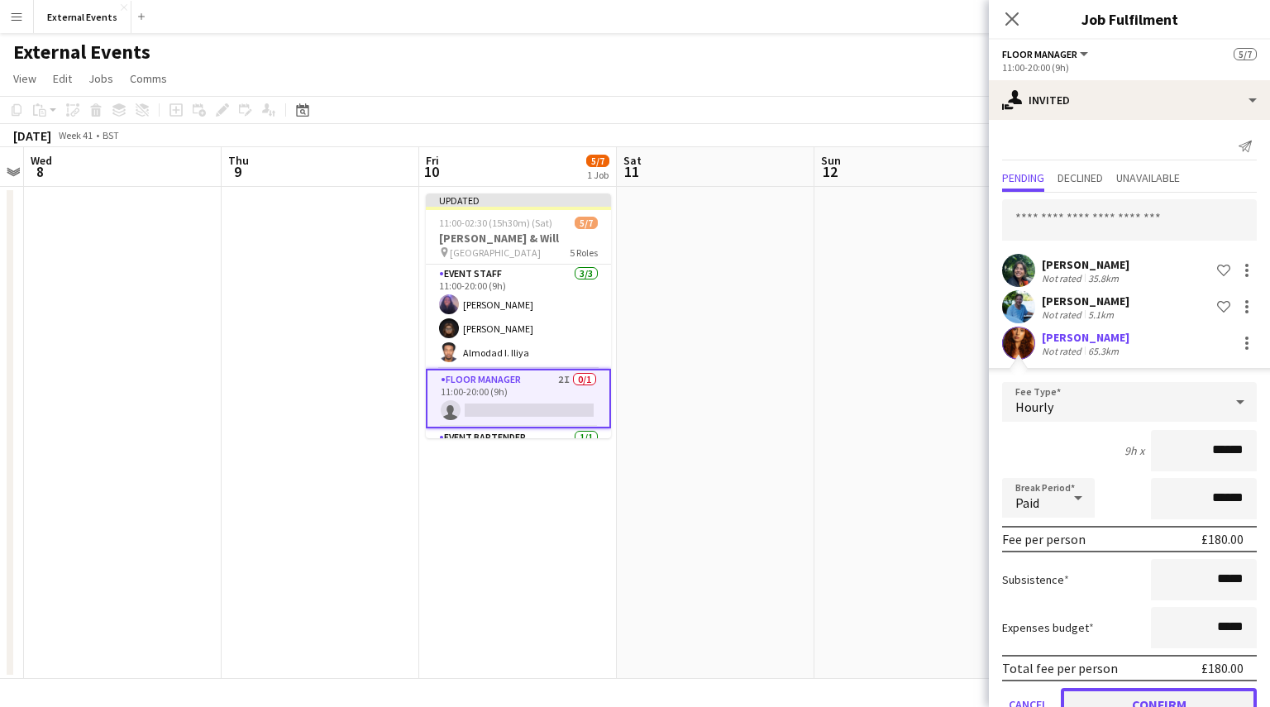
click at [1128, 691] on button "Confirm" at bounding box center [1159, 704] width 196 height 33
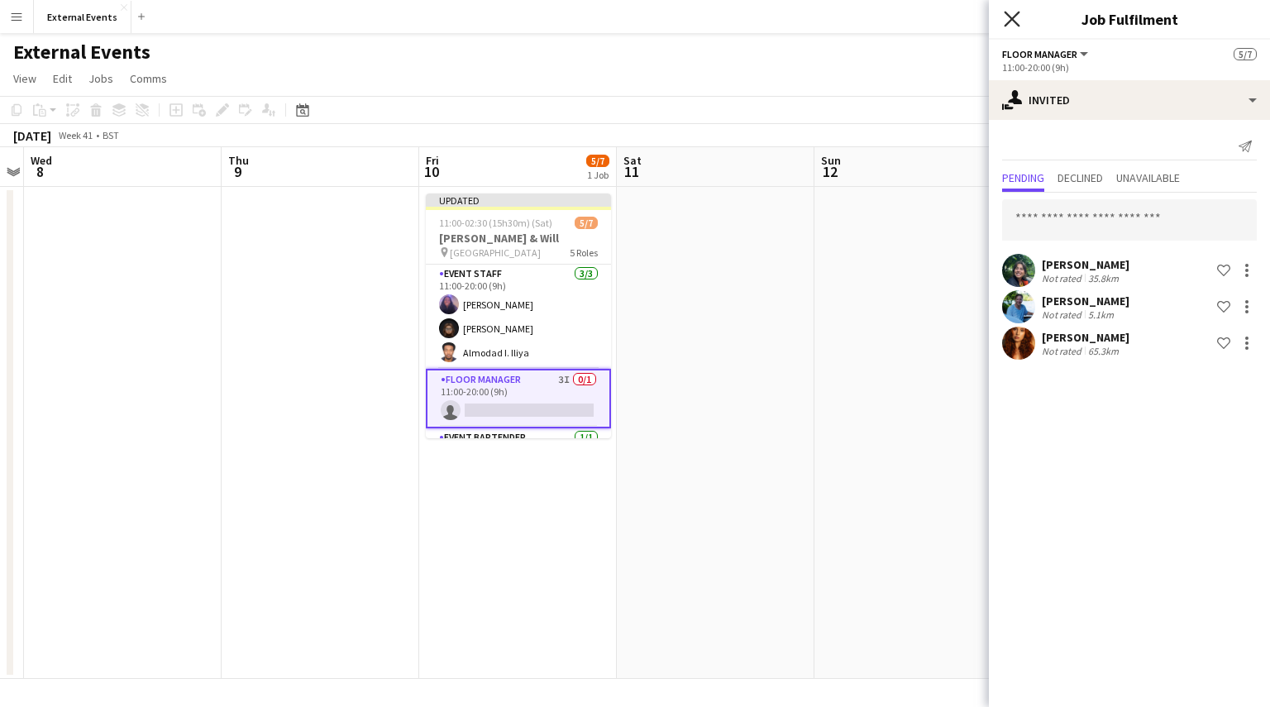
click at [1012, 22] on icon "Close pop-in" at bounding box center [1012, 19] width 16 height 16
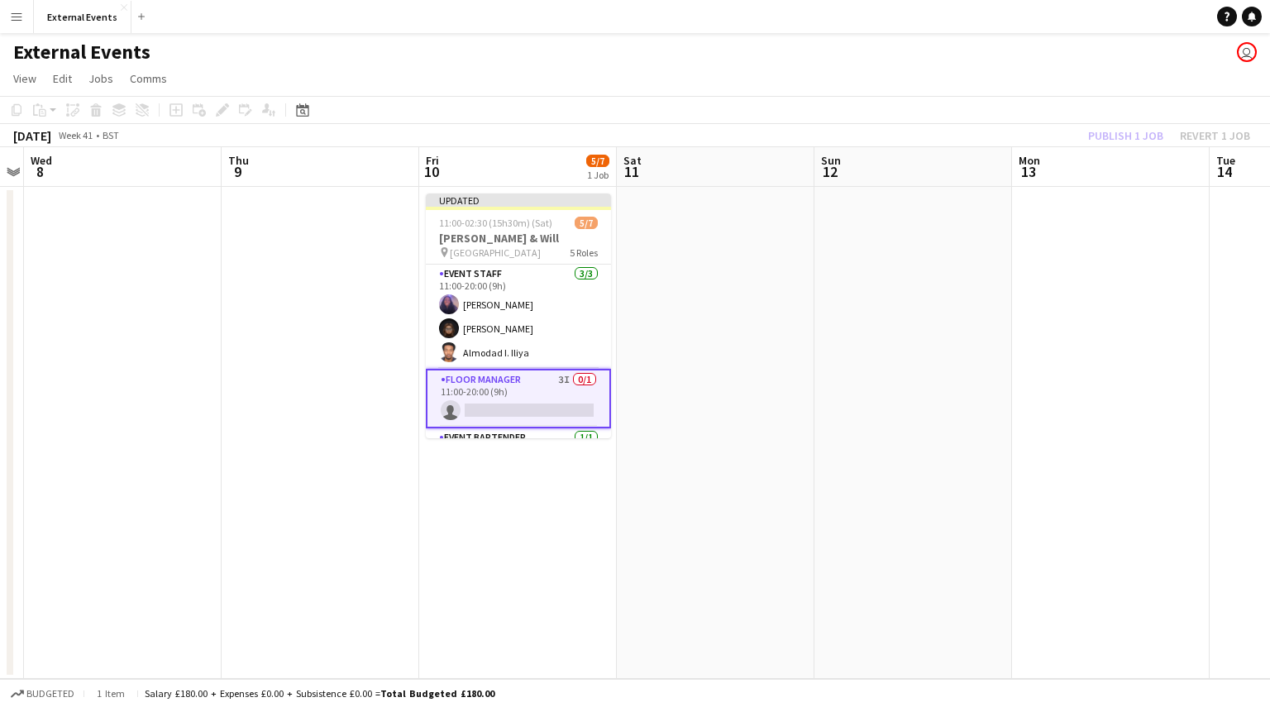
click at [1138, 136] on div "Publish 1 job Revert 1 job" at bounding box center [1169, 135] width 202 height 21
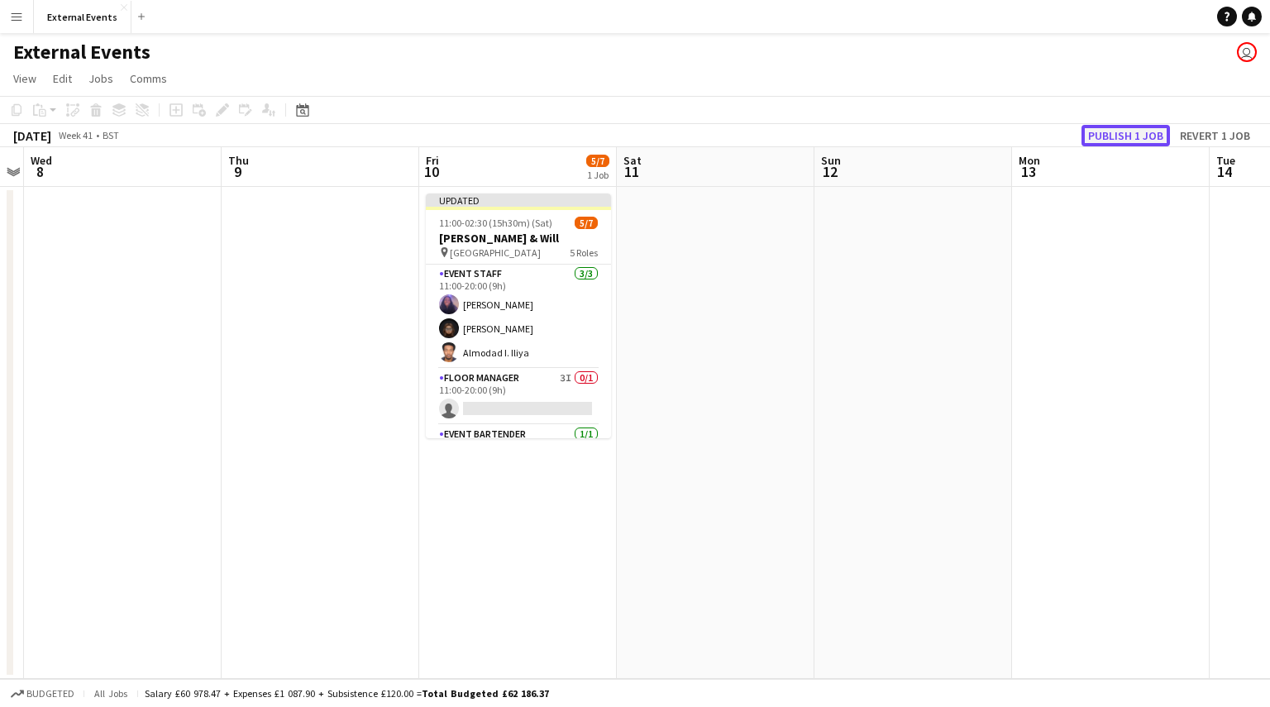
click at [1138, 136] on button "Publish 1 job" at bounding box center [1125, 135] width 88 height 21
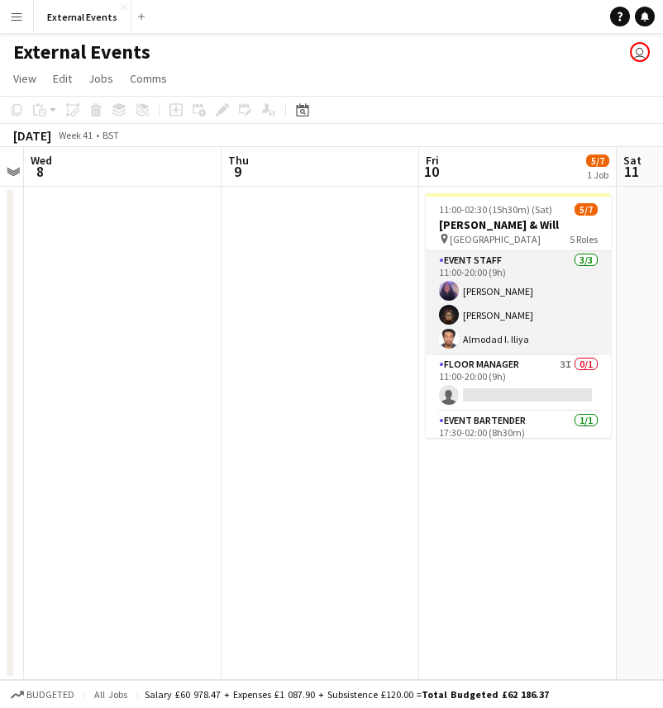
click at [556, 312] on app-card-role "Event staff [DATE] 11:00-20:00 (9h) [PERSON_NAME] [PERSON_NAME] [PERSON_NAME]" at bounding box center [518, 303] width 185 height 104
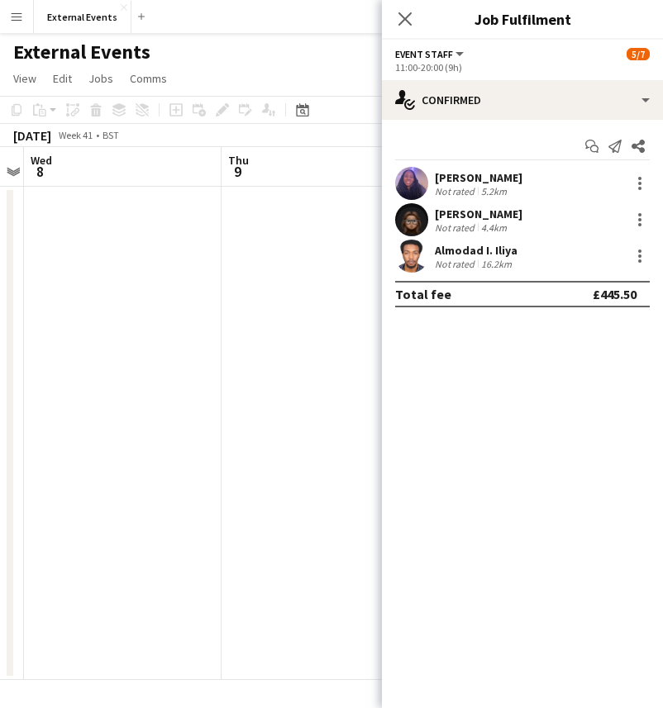
click at [495, 178] on div "[PERSON_NAME]" at bounding box center [479, 177] width 88 height 15
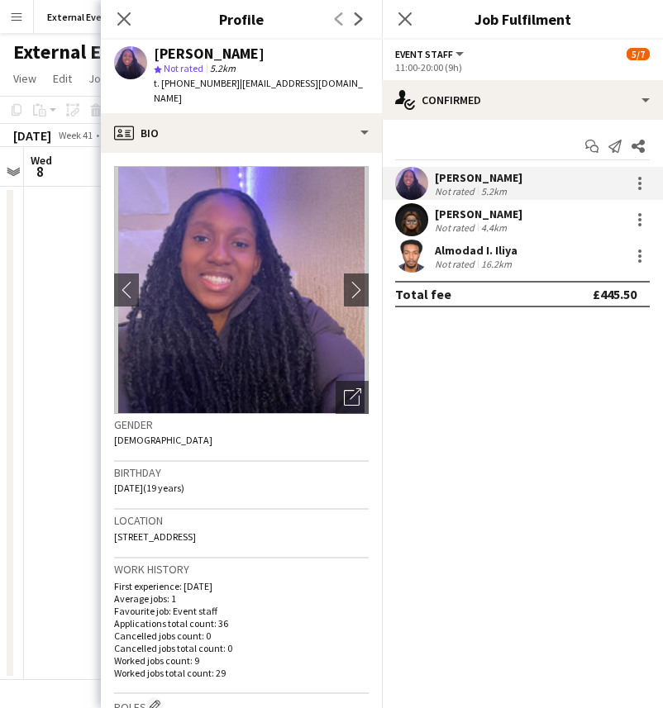
drag, startPoint x: 249, startPoint y: 52, endPoint x: 154, endPoint y: 55, distance: 95.1
click at [154, 55] on div "[PERSON_NAME]" at bounding box center [261, 53] width 215 height 15
copy div "[PERSON_NAME]"
drag, startPoint x: 225, startPoint y: 83, endPoint x: 152, endPoint y: 85, distance: 72.8
click at [152, 85] on div "[PERSON_NAME] star Not rated 5.2km t. [PHONE_NUMBER] | [EMAIL_ADDRESS][DOMAIN_N…" at bounding box center [241, 77] width 281 height 74
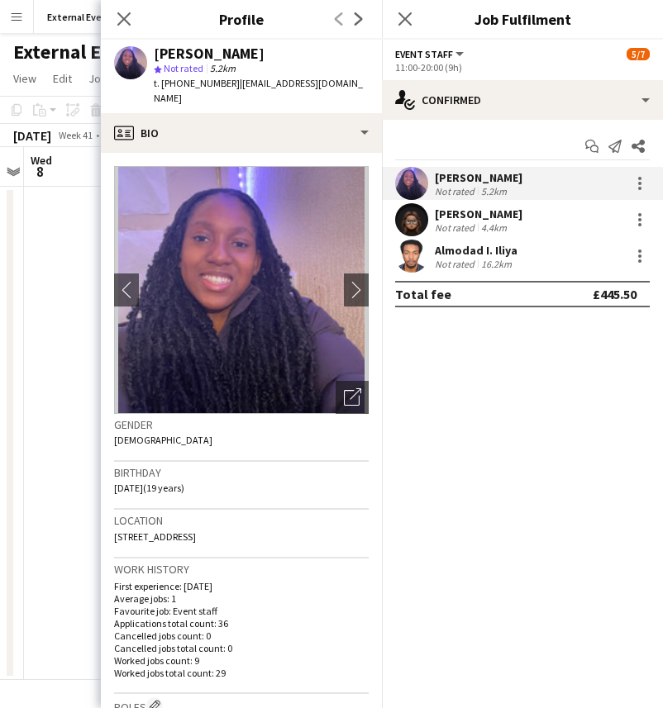
copy span "t. [PHONE_NUMBER]"
click at [499, 209] on div "[PERSON_NAME]" at bounding box center [479, 214] width 88 height 15
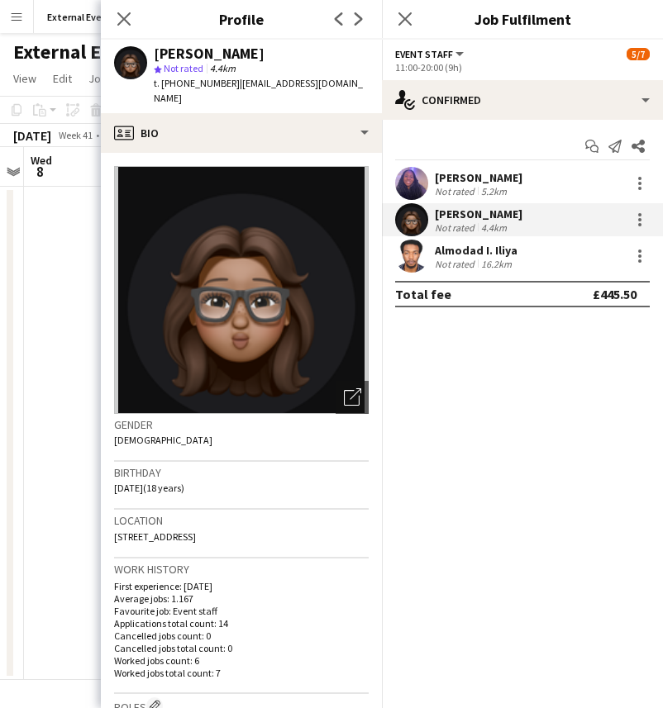
drag, startPoint x: 265, startPoint y: 52, endPoint x: 149, endPoint y: 57, distance: 116.7
click at [149, 57] on div "[PERSON_NAME] star Not rated 4.4km t. [PHONE_NUMBER] | [EMAIL_ADDRESS][DOMAIN_N…" at bounding box center [241, 77] width 281 height 74
copy div "[PERSON_NAME]"
drag, startPoint x: 224, startPoint y: 83, endPoint x: 149, endPoint y: 83, distance: 75.2
click at [149, 83] on div "[PERSON_NAME] star Not rated 4.4km t. [PHONE_NUMBER] | [EMAIL_ADDRESS][DOMAIN_N…" at bounding box center [241, 77] width 281 height 74
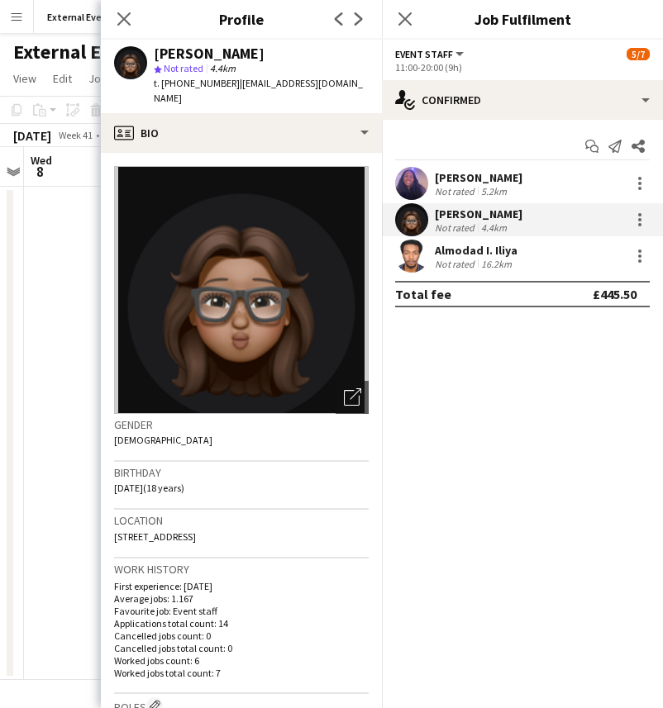
click at [152, 83] on div "[PERSON_NAME] star Not rated 4.4km t. [PHONE_NUMBER] | [EMAIL_ADDRESS][DOMAIN_N…" at bounding box center [241, 77] width 281 height 74
drag, startPoint x: 225, startPoint y: 83, endPoint x: 150, endPoint y: 83, distance: 74.4
click at [150, 83] on div "[PERSON_NAME] star Not rated 4.4km t. [PHONE_NUMBER] | [EMAIL_ADDRESS][DOMAIN_N…" at bounding box center [241, 77] width 281 height 74
copy span "t. [PHONE_NUMBER]"
click at [496, 244] on div "Almodad I. Iliya" at bounding box center [476, 250] width 83 height 15
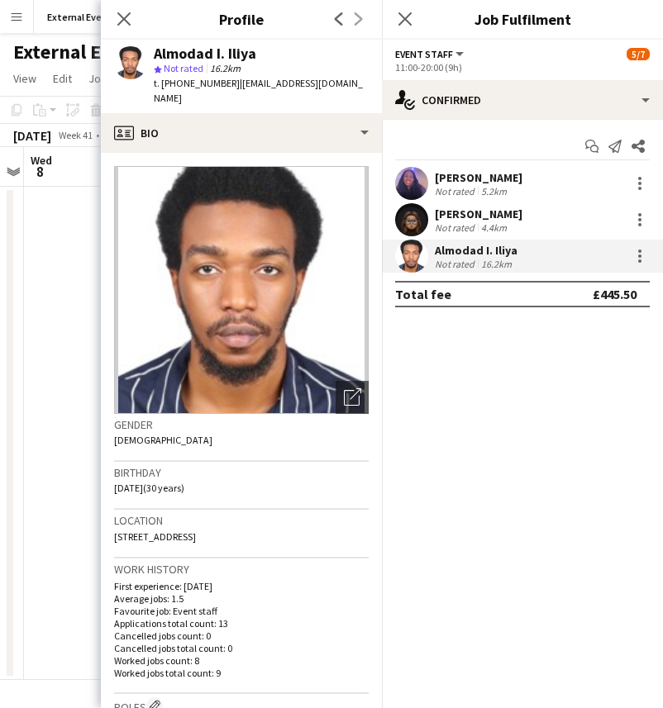
drag, startPoint x: 259, startPoint y: 51, endPoint x: 153, endPoint y: 59, distance: 106.1
click at [153, 59] on div "Almodad I. Iliya star Not rated 16.2km t. [PHONE_NUMBER] | [EMAIL_ADDRESS][DOMA…" at bounding box center [241, 77] width 281 height 74
copy div "Almodad I. Iliya"
drag, startPoint x: 224, startPoint y: 83, endPoint x: 146, endPoint y: 93, distance: 79.2
click at [146, 93] on div "Almodad I. Iliya star Not rated 16.2km t. [PHONE_NUMBER] | [EMAIL_ADDRESS][DOMA…" at bounding box center [241, 77] width 281 height 74
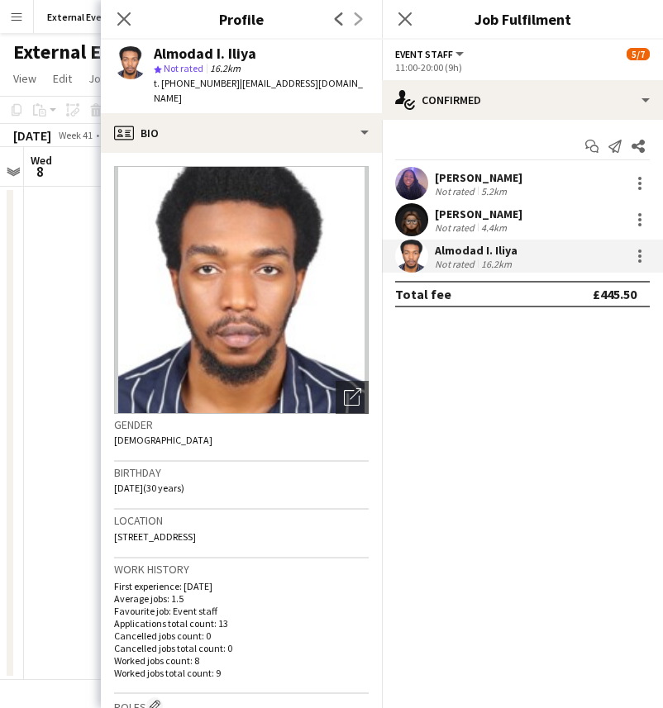
copy span "t. [PHONE_NUMBER]"
click at [450, 482] on mat-expansion-panel "check Confirmed Start chat Send notification Share [PERSON_NAME] Not rated 5.2k…" at bounding box center [522, 414] width 281 height 589
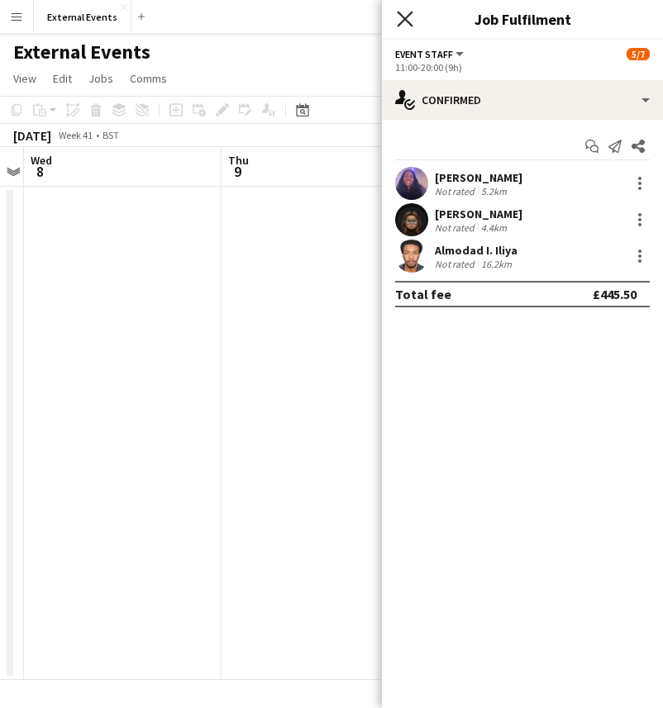
click at [412, 17] on icon "Close pop-in" at bounding box center [405, 19] width 16 height 16
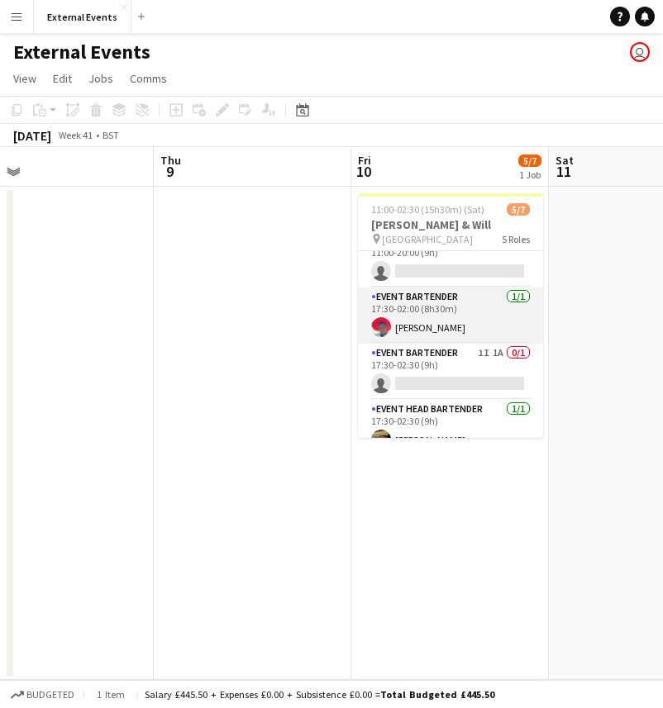
scroll to position [145, 0]
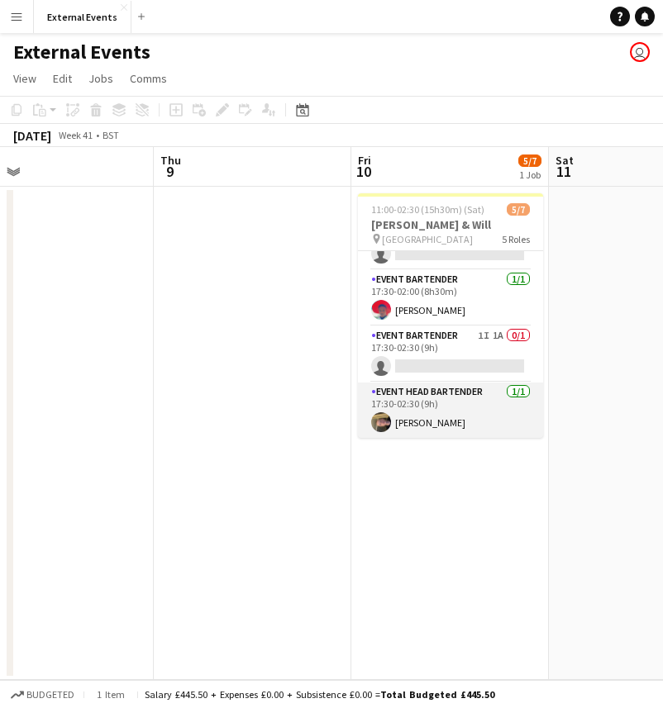
click at [441, 403] on app-card-role "Event head Bartender [DATE] 17:30-02:30 (9h) [PERSON_NAME]" at bounding box center [450, 411] width 185 height 56
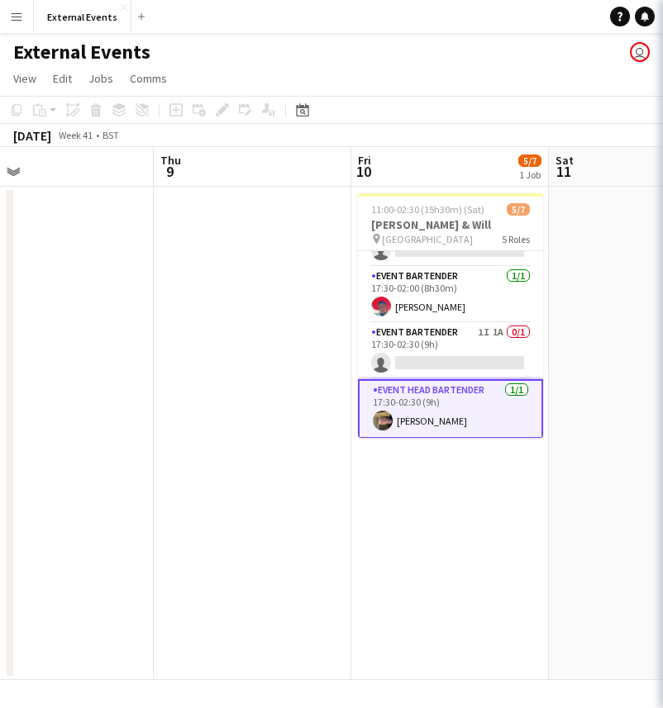
scroll to position [141, 0]
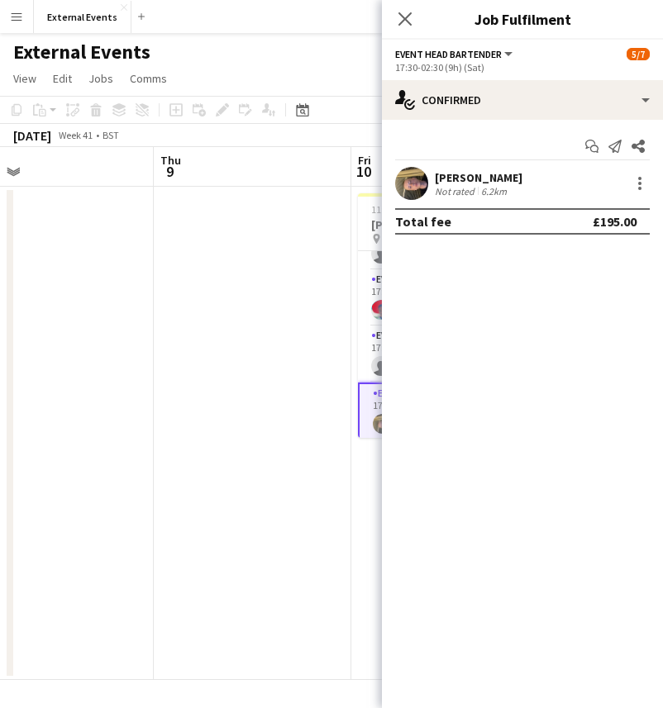
click at [492, 175] on div "[PERSON_NAME]" at bounding box center [479, 177] width 88 height 15
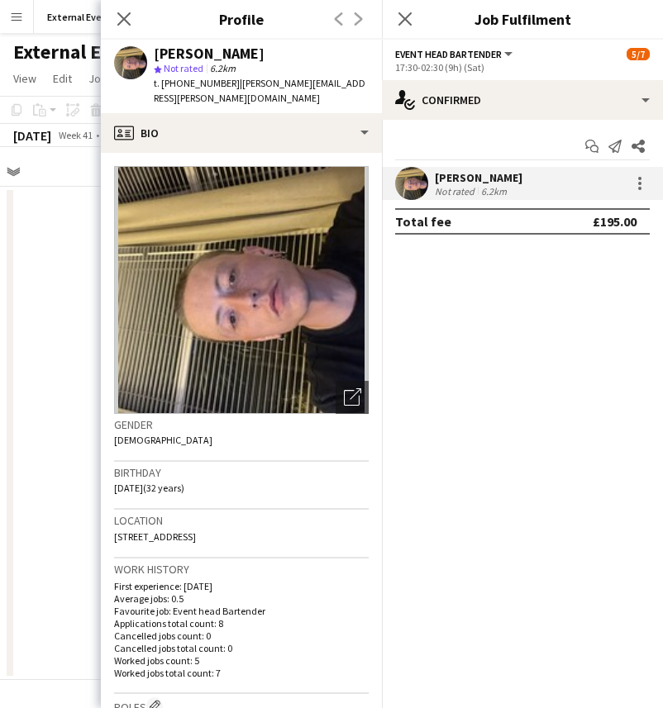
drag, startPoint x: 222, startPoint y: 53, endPoint x: 149, endPoint y: 57, distance: 73.7
click at [149, 57] on div "[PERSON_NAME] star Not rated 6.2km t. [PHONE_NUMBER] | [PERSON_NAME][EMAIL_ADDR…" at bounding box center [241, 77] width 281 height 74
copy div "[PERSON_NAME]"
drag, startPoint x: 225, startPoint y: 82, endPoint x: 149, endPoint y: 85, distance: 76.1
click at [149, 85] on div "[PERSON_NAME] star Not rated 6.2km t. [PHONE_NUMBER] | [PERSON_NAME][EMAIL_ADDR…" at bounding box center [241, 77] width 281 height 74
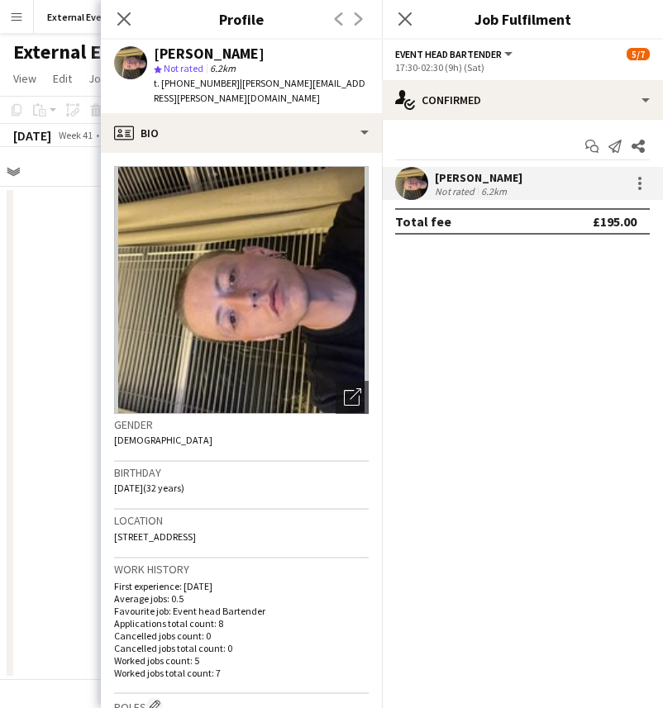
copy span "t. [PHONE_NUMBER]"
click at [114, 12] on app-icon "Close pop-in" at bounding box center [124, 19] width 24 height 24
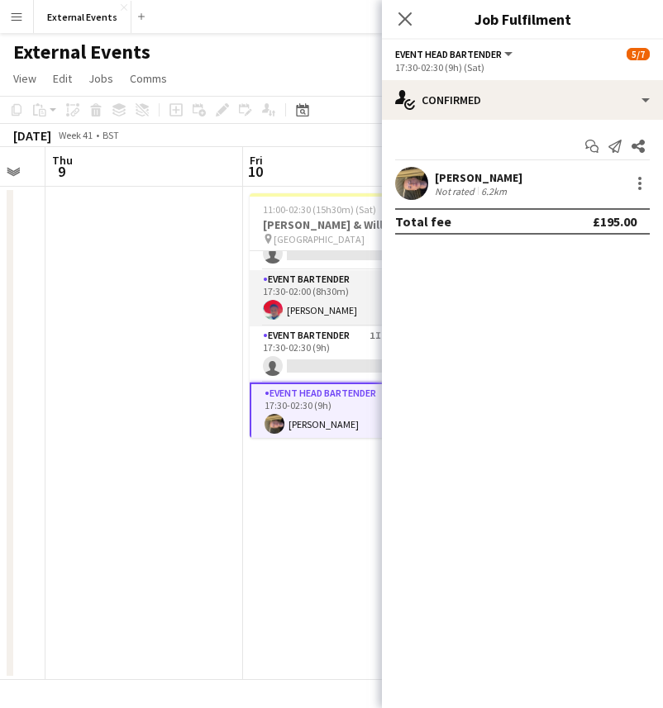
scroll to position [0, 747]
click at [322, 300] on app-card-role "Event bartender [DATE] 17:30-02:00 (8h30m) [PERSON_NAME]" at bounding box center [340, 298] width 185 height 56
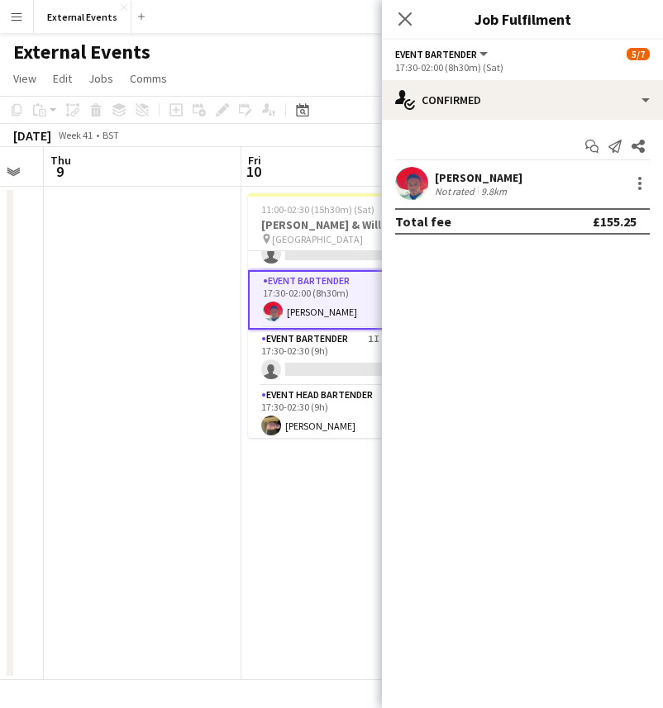
click at [322, 300] on app-card-role "Event bartender [DATE] 17:30-02:00 (8h30m) [PERSON_NAME]" at bounding box center [340, 300] width 185 height 60
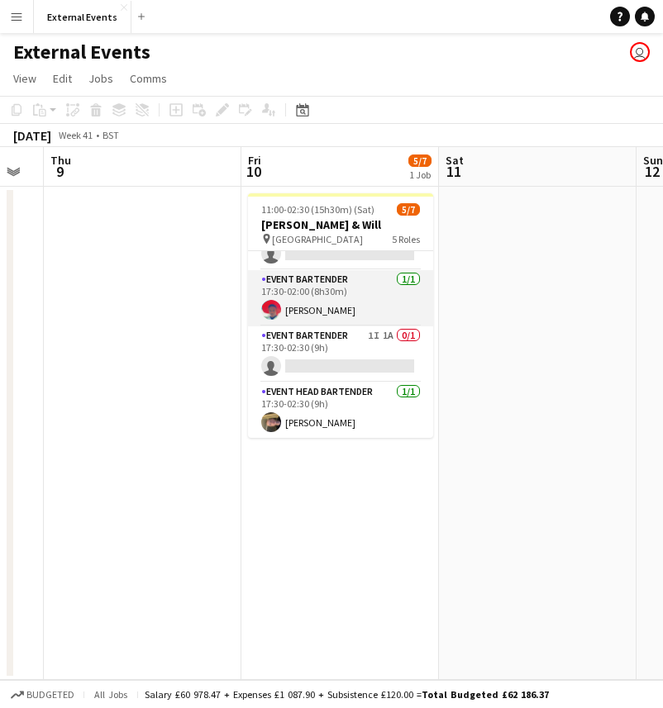
click at [357, 293] on app-card-role "Event bartender [DATE] 17:30-02:00 (8h30m) [PERSON_NAME]" at bounding box center [340, 298] width 185 height 56
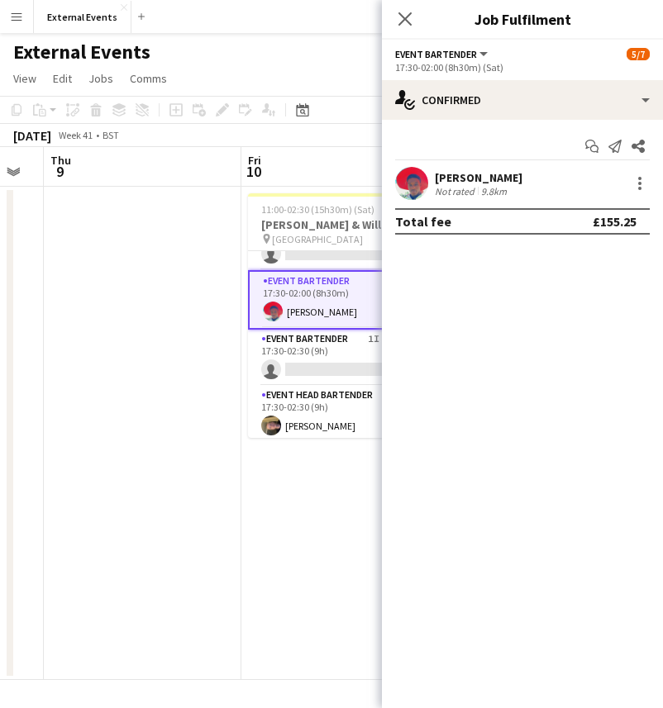
click at [496, 173] on div "[PERSON_NAME]" at bounding box center [479, 177] width 88 height 15
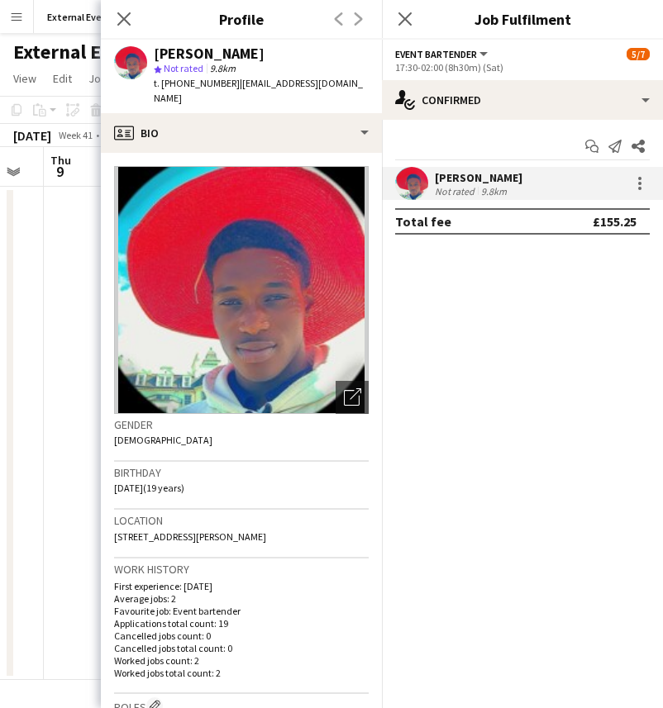
drag, startPoint x: 255, startPoint y: 51, endPoint x: 142, endPoint y: 59, distance: 113.5
click at [142, 59] on div "[PERSON_NAME] star Not rated 9.8km t. [PHONE_NUMBER] | [EMAIL_ADDRESS][DOMAIN_N…" at bounding box center [241, 77] width 281 height 74
copy div "[PERSON_NAME]"
drag, startPoint x: 225, startPoint y: 82, endPoint x: 152, endPoint y: 89, distance: 73.1
click at [152, 89] on div "[PERSON_NAME] star Not rated 9.8km t. [PHONE_NUMBER] | [EMAIL_ADDRESS][DOMAIN_N…" at bounding box center [241, 77] width 281 height 74
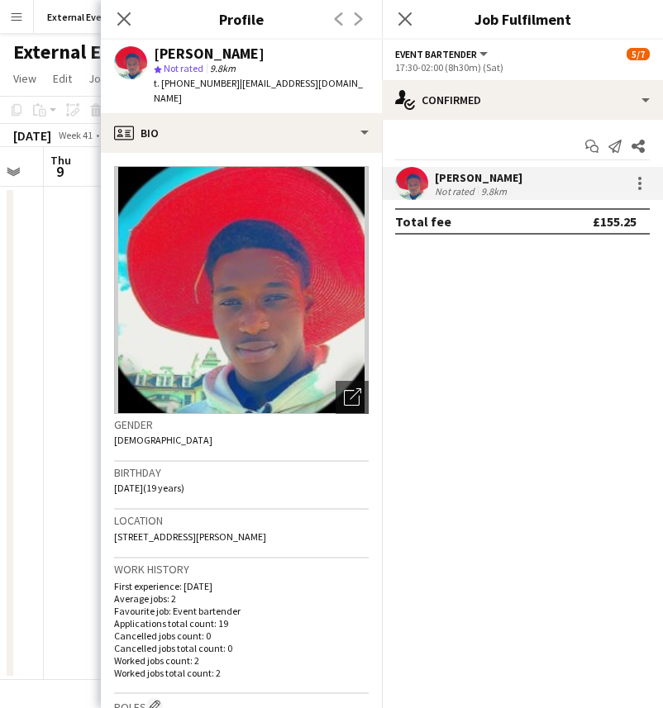
copy span "t. [PHONE_NUMBER]"
click at [115, 11] on app-icon "Close pop-in" at bounding box center [124, 19] width 24 height 24
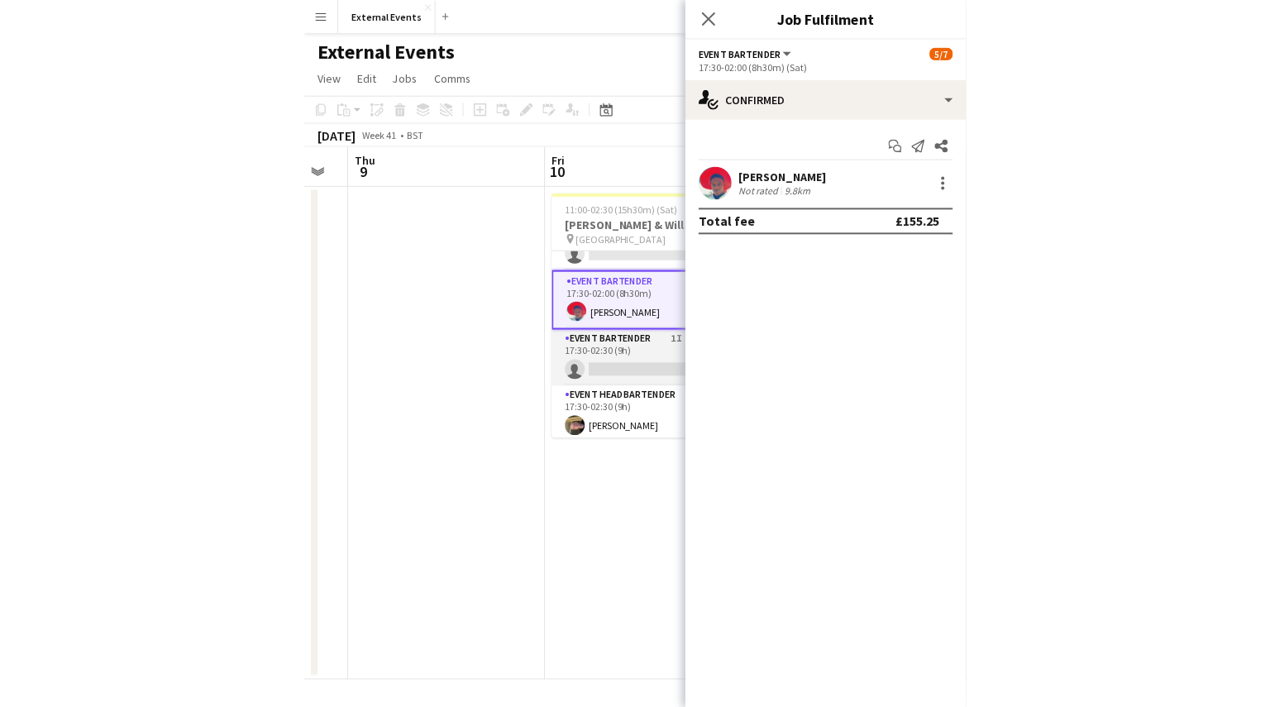
scroll to position [145, 0]
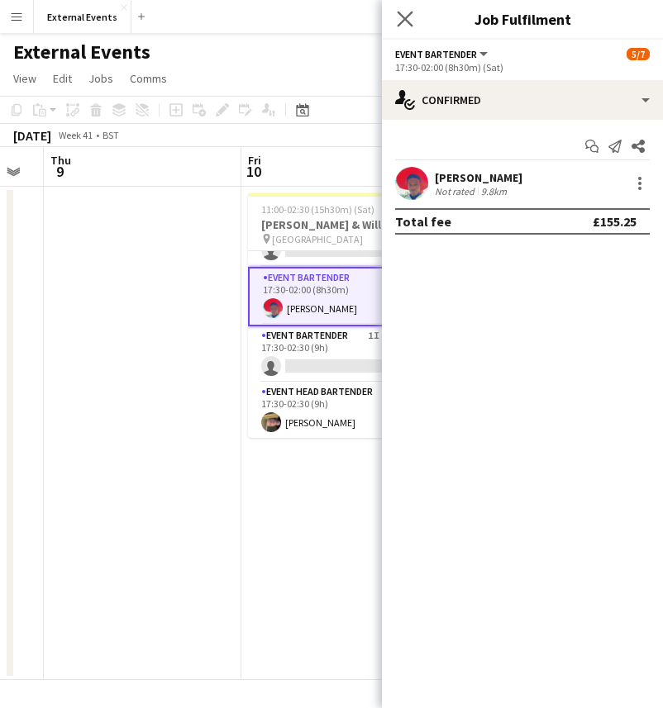
click at [415, 11] on app-icon "Close pop-in" at bounding box center [406, 19] width 24 height 24
